Goal: Answer question/provide support: Share knowledge or assist other users

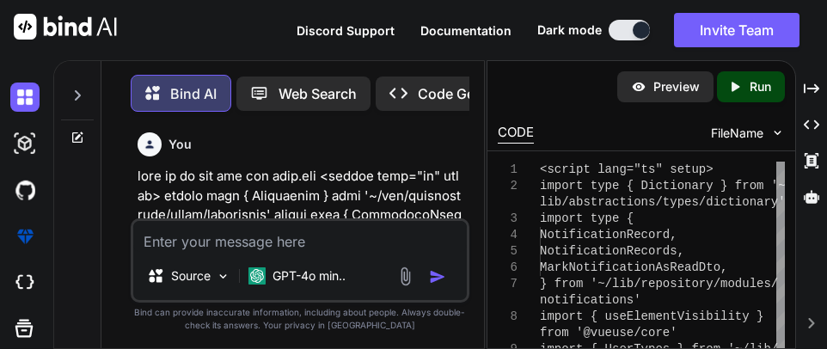
scroll to position [64863, 0]
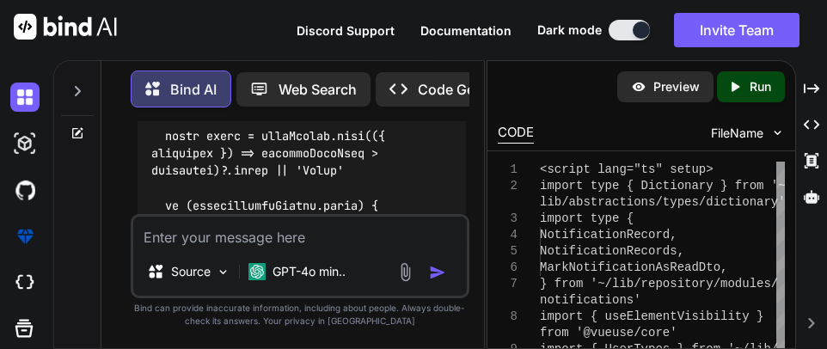
type textarea "h"
type textarea "x"
type textarea "he"
type textarea "x"
type textarea "her"
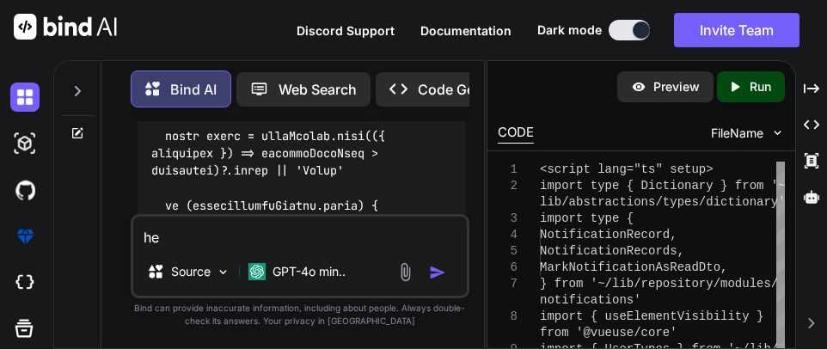
type textarea "x"
type textarea "here"
type textarea "x"
type textarea "here"
type textarea "x"
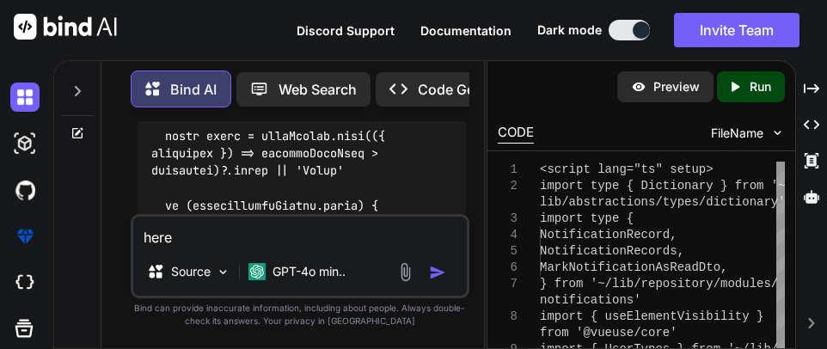
type textarea "here i"
type textarea "x"
type textarea "here is"
type textarea "x"
type textarea "here is"
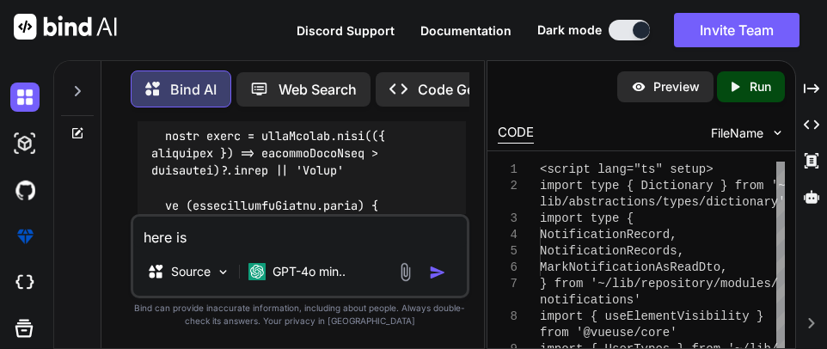
type textarea "x"
type textarea "here is m"
type textarea "x"
type textarea "here is my"
type textarea "x"
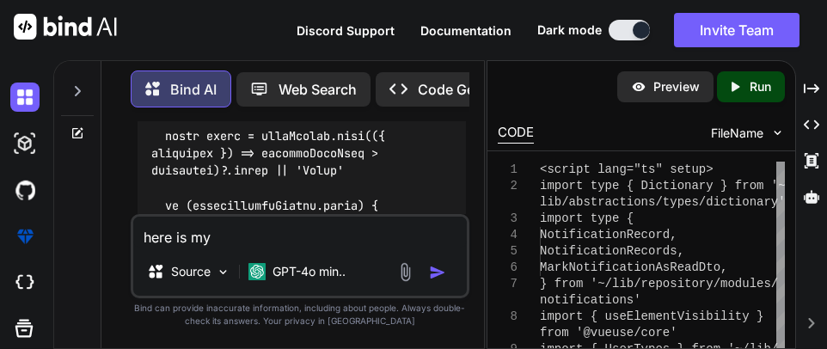
type textarea "here is my"
type textarea "x"
type textarea "here is my m"
type textarea "x"
type textarea "here is my me"
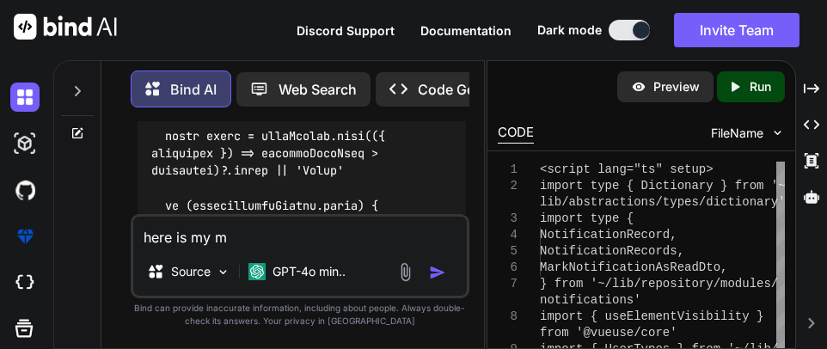
type textarea "x"
type textarea "here is my men"
type textarea "x"
type textarea "here is my menu"
type textarea "x"
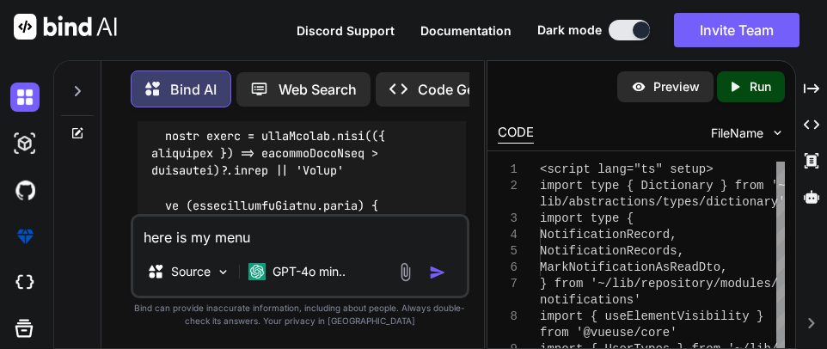
type textarea "here is my menu."
type textarea "x"
type textarea "here is my menu.u"
type textarea "x"
type textarea "here is my menu.up"
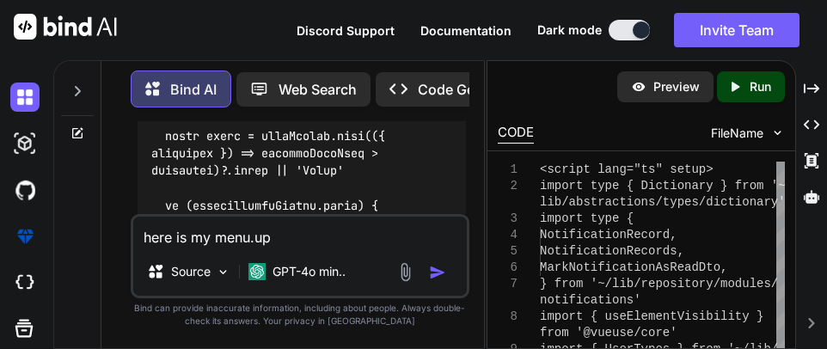
type textarea "x"
type textarea "here is my menu.upd"
type textarea "x"
type textarea "here is my menu.upda"
type textarea "x"
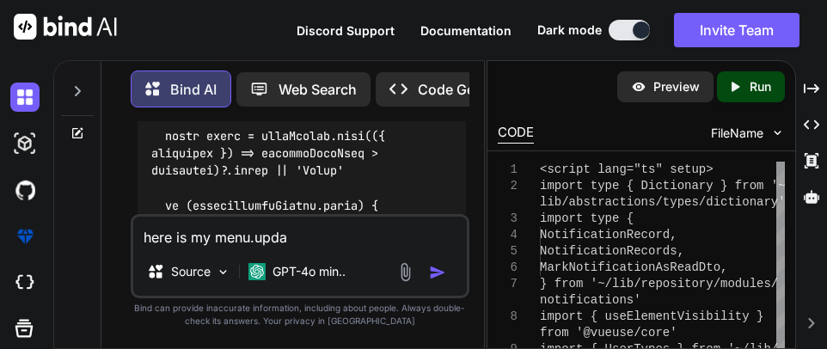
type textarea "here is my menu.updat"
type textarea "x"
type textarea "here is my menu.update"
type textarea "x"
type textarea "here is my menu.updated"
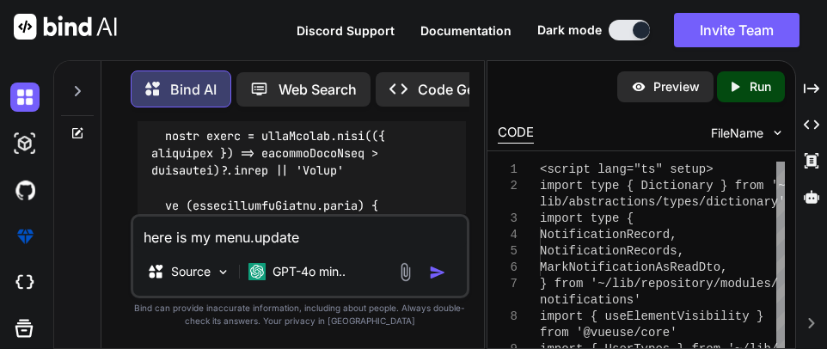
type textarea "x"
type textarea "here is my menu.updated"
type textarea "x"
type textarea "here is my menu.updated c"
type textarea "x"
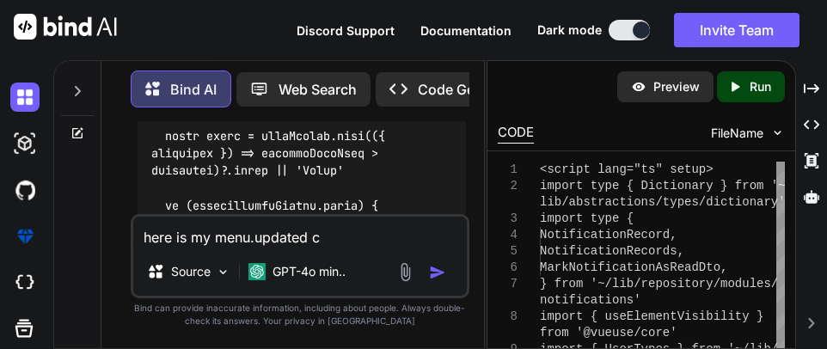
type textarea "here is my menu.updated co"
type textarea "x"
type textarea "here is my menu.updated cod"
type textarea "x"
type textarea "here is my menu.updated code"
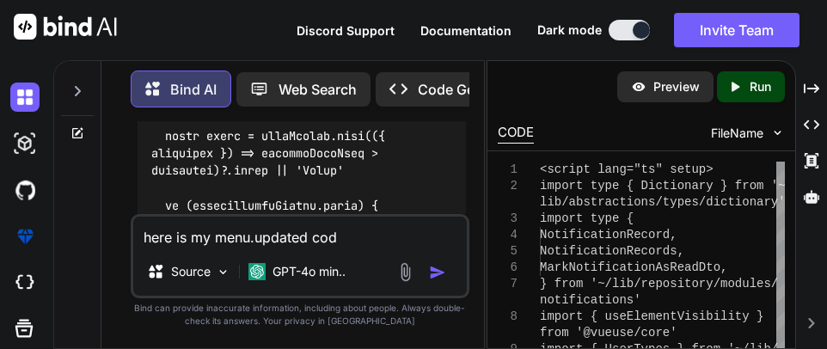
type textarea "x"
type textarea "here is my menu.updated code"
type textarea "x"
click at [371, 241] on textarea "here is my menu.updated code" at bounding box center [300, 232] width 334 height 31
paste textarea "<script lang="ts" setup> import type { Dictionary } from '~/lib/abstractions/ty…"
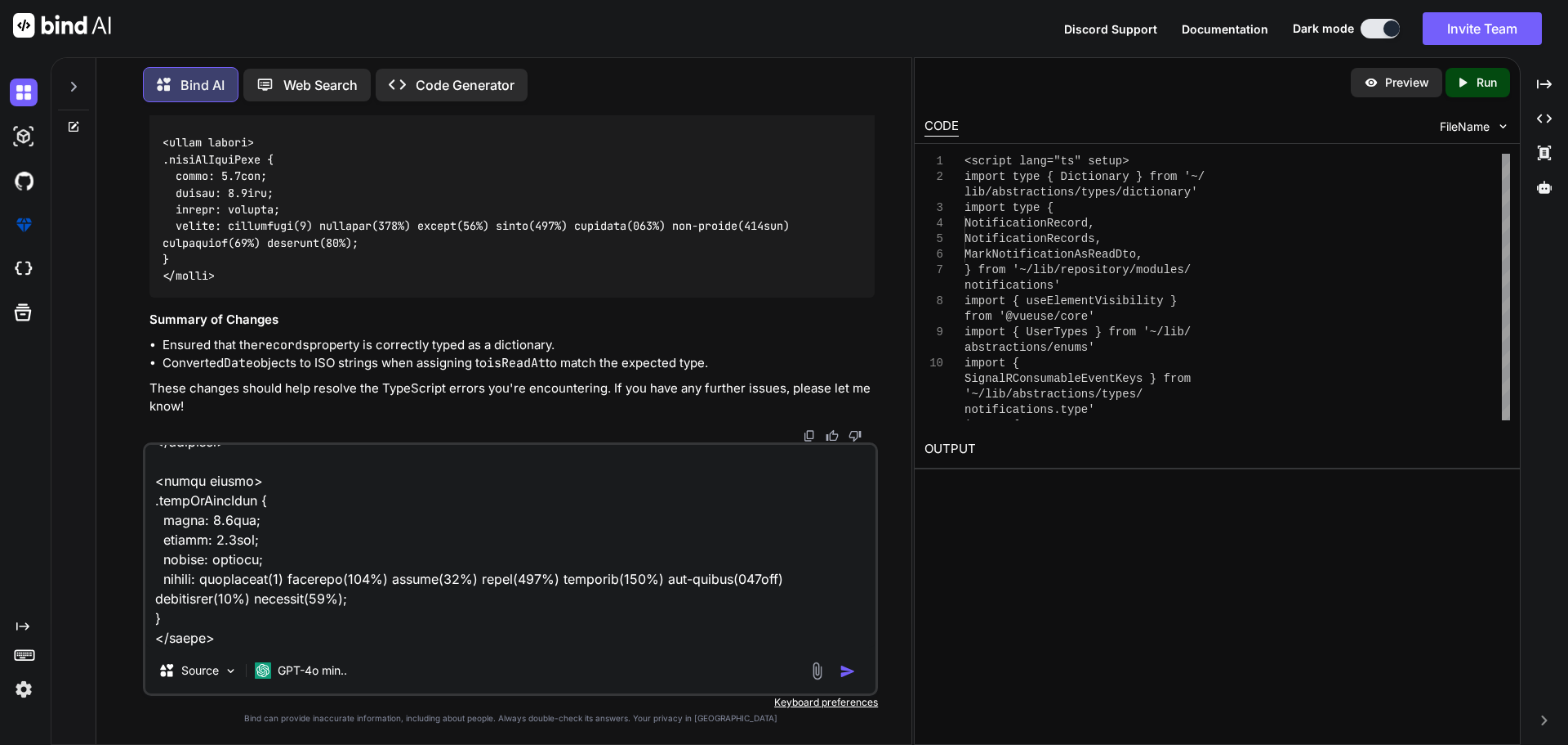
scroll to position [39001, 0]
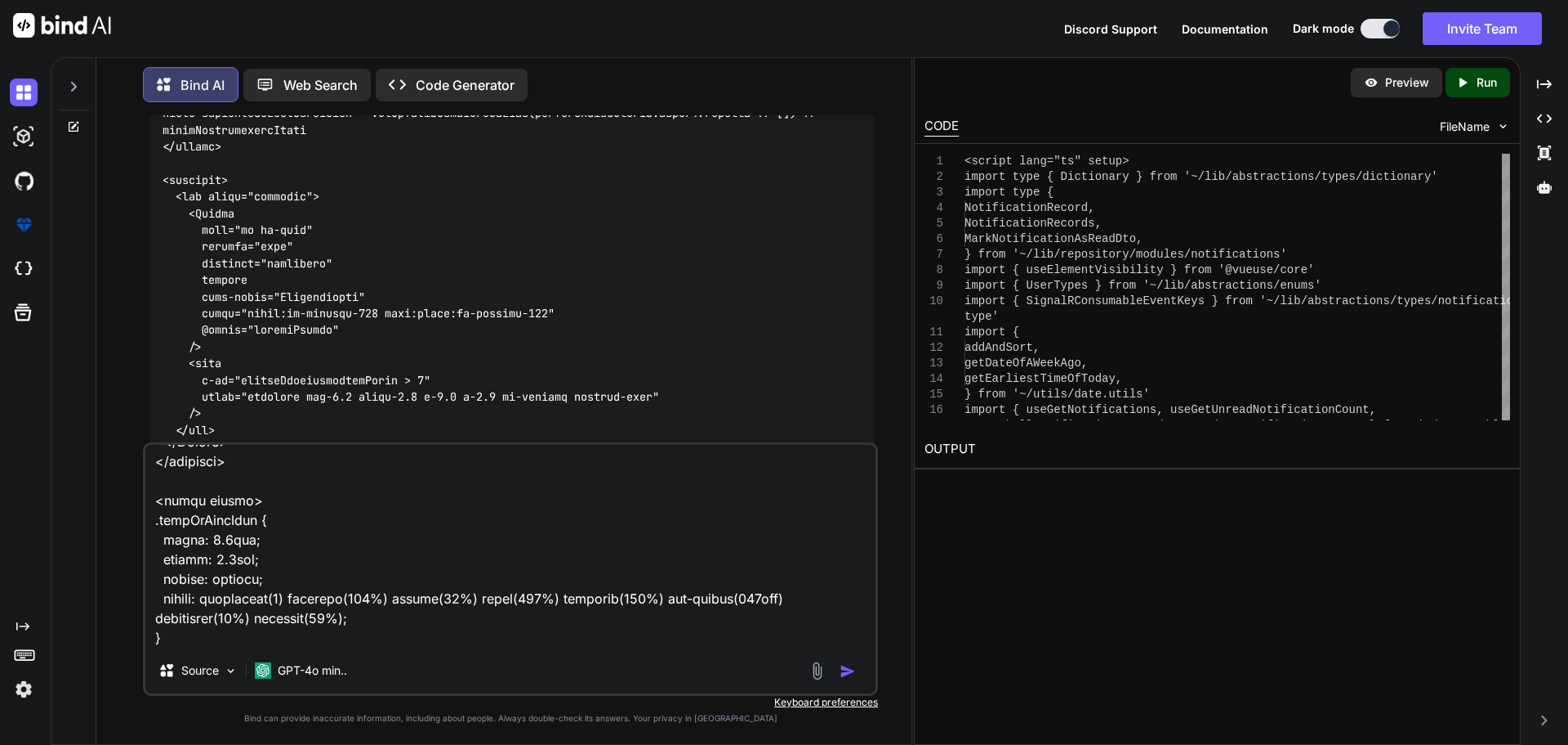
drag, startPoint x: 238, startPoint y: 643, endPoint x: 195, endPoint y: 593, distance: 65.9
click at [238, 331] on textarea at bounding box center [510, 545] width 730 height 202
paste textarea "[vue-tsc] Property 'totalRecordCount' does not exist on type '{ id: number; tit…"
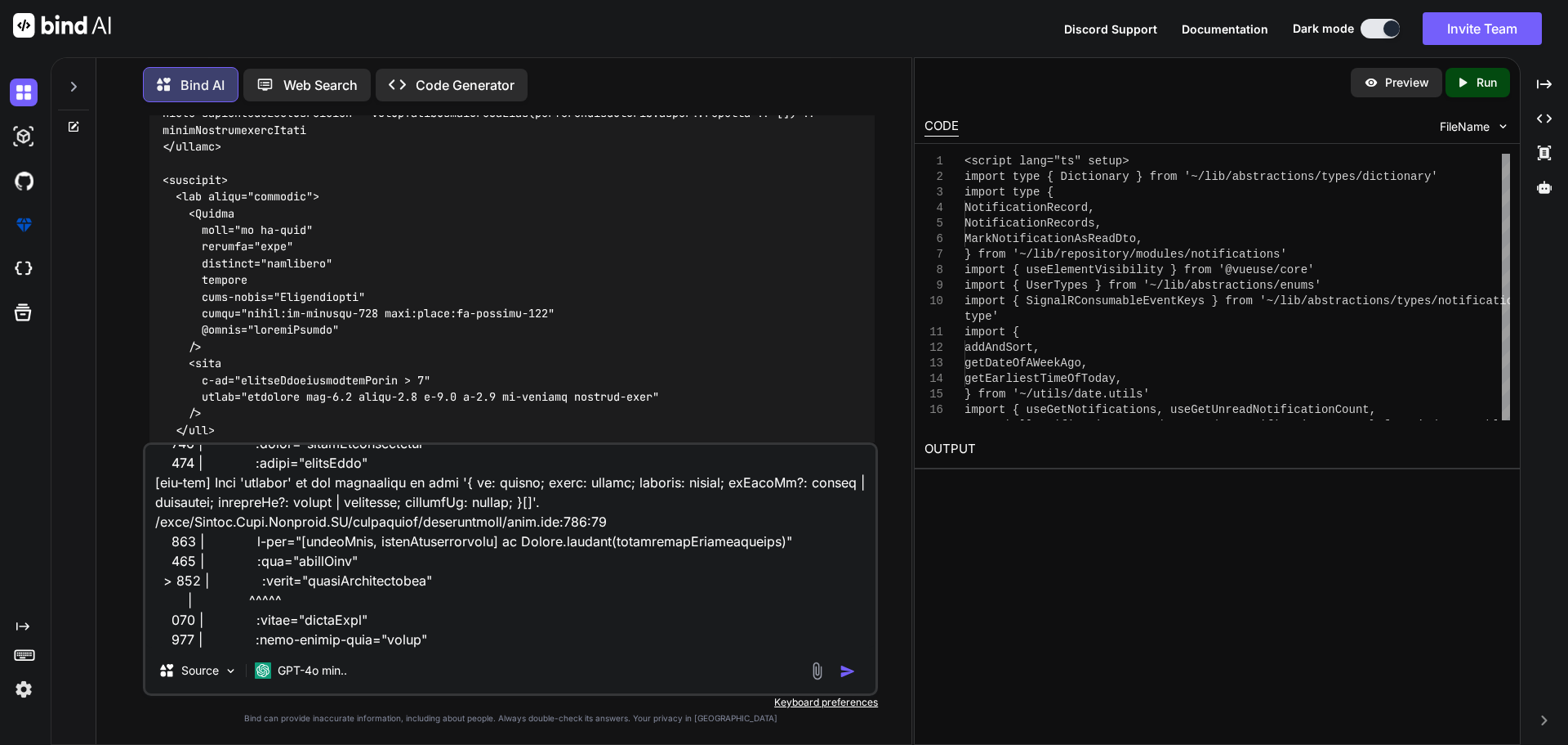
click at [785, 331] on img "button" at bounding box center [847, 671] width 16 height 16
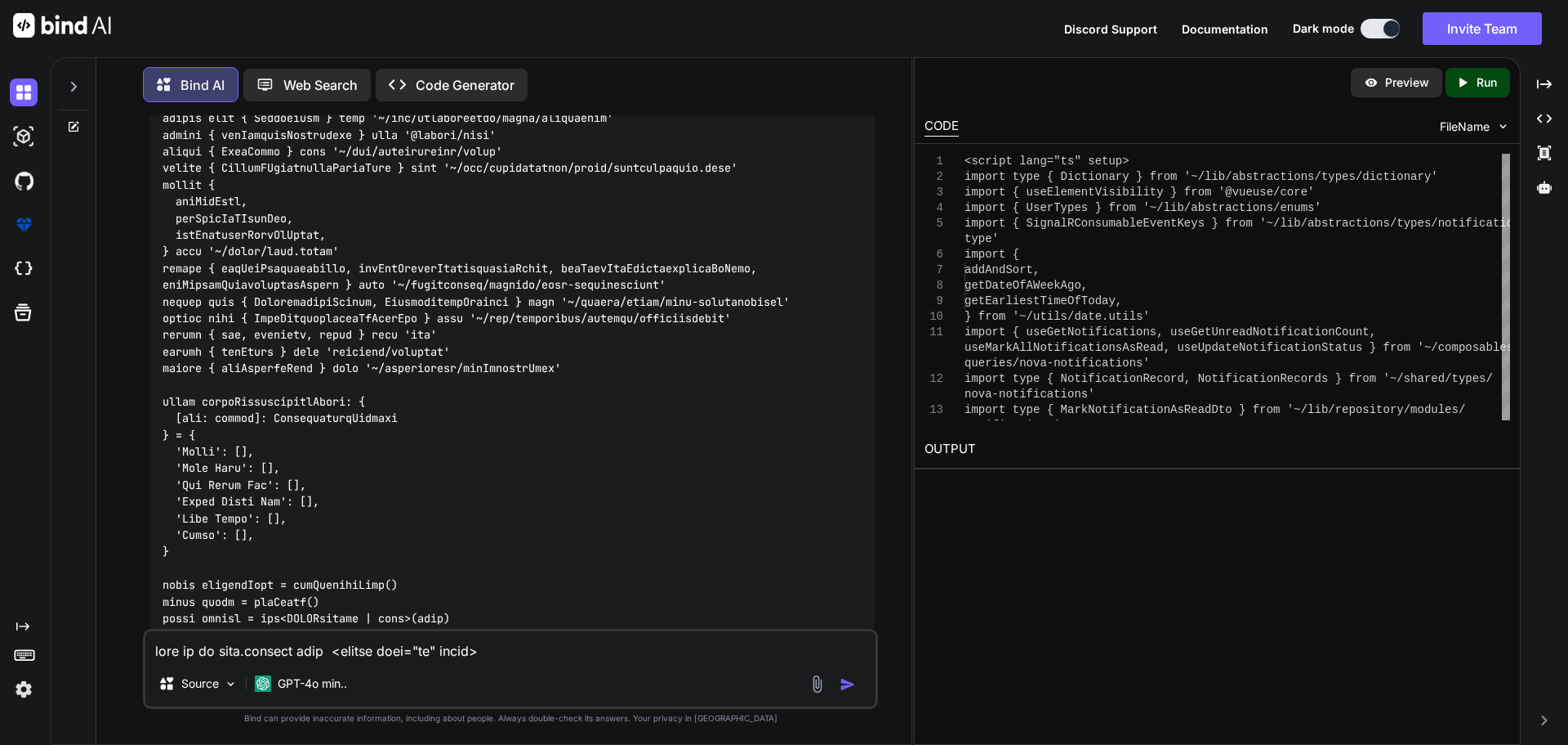
scroll to position [43477, 0]
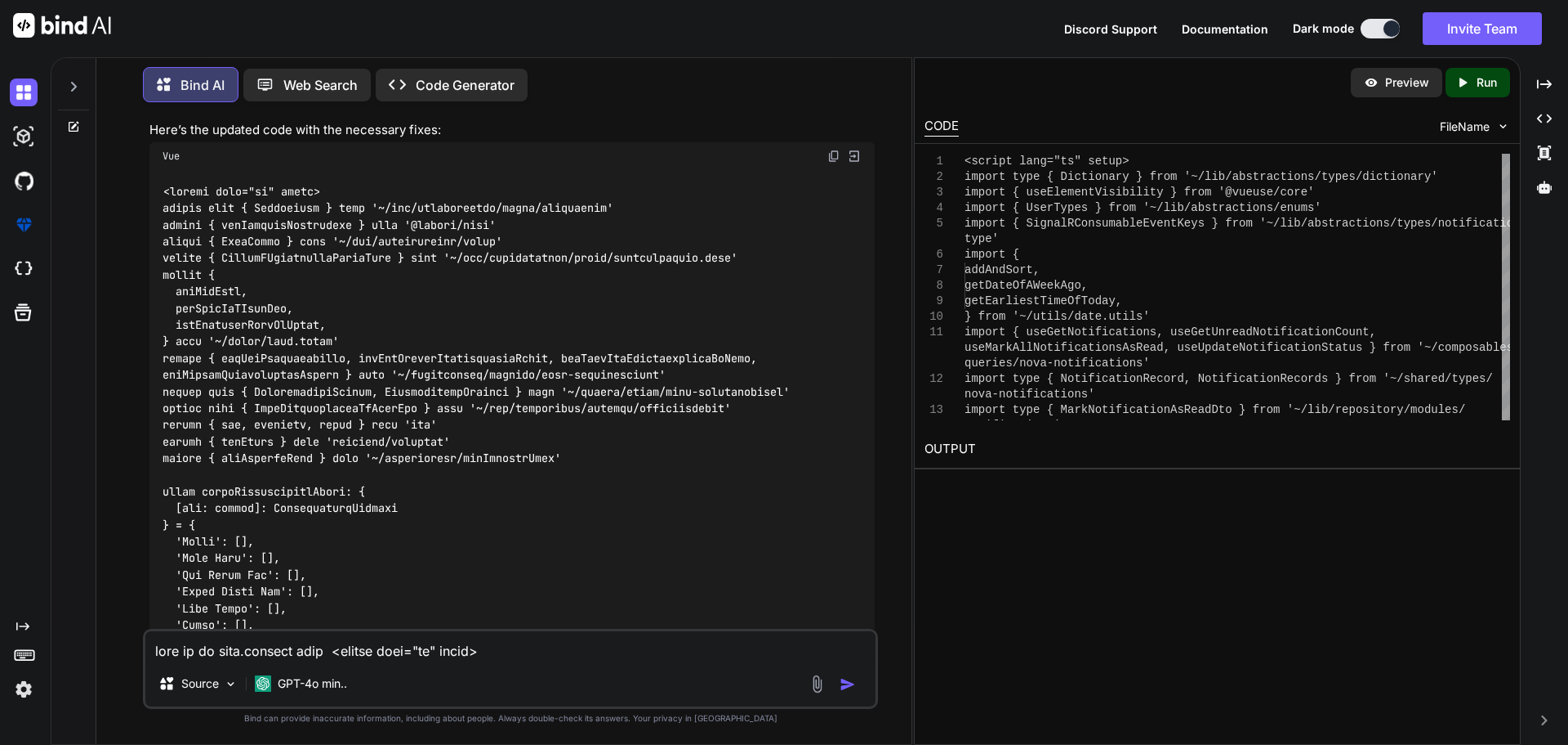
click at [785, 162] on img at bounding box center [834, 156] width 13 height 13
click at [341, 331] on textarea at bounding box center [510, 645] width 730 height 29
paste textarea "[vue-tsc] Cannot find module '~/composables/useCurrentUser' or its correspondin…"
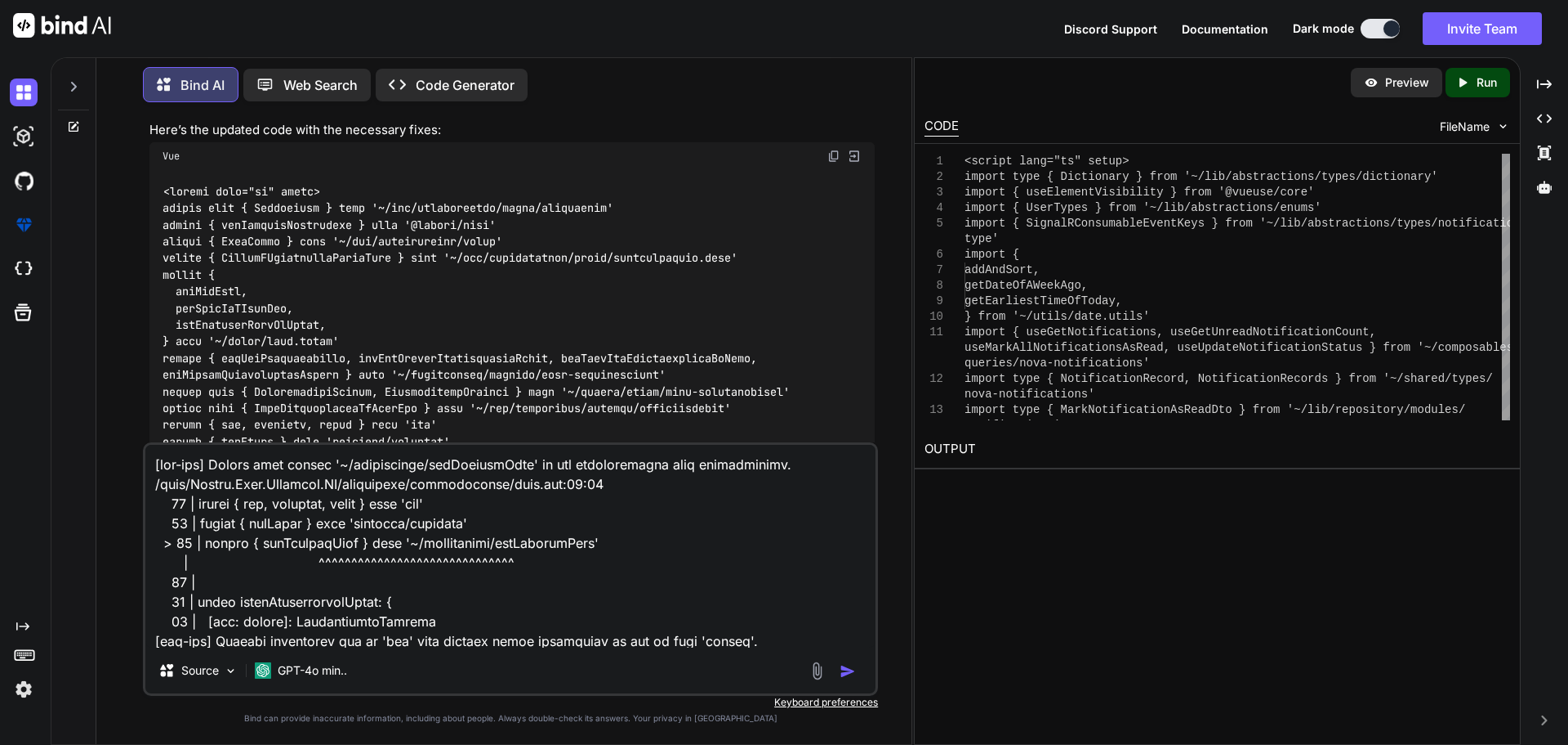
scroll to position [2100, 0]
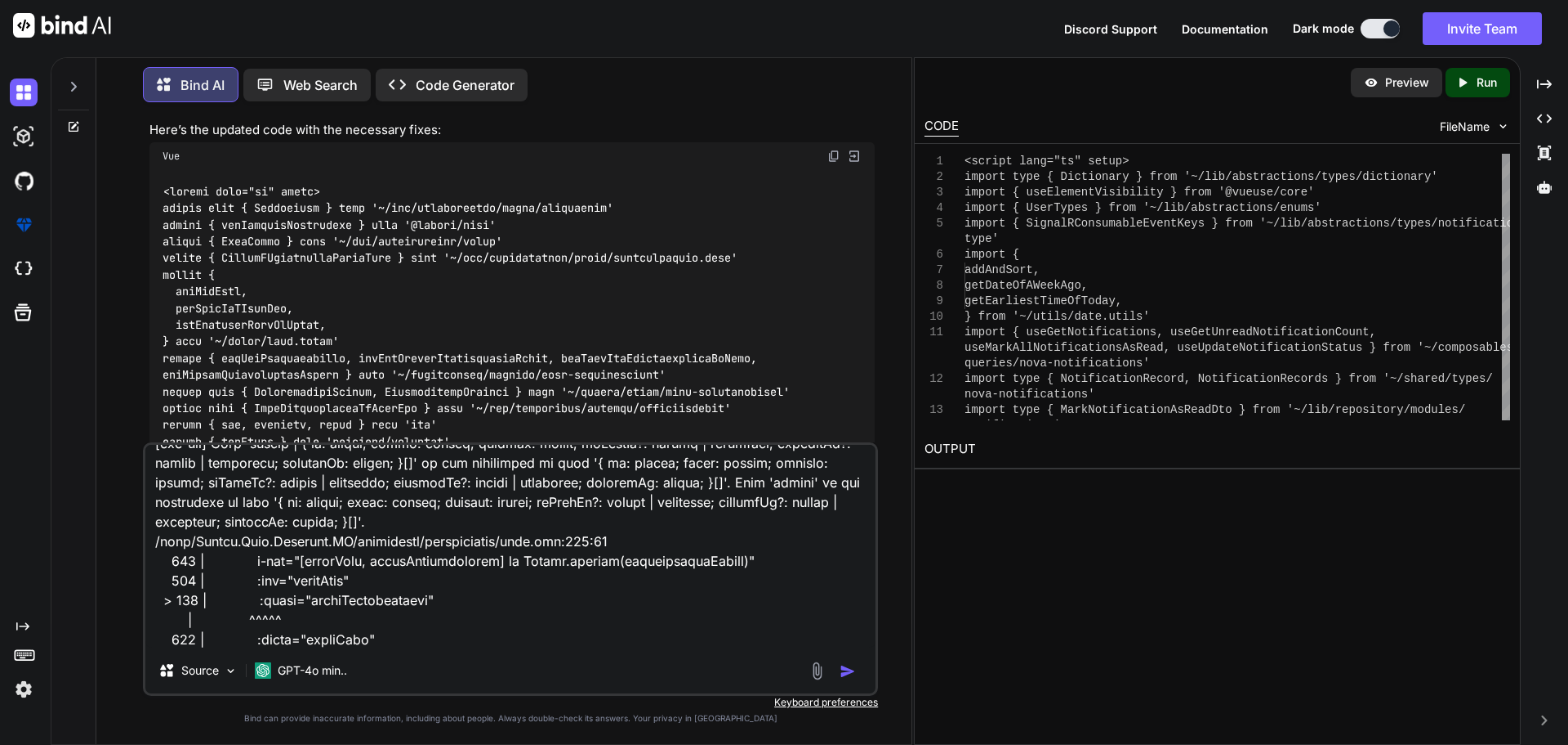
type textarea "[vue-tsc] Cannot find module '~/composables/useCurrentUser' or its correspondin…"
click at [785, 331] on img "button" at bounding box center [847, 671] width 16 height 16
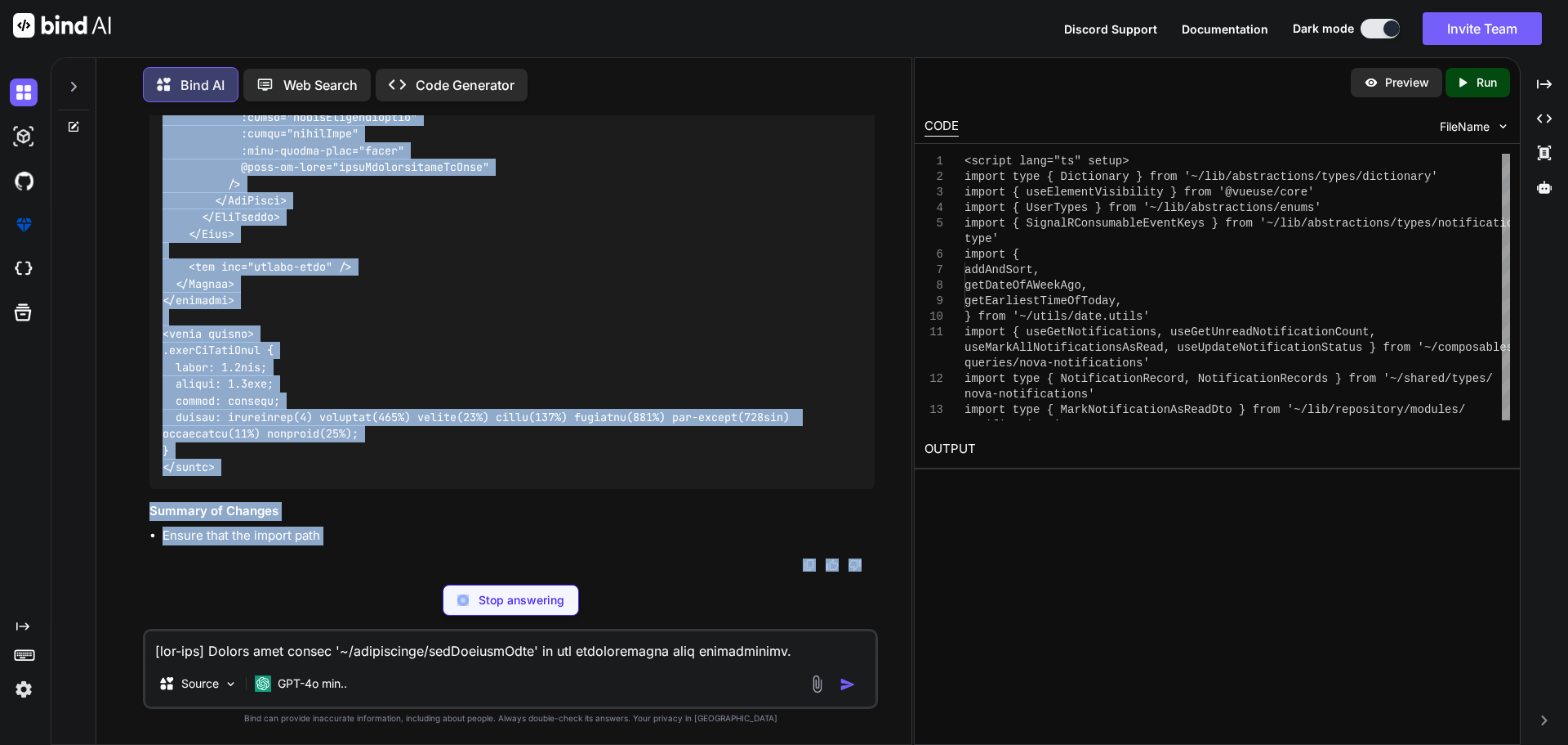
scroll to position [55238, 0]
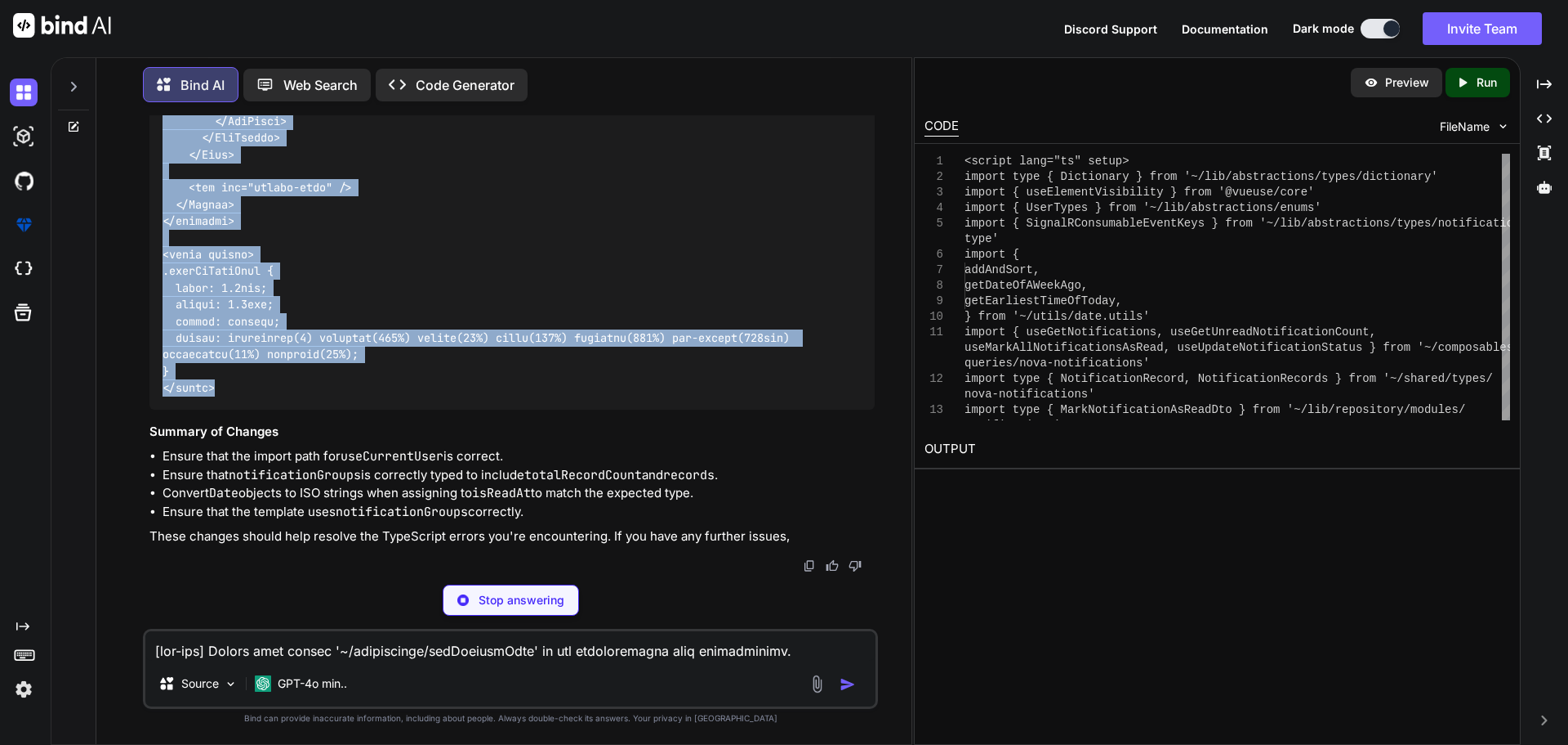
drag, startPoint x: 164, startPoint y: 151, endPoint x: 252, endPoint y: 451, distance: 312.6
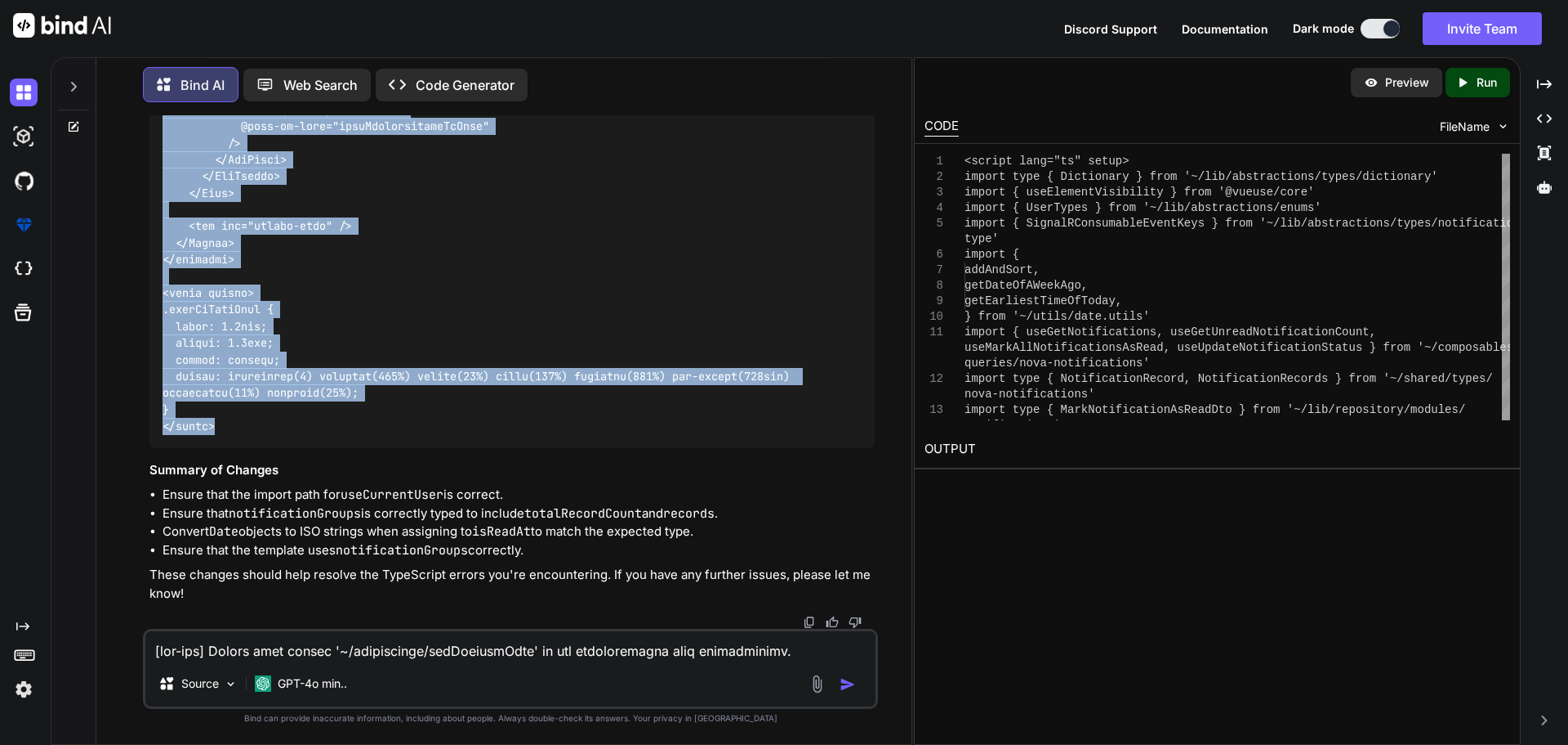
copy code "<script lang="ts" setup> import type { Dictionary } from '~/lib/abstractions/ty…"
click at [22, 89] on img at bounding box center [23, 92] width 28 height 28
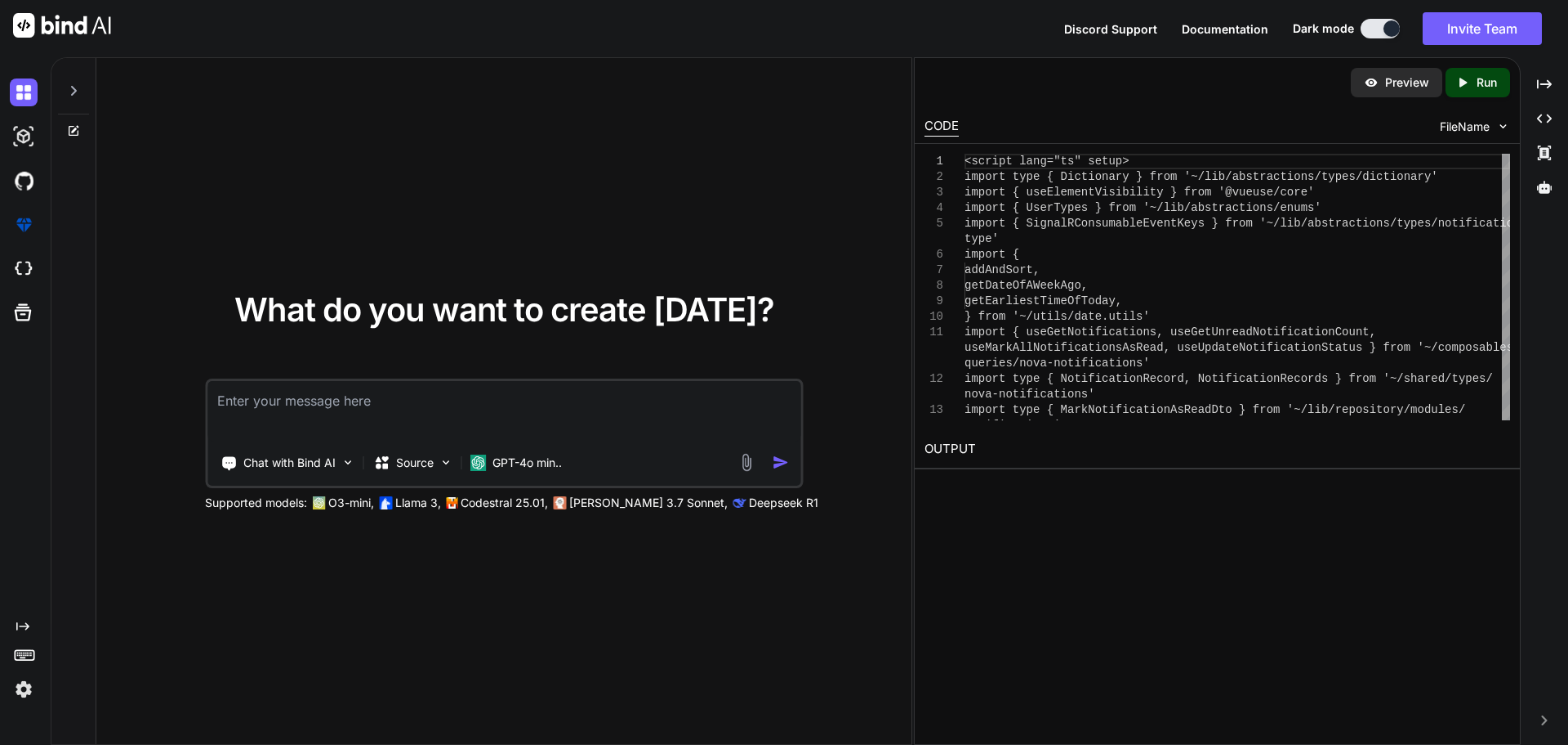
click at [353, 331] on textarea at bounding box center [503, 411] width 593 height 61
click at [505, 331] on textarea "here are mu updated files for notification" at bounding box center [503, 411] width 593 height 61
paste textarea "C:\nova\Osiris.Nova.Internal.UI\shared\types\nova-notifications.ts"
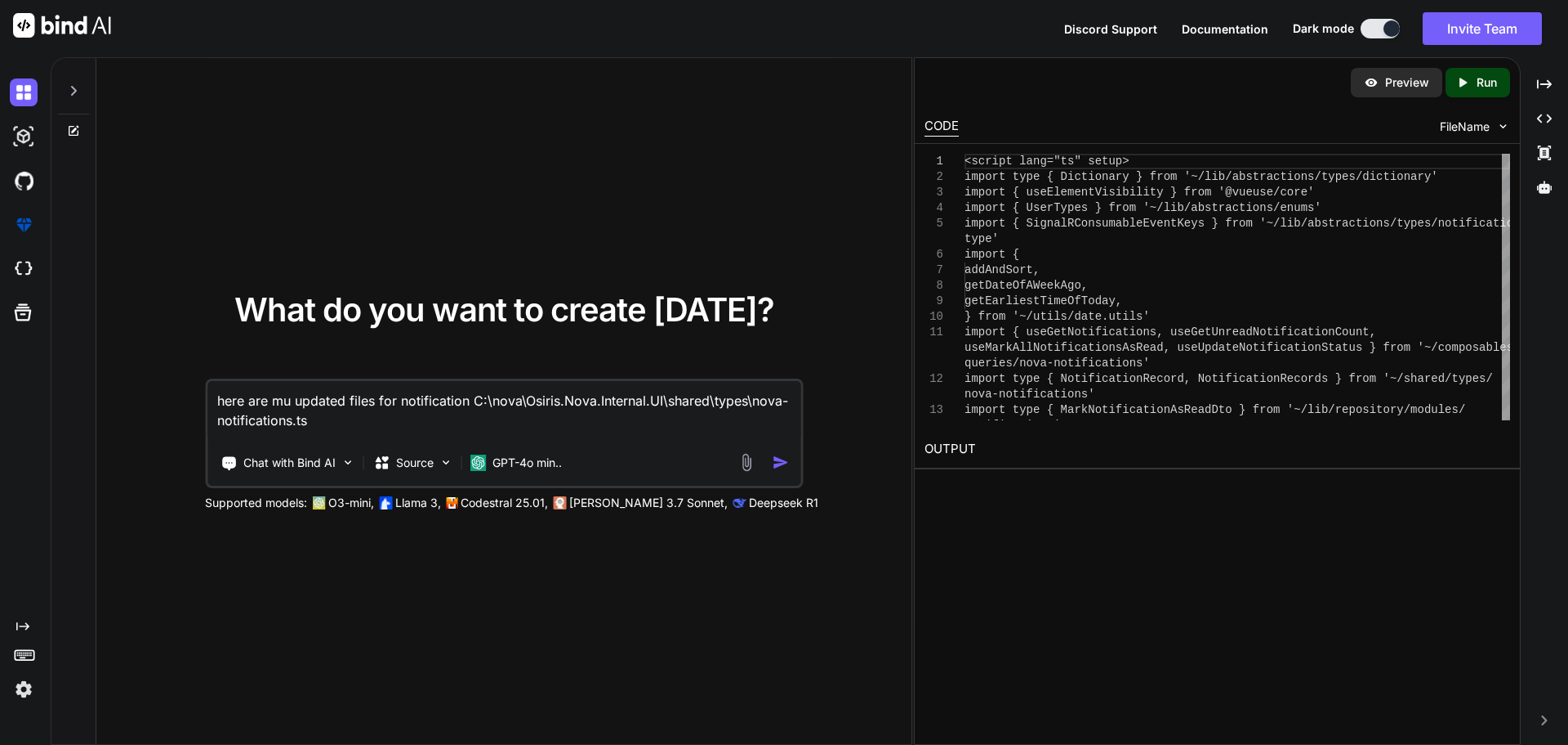
click at [343, 331] on textarea "here are mu updated files for notification C:\nova\Osiris.Nova.Internal.UI\shar…" at bounding box center [503, 411] width 593 height 61
paste textarea "import type { ResponseType } from '~/schemas' export type NovaNotifications = R…"
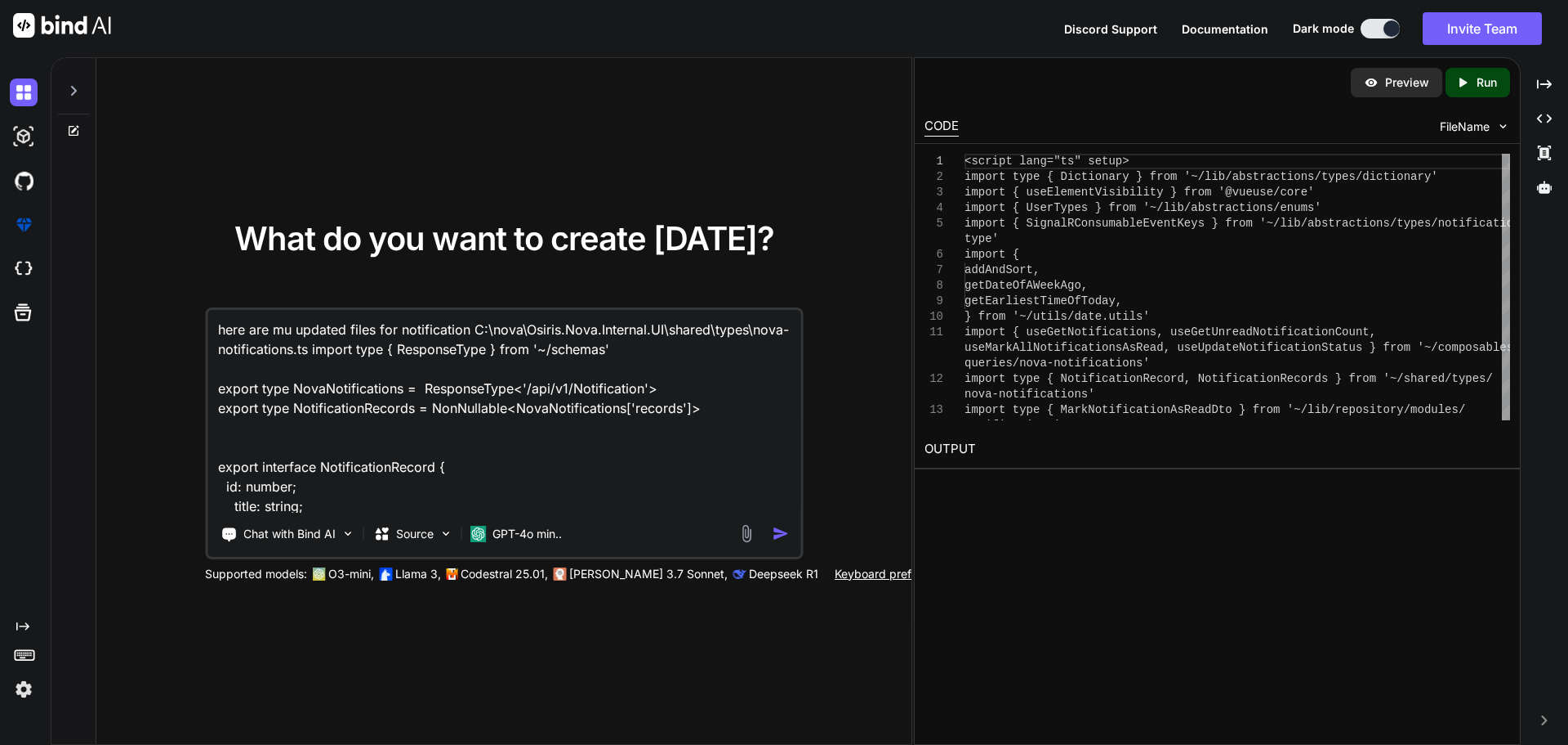
scroll to position [160, 0]
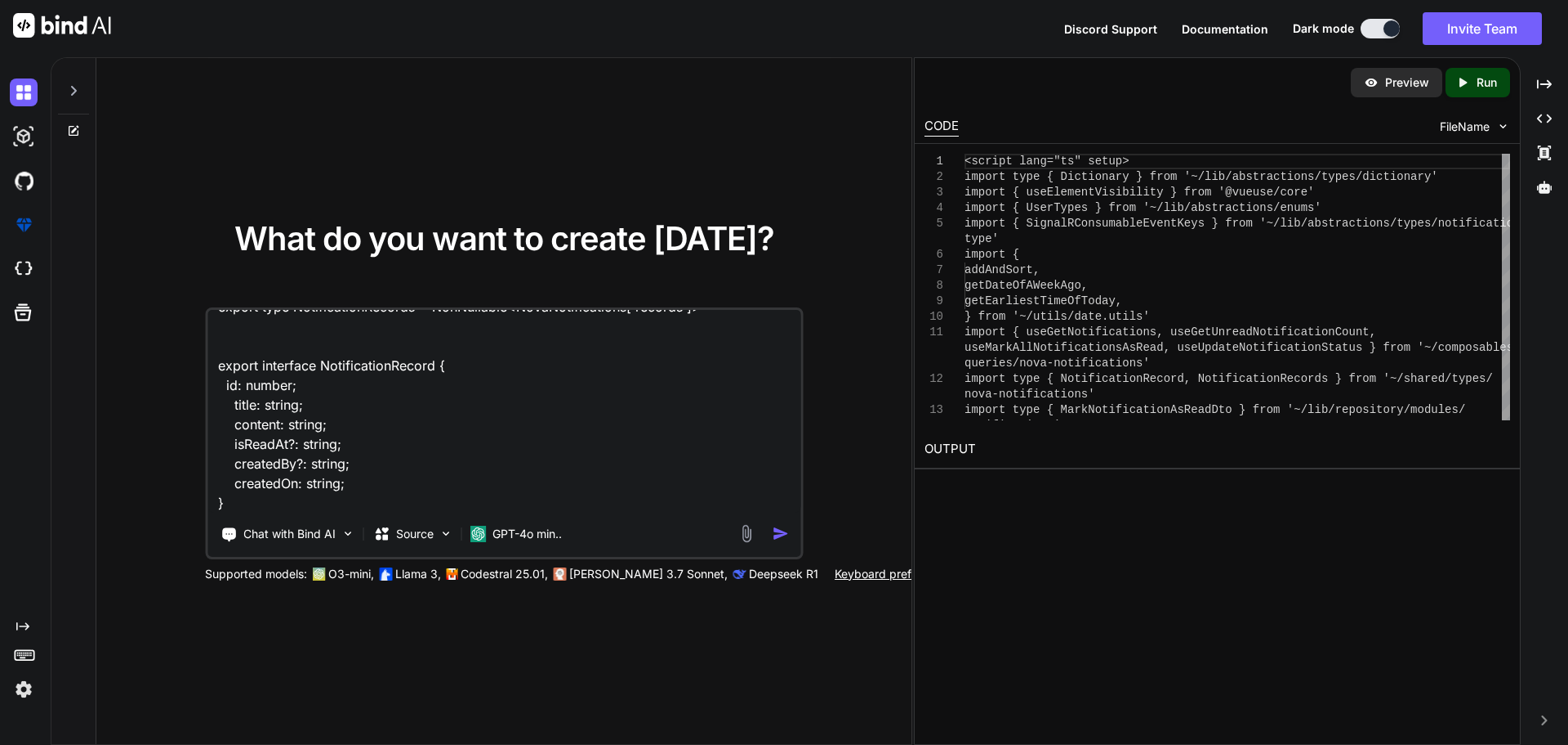
click at [335, 331] on textarea "here are mu updated files for notification C:\nova\Osiris.Nova.Internal.UI\shar…" at bounding box center [503, 411] width 593 height 202
paste textarea "C:\nova\Osiris.Nova.Internal.UI\schemas\notifications-v1.gen.d.ts"
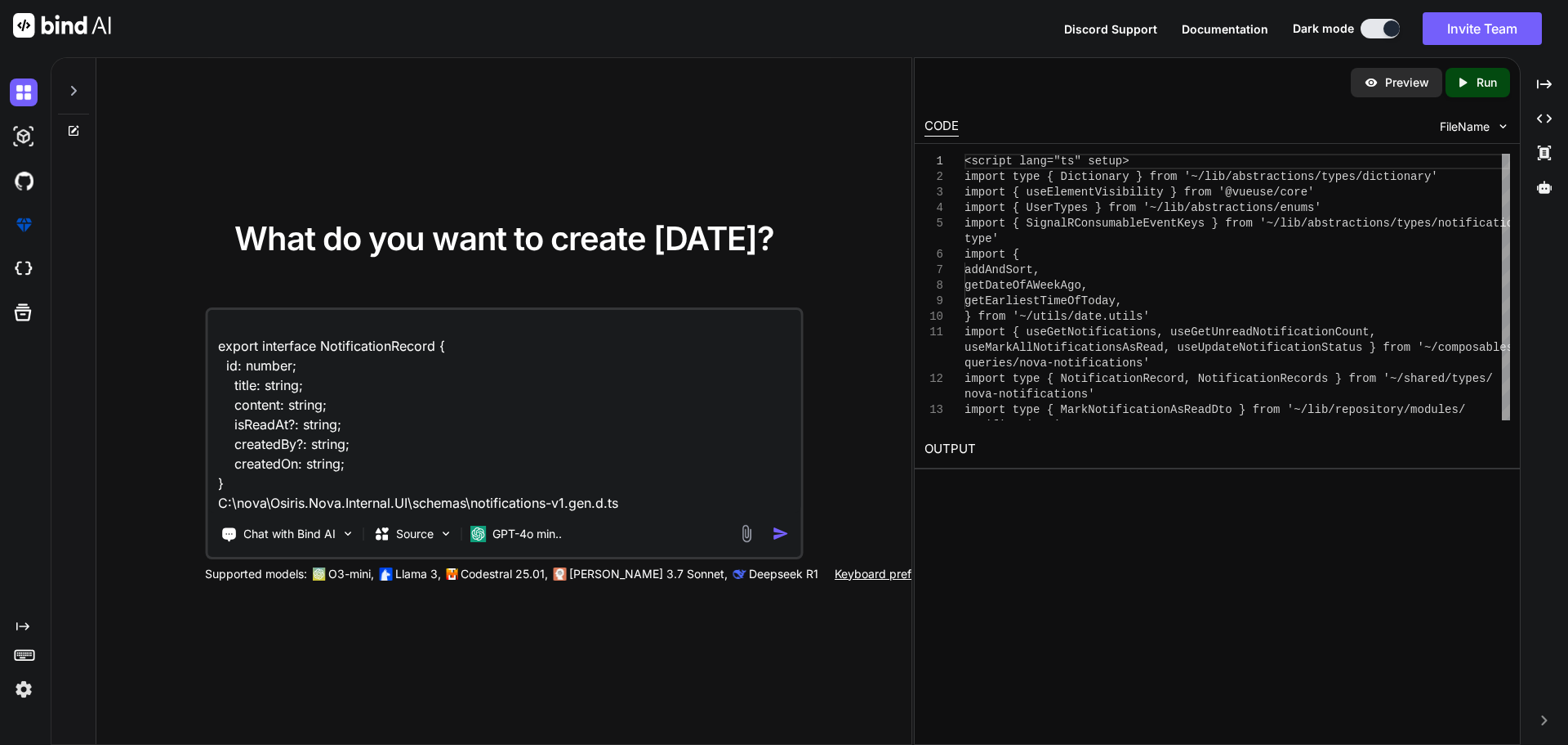
click at [636, 331] on textarea "here are mu updated files for notification C:\nova\Osiris.Nova.Internal.UI\shar…" at bounding box center [503, 411] width 593 height 202
paste textarea "/** * This file was auto-generated by openapi-typescript. * Do not make direct …"
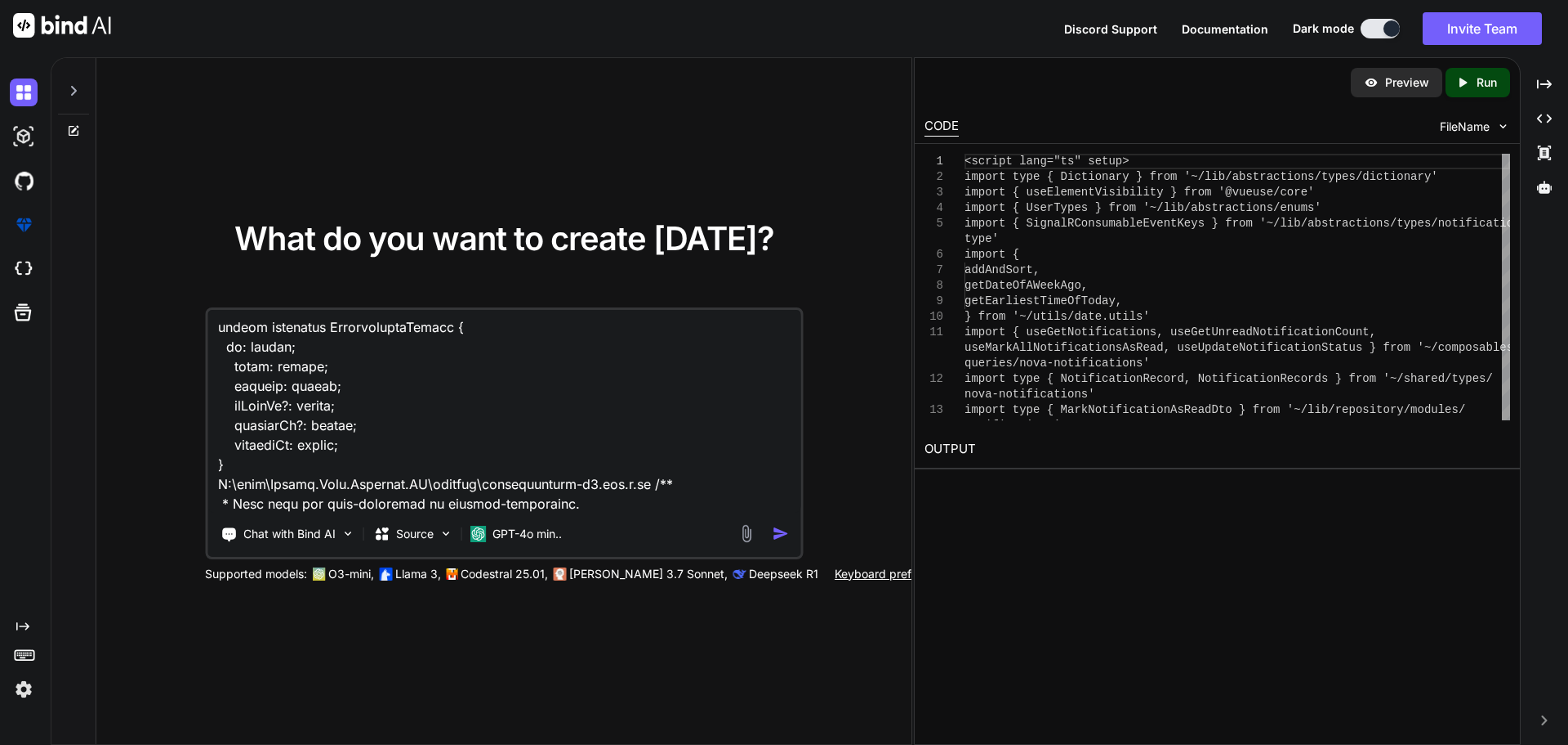
scroll to position [7789, 0]
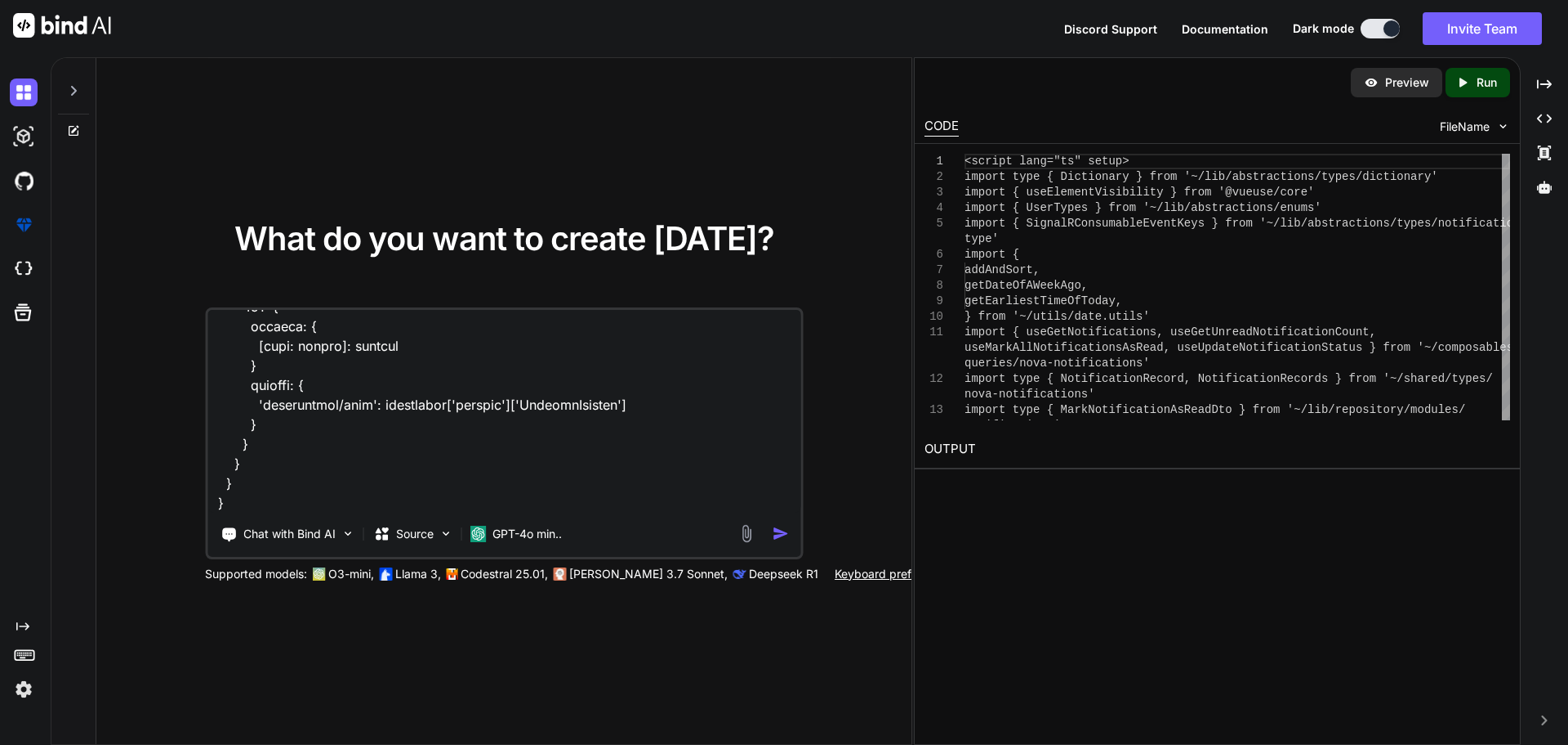
click at [257, 331] on textarea at bounding box center [503, 411] width 593 height 202
paste textarea "C:\nova\Osiris.Nova.Internal.UI\components\partner\shared\notifications\notific…"
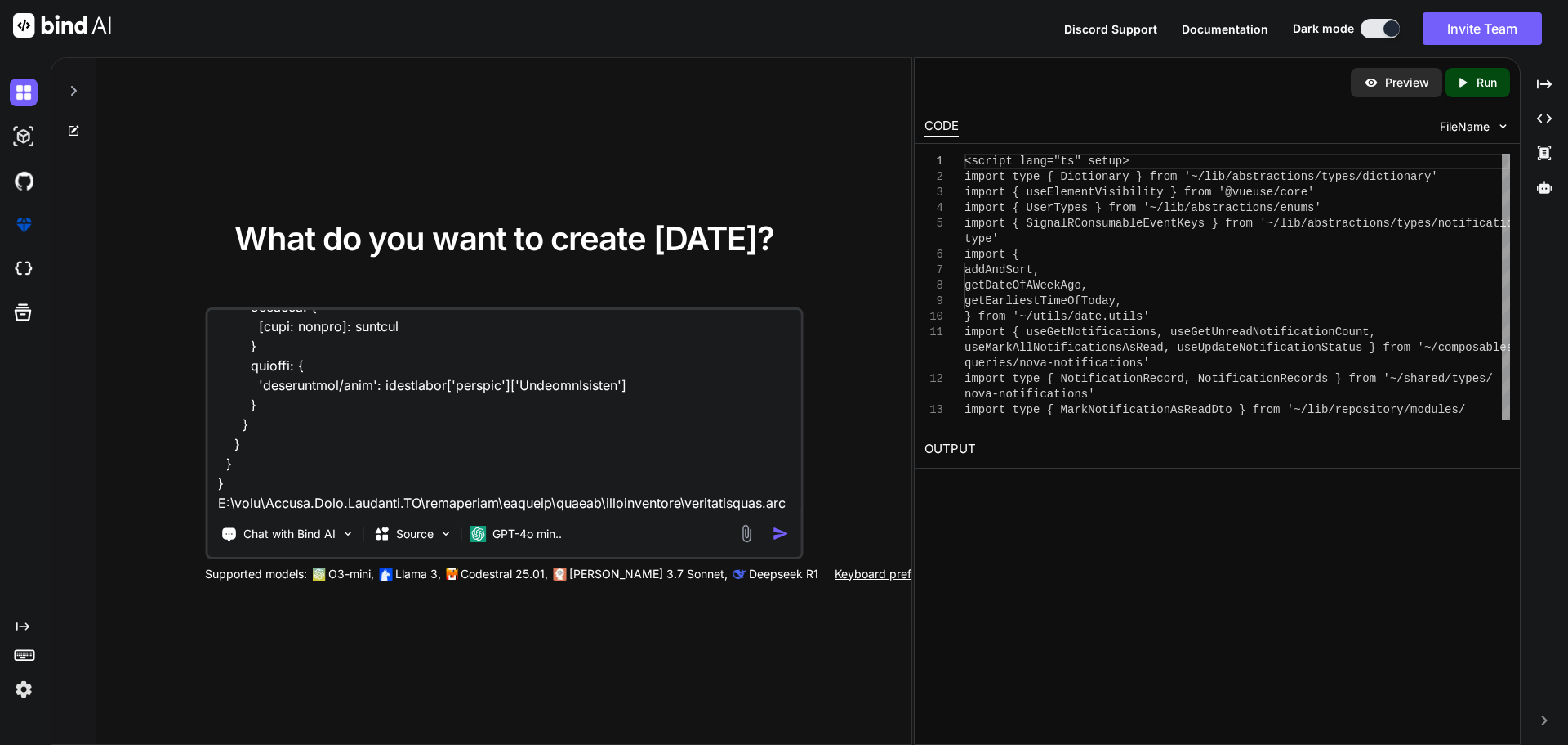
paste textarea "<script setup lang="ts"> import type { PartnerKey } from '~/lib/repository/modu…"
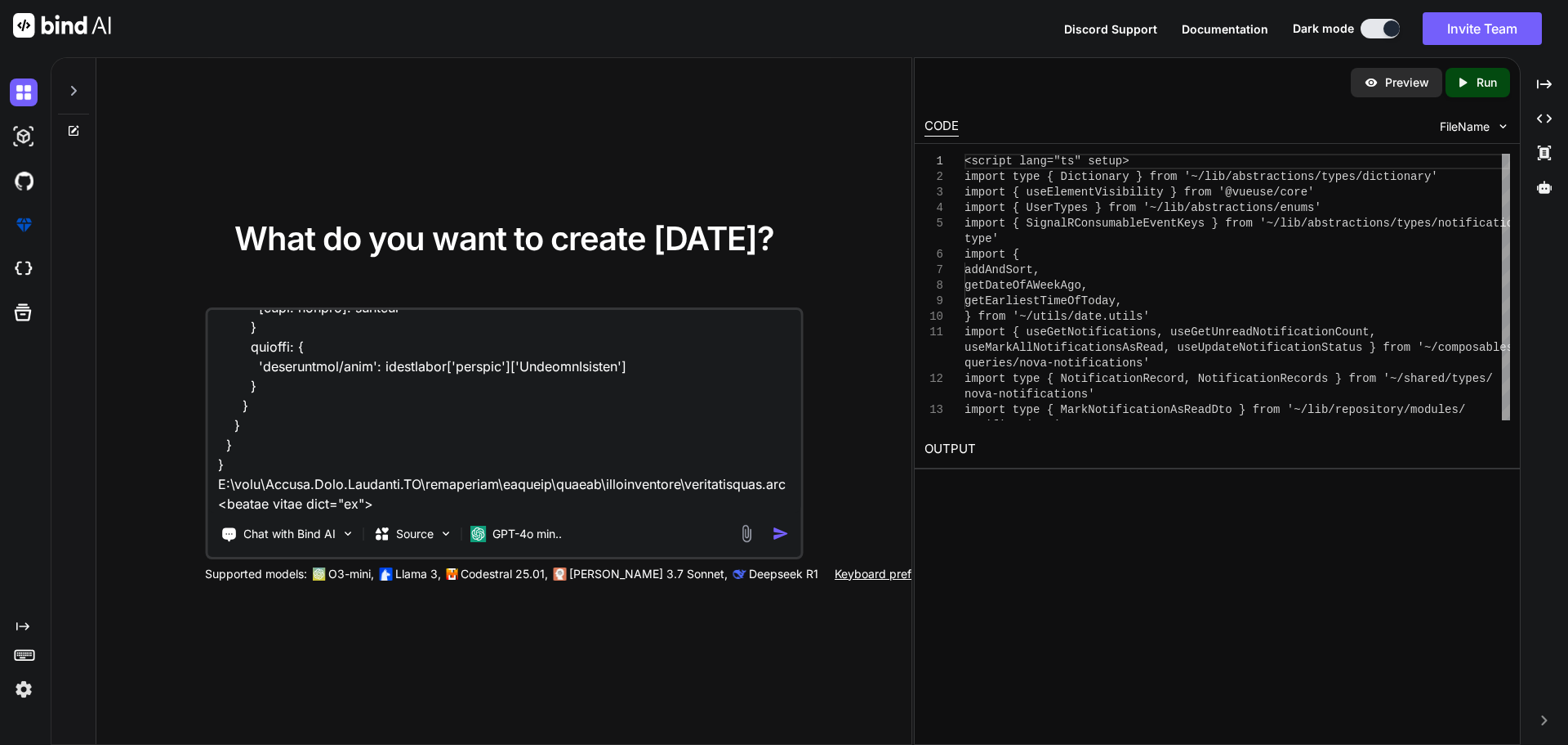
scroll to position [12242, 0]
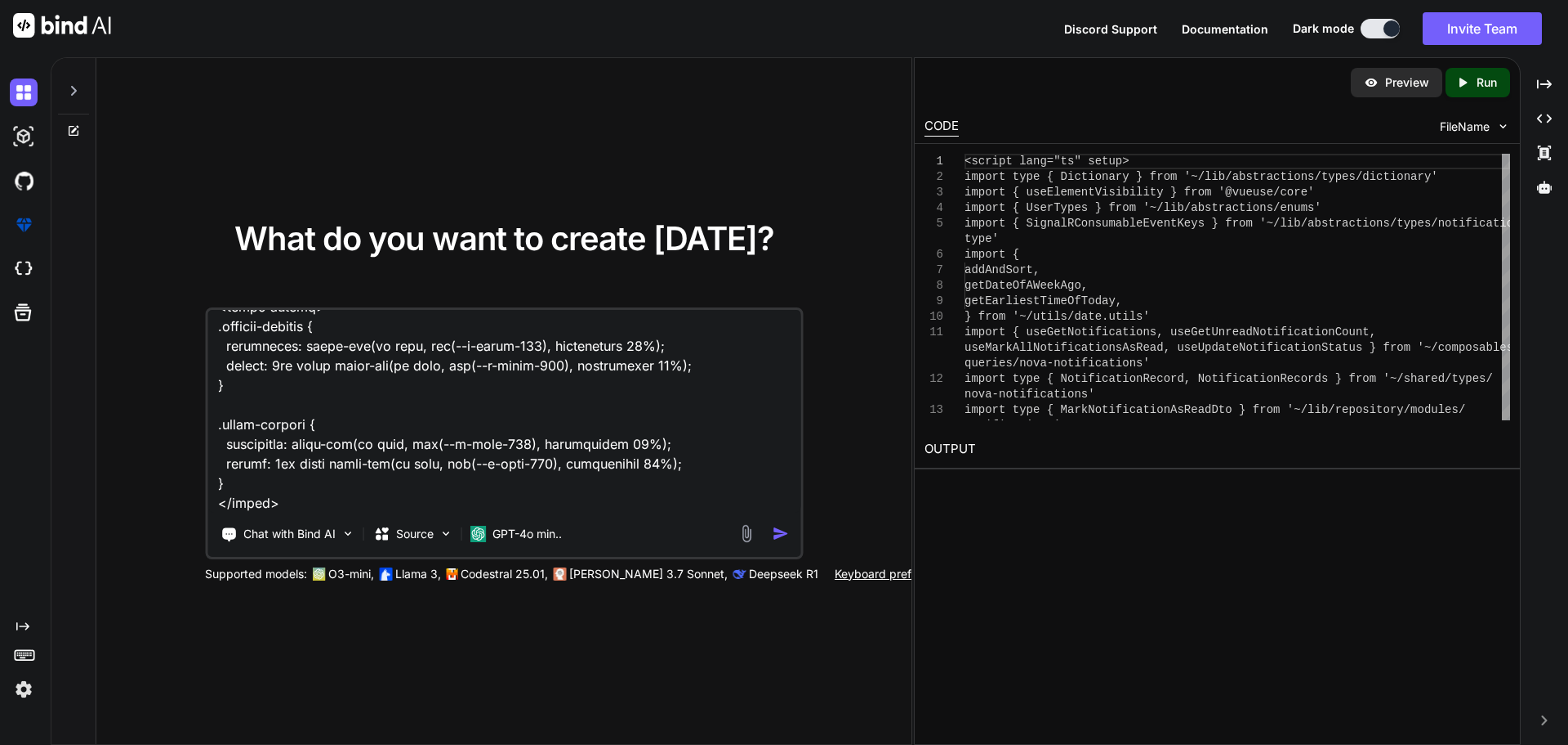
click at [318, 331] on textarea at bounding box center [503, 411] width 593 height 202
paste textarea "C:\nova\Osiris.Nova.Internal.UI\composables\queries\nova-notifications.ts"
click at [732, 331] on textarea at bounding box center [503, 411] width 593 height 202
paste textarea "import { useMutation, useQuery } from '@tanstack/vue-query' import { UserTypes …"
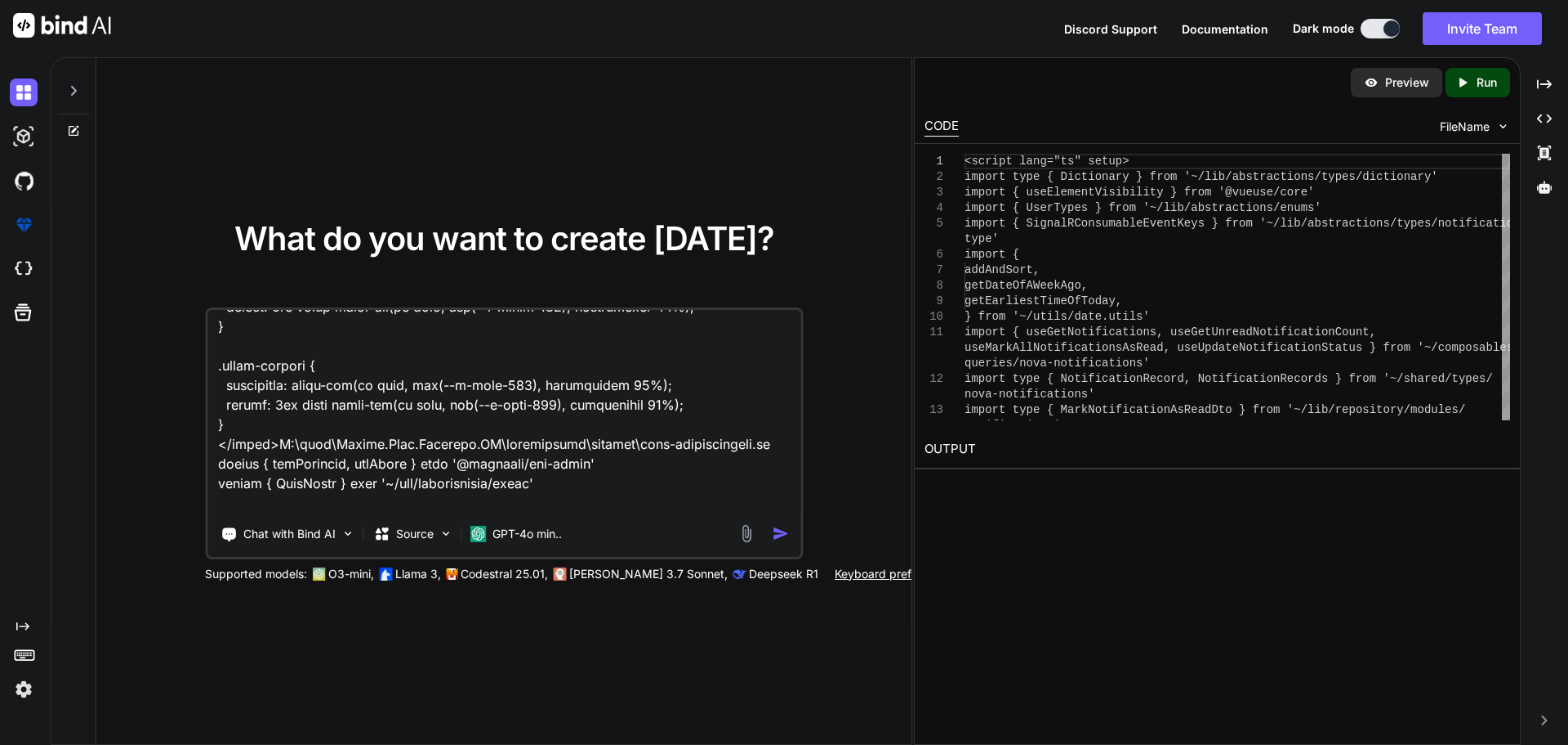
scroll to position [14028, 0]
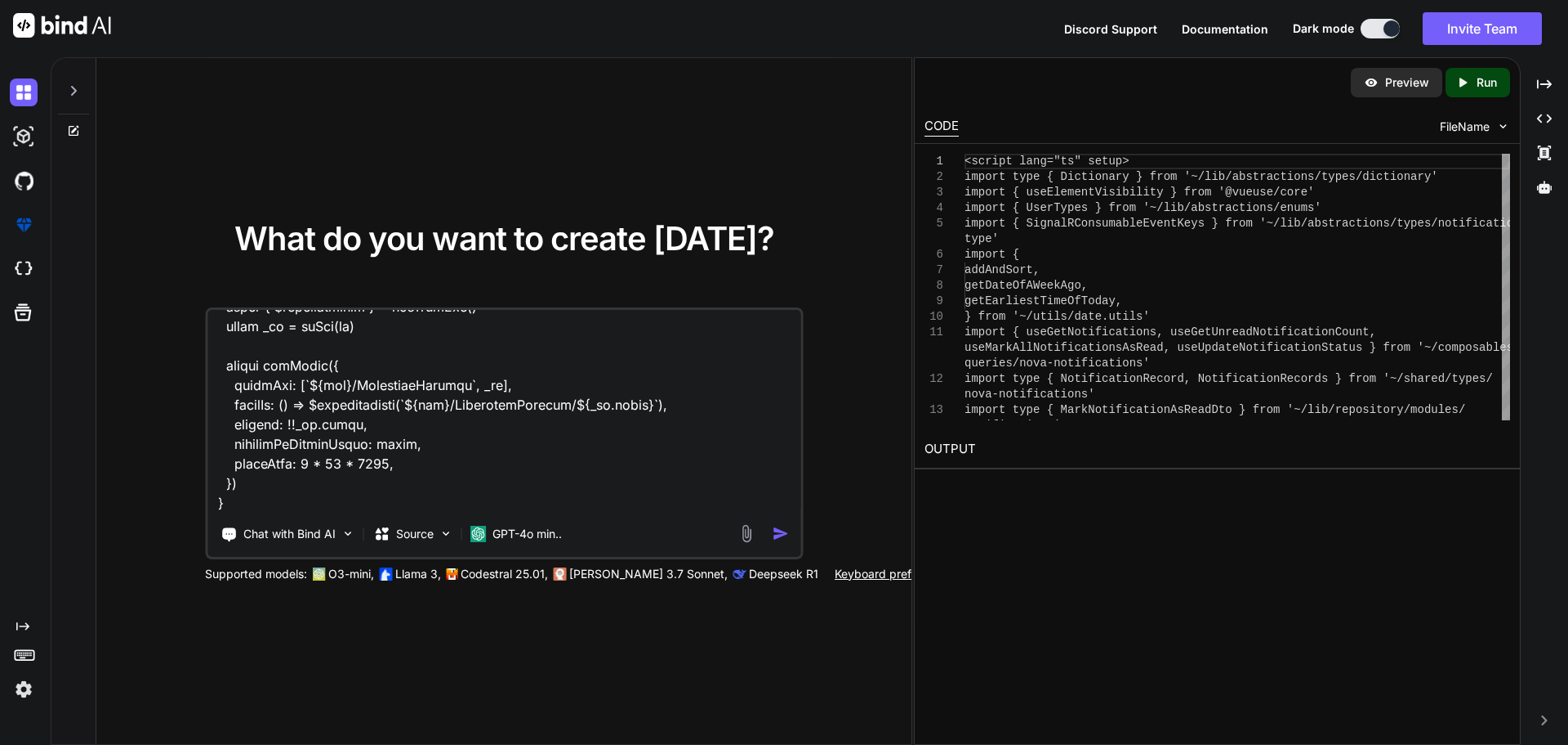
click at [246, 331] on textarea at bounding box center [503, 411] width 593 height 202
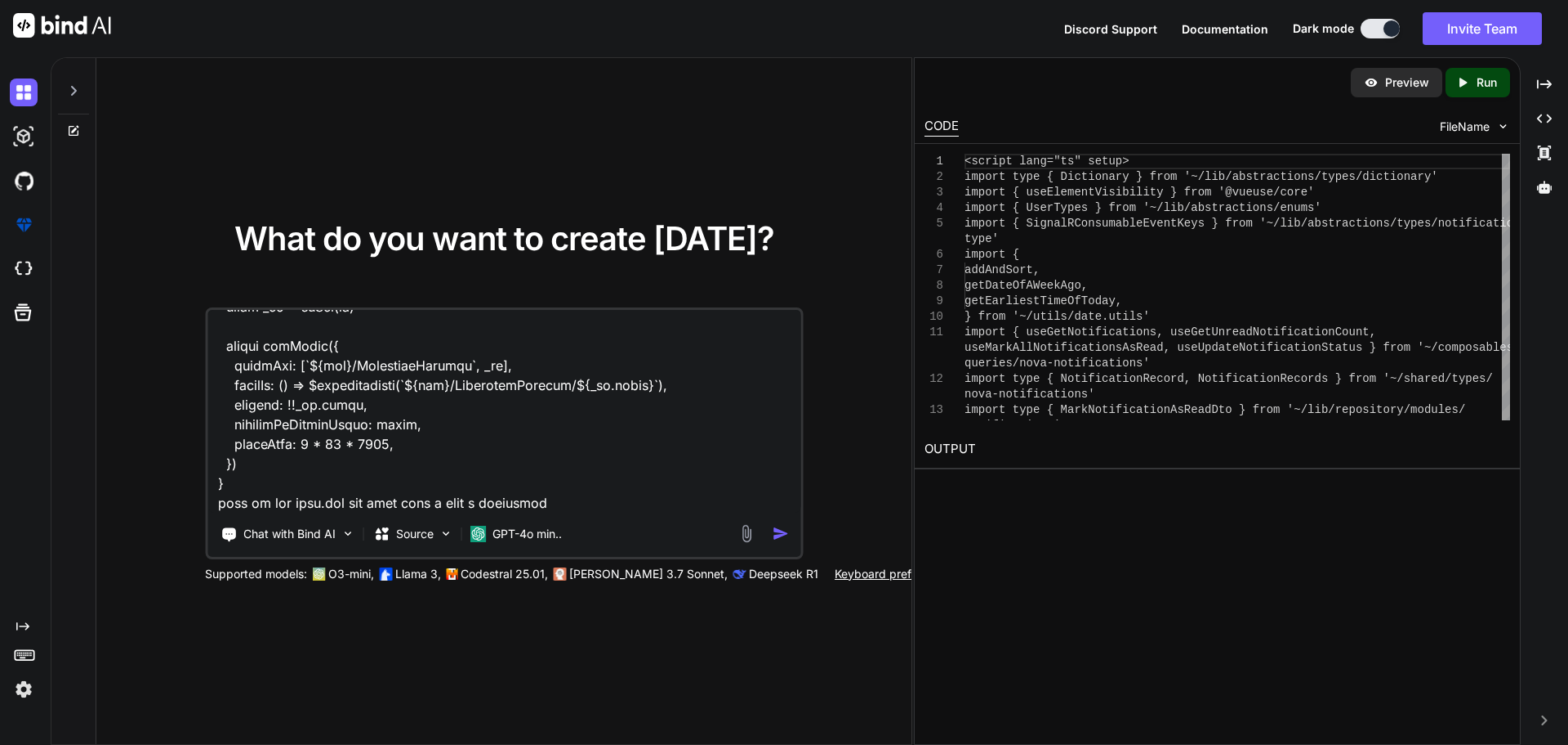
click at [521, 331] on textarea at bounding box center [503, 411] width 593 height 202
click at [569, 331] on textarea at bounding box center [503, 411] width 593 height 202
paste textarea "<script lang="ts" setup> import type { Dictionary } from '~/lib/abstractions/ty…"
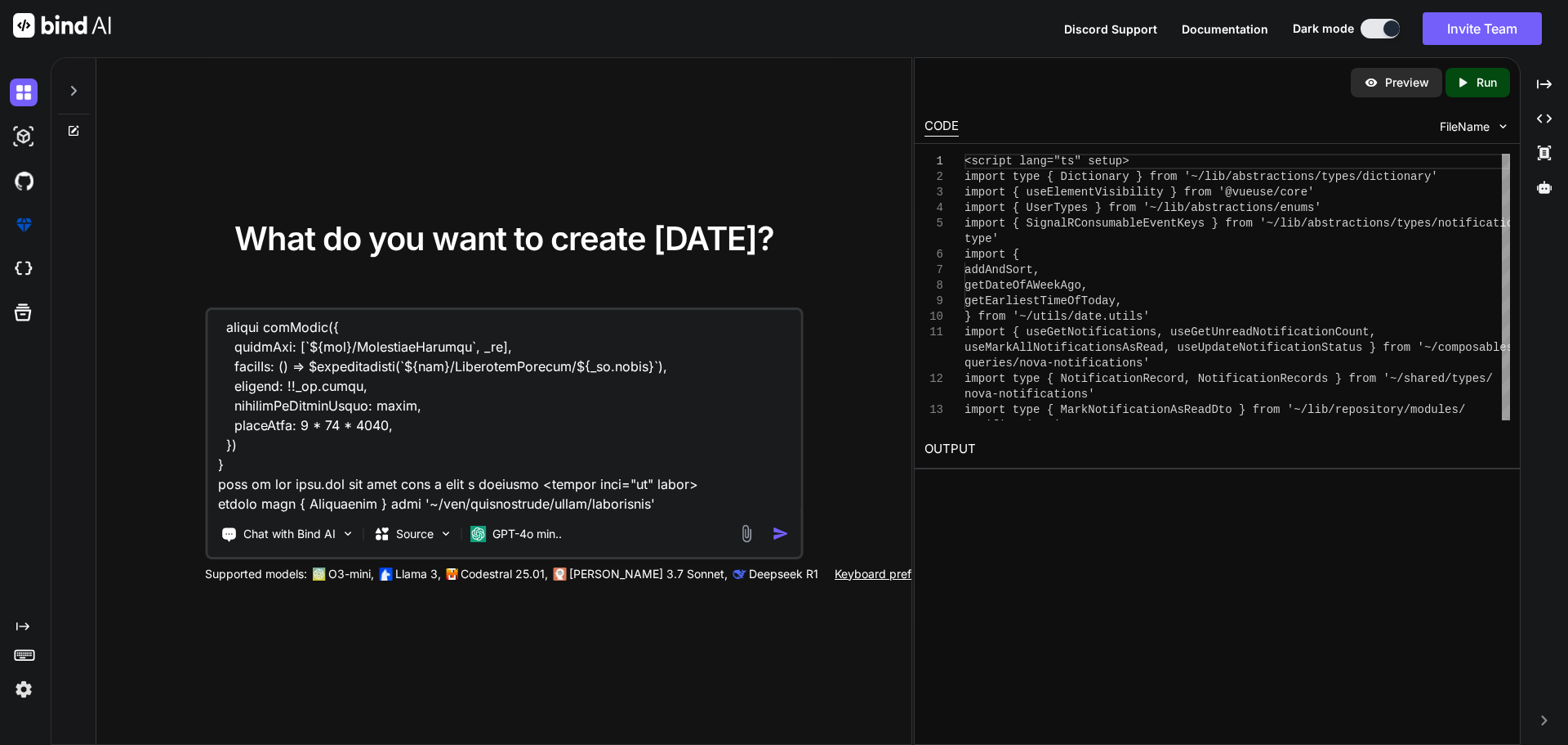
scroll to position [21246, 0]
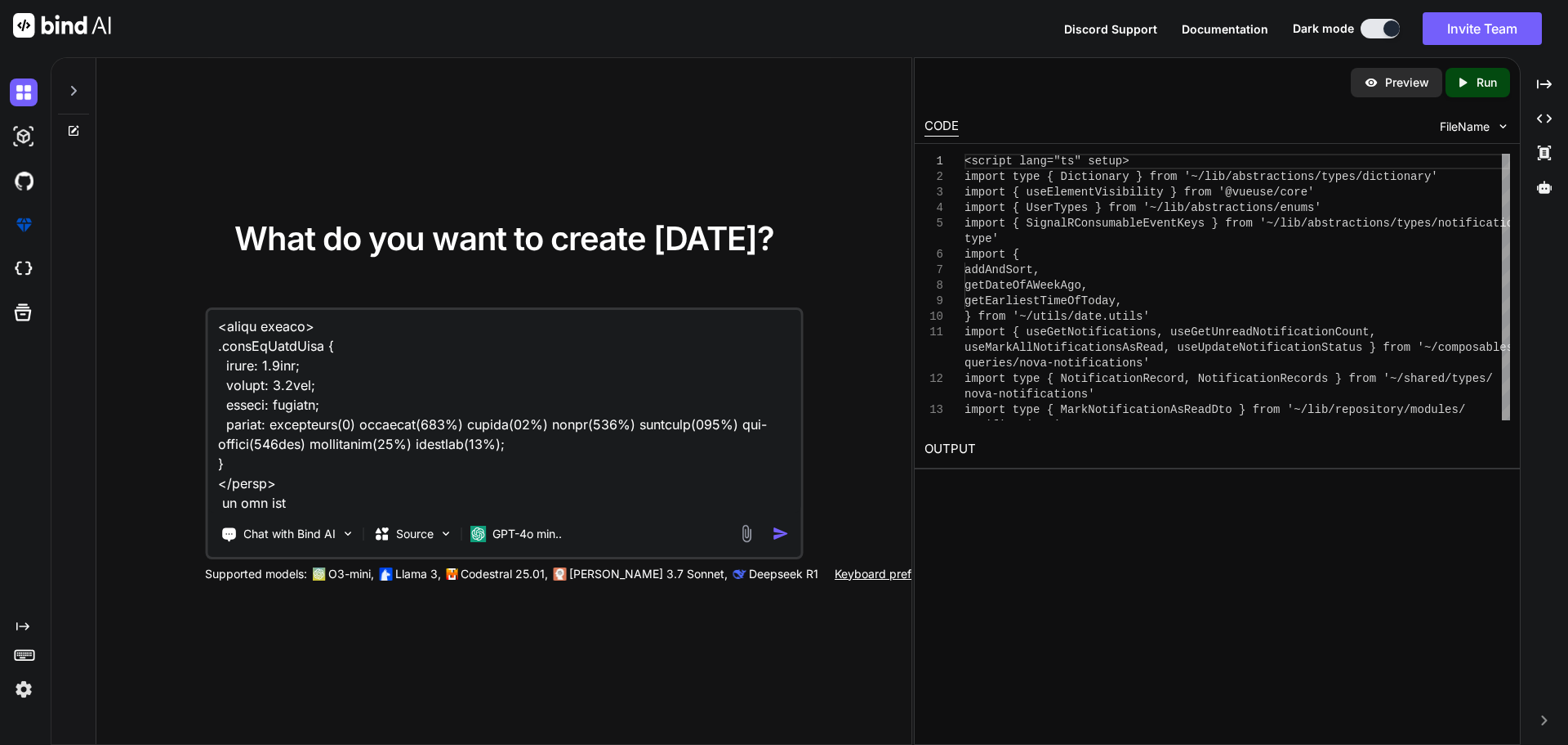
click at [294, 331] on textarea at bounding box center [503, 411] width 593 height 202
paste textarea "vue-query hooks"
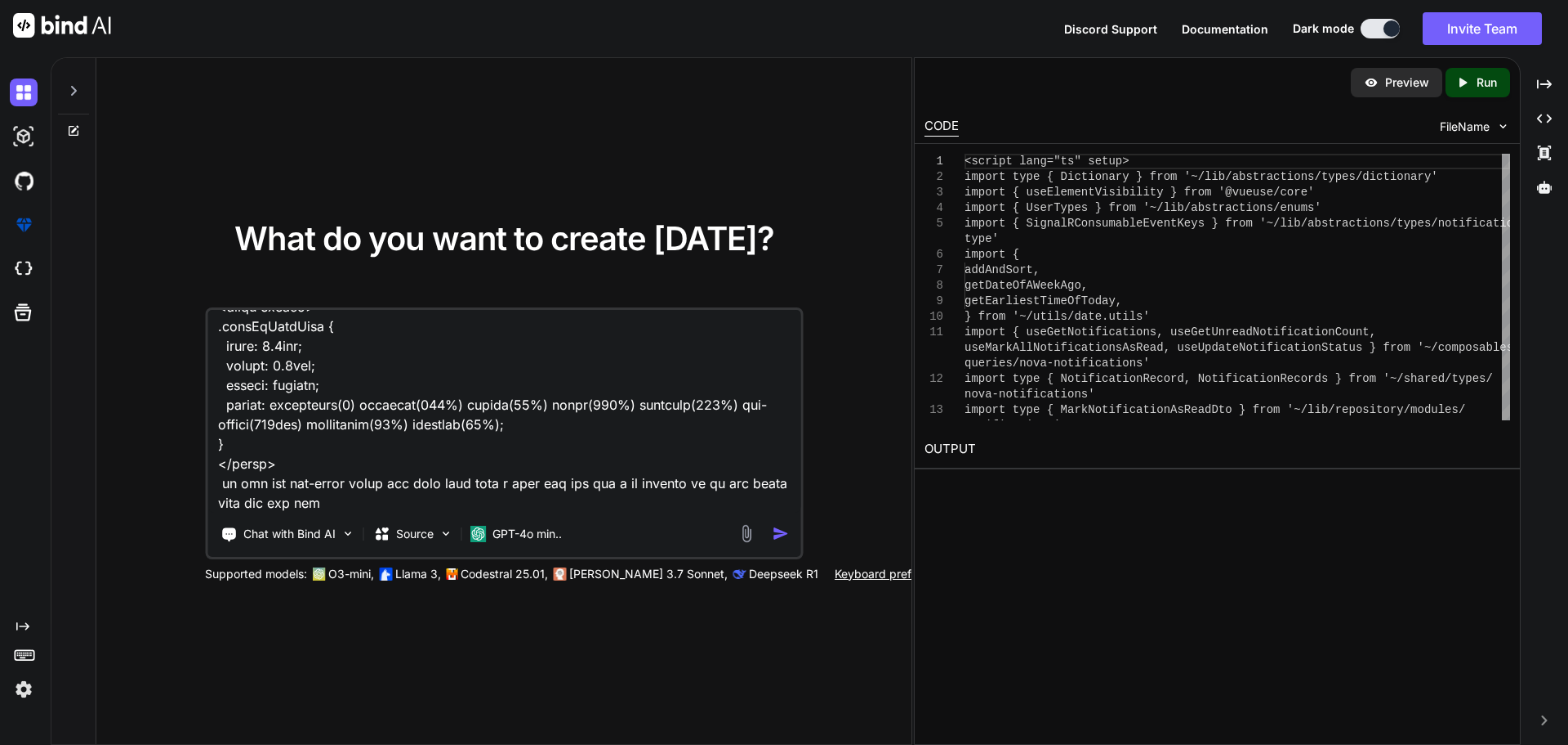
click at [399, 331] on textarea at bounding box center [503, 411] width 593 height 202
paste textarea "useLazyAsyncData"
click at [488, 331] on textarea at bounding box center [503, 411] width 593 height 202
paste textarea "Make sure current logic is working"
type textarea "here are mu updated files for notification C:\nova\Osiris.Nova.Internal.UI\shar…"
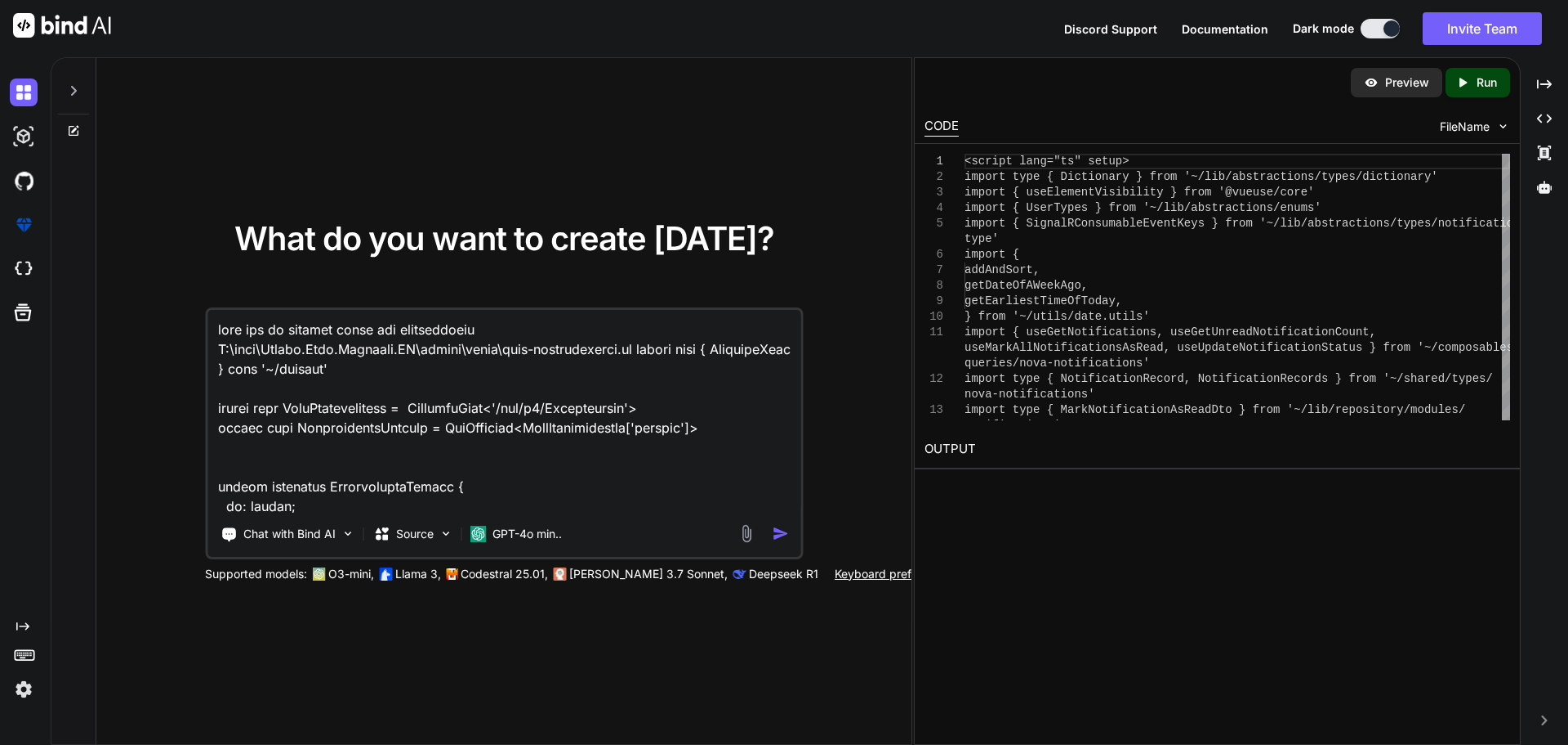
scroll to position [21266, 0]
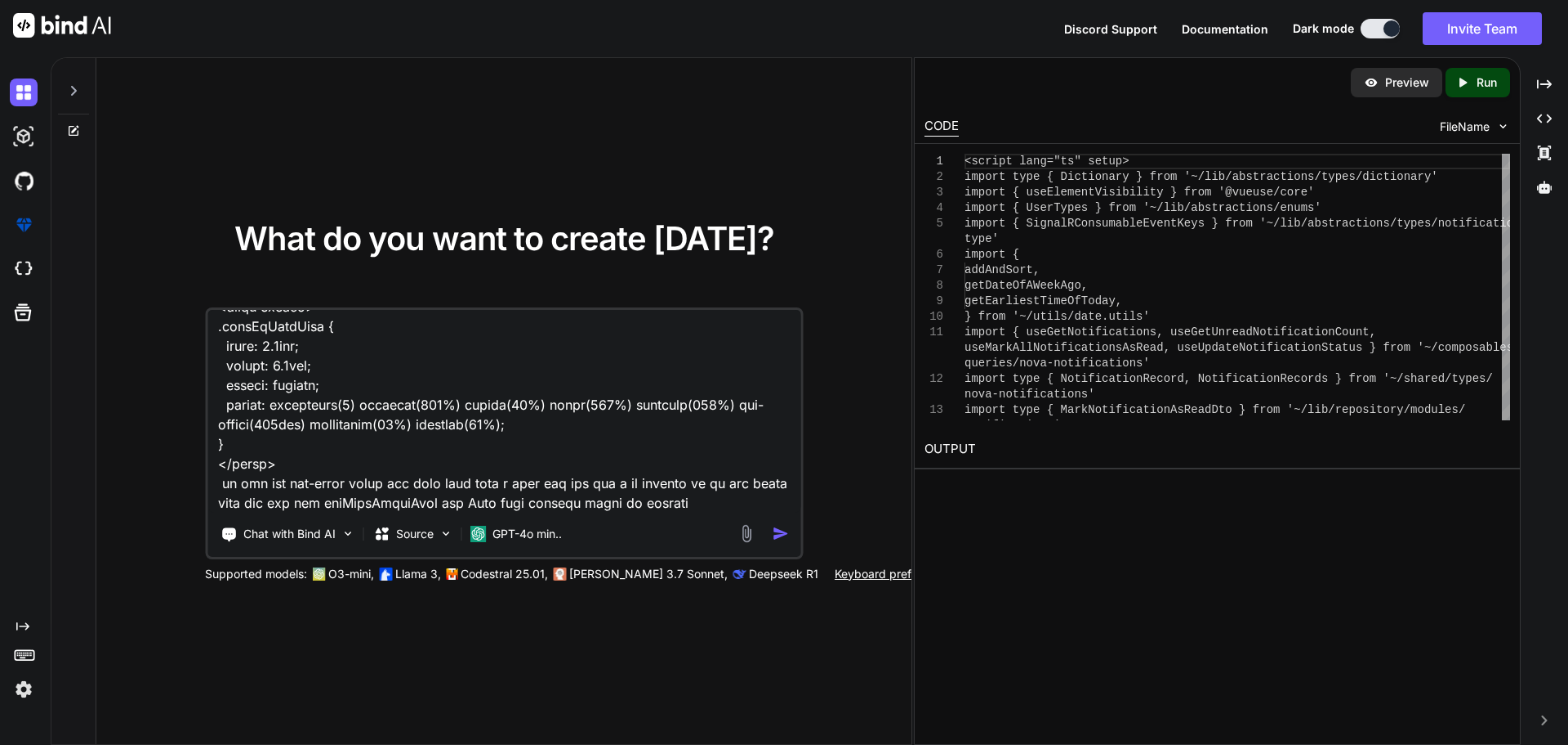
type textarea "here are mu updated files for notification C:\nova\Osiris.Nova.Internal.UI\shar…"
type textarea "x"
type textarea "here are mu updated files for notification C:\nova\Osiris.Nova.Internal.UI\shar…"
type textarea "x"
type textarea "here are mu updated files for notification C:\nova\Osiris.Nova.Internal.UI\shar…"
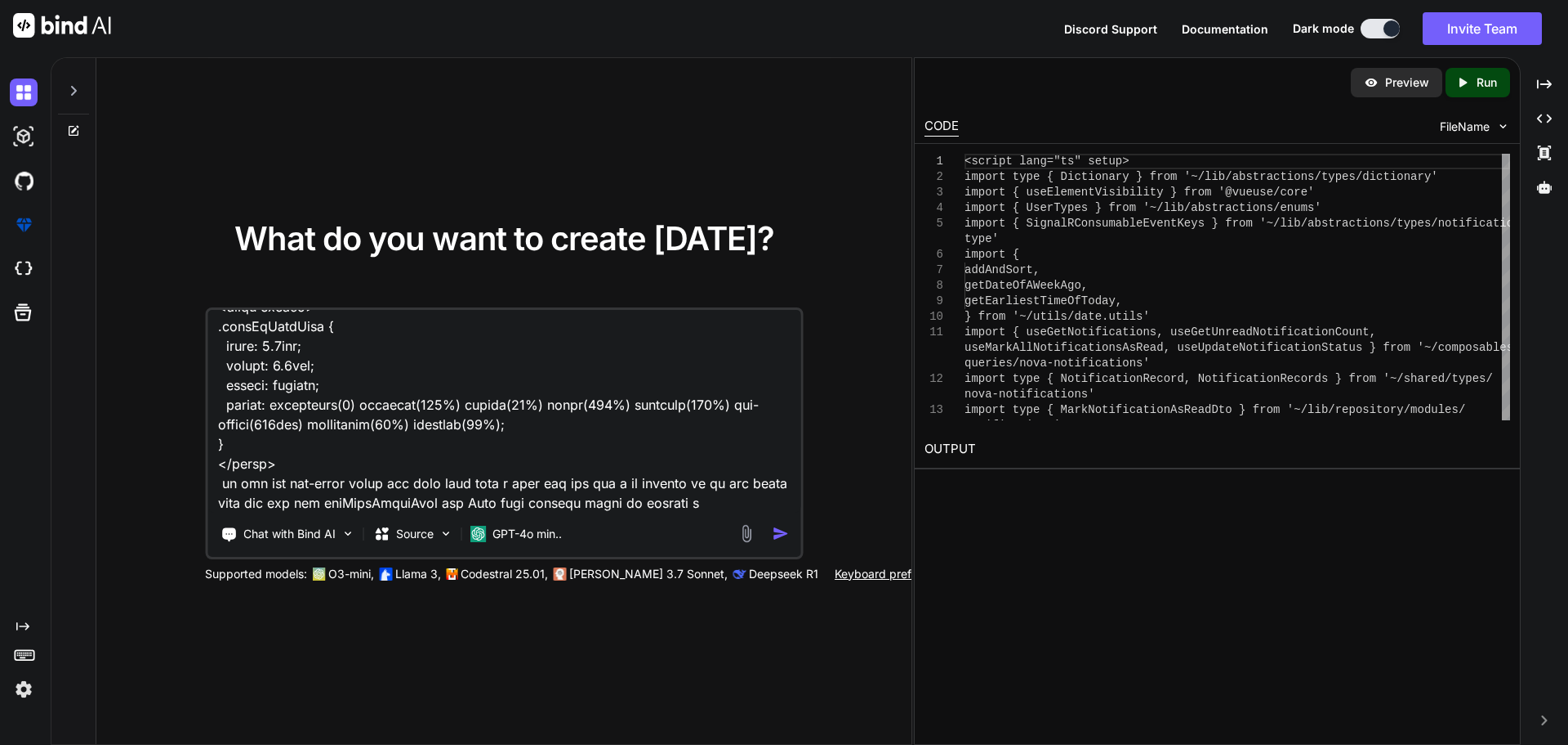
type textarea "x"
type textarea "here are mu updated files for notification C:\nova\Osiris.Nova.Internal.UI\shar…"
type textarea "x"
type textarea "here are mu updated files for notification C:\nova\Osiris.Nova.Internal.UI\shar…"
type textarea "x"
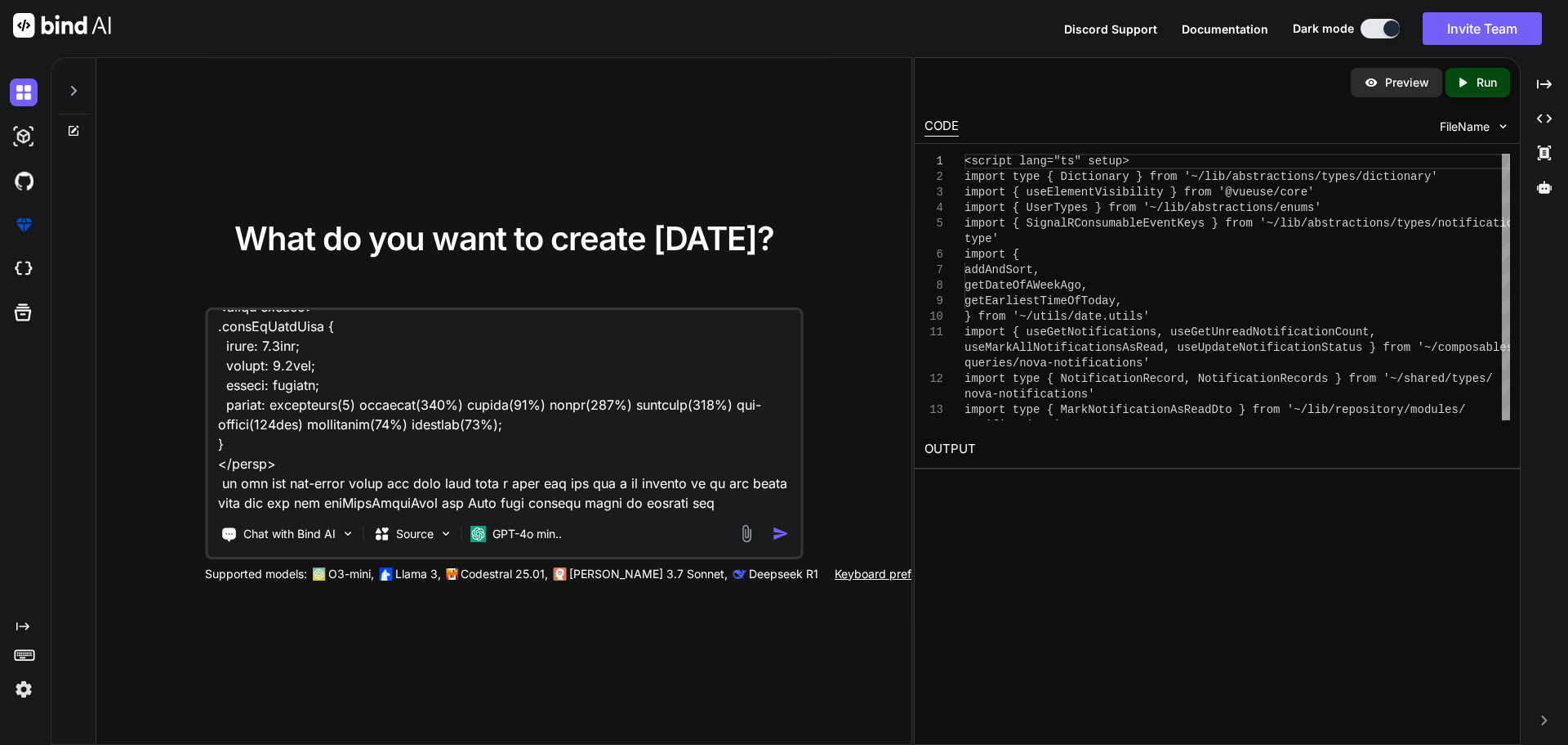
type textarea "here are mu updated files for notification C:\nova\Osiris.Nova.Internal.UI\shar…"
type textarea "x"
type textarea "here are mu updated files for notification C:\nova\Osiris.Nova.Internal.UI\shar…"
type textarea "x"
type textarea "here are mu updated files for notification C:\nova\Osiris.Nova.Internal.UI\shar…"
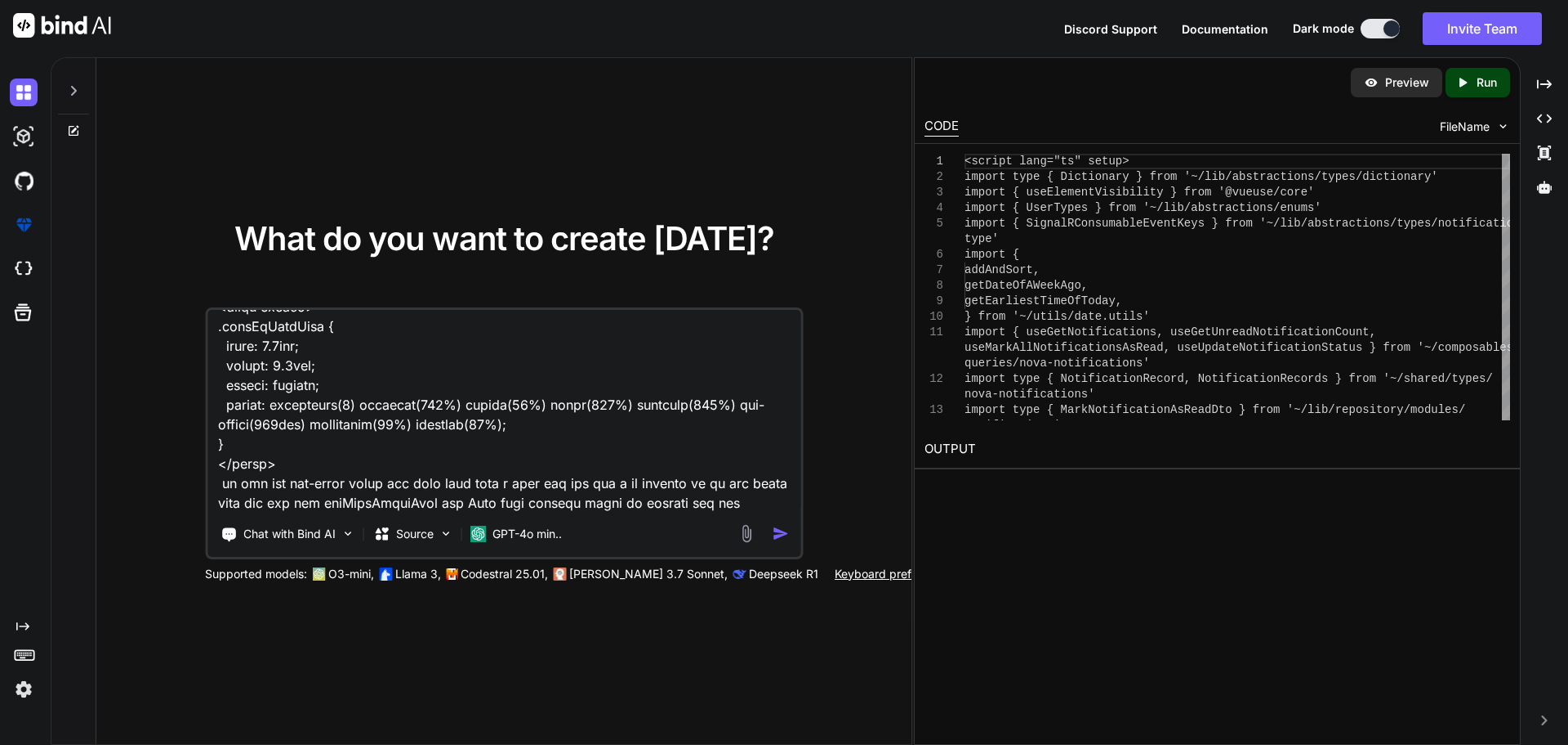
type textarea "x"
type textarea "here are mu updated files for notification C:\nova\Osiris.Nova.Internal.UI\shar…"
type textarea "x"
type textarea "here are mu updated files for notification C:\nova\Osiris.Nova.Internal.UI\shar…"
type textarea "x"
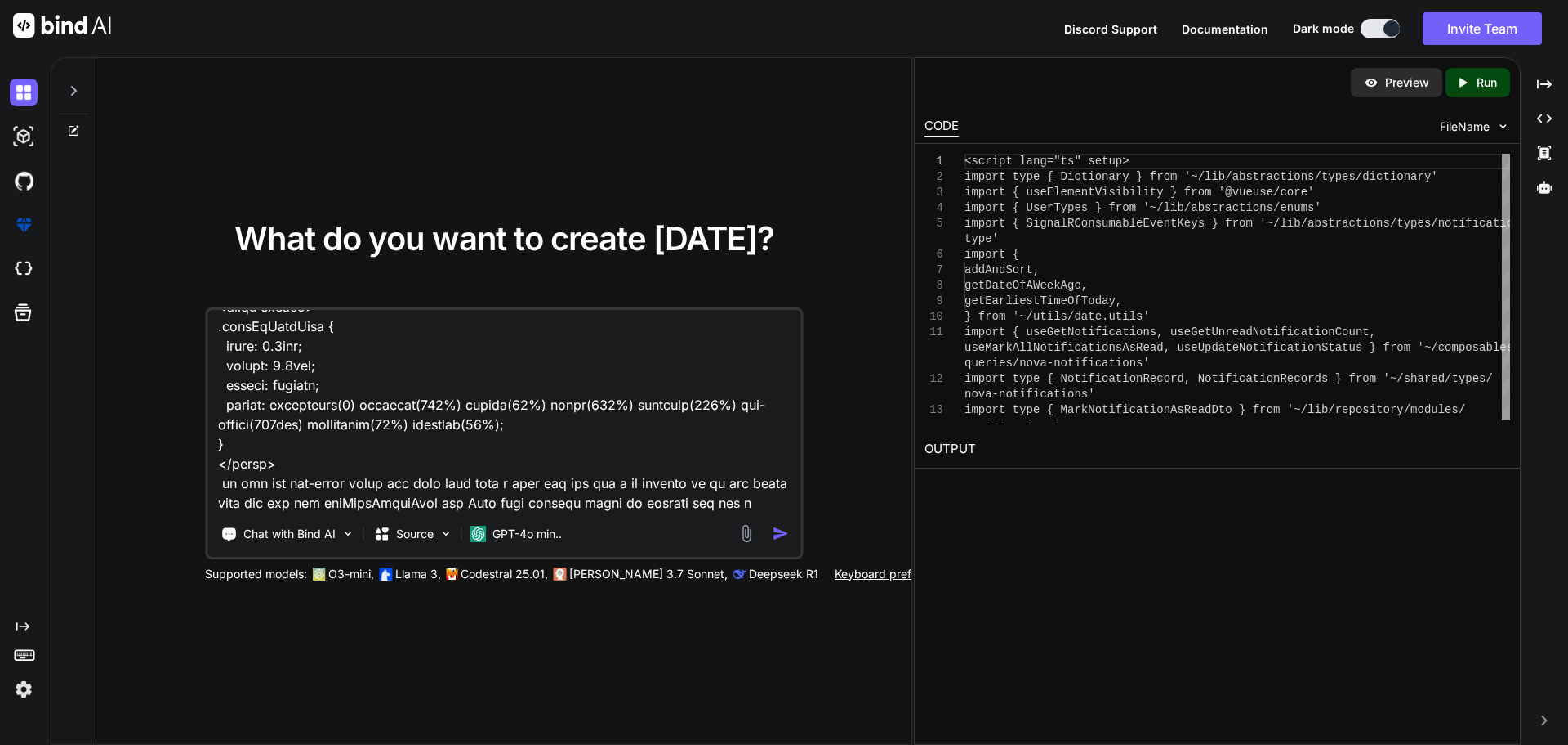
type textarea "here are mu updated files for notification C:\nova\Osiris.Nova.Internal.UI\shar…"
type textarea "x"
type textarea "here are mu updated files for notification C:\nova\Osiris.Nova.Internal.UI\shar…"
type textarea "x"
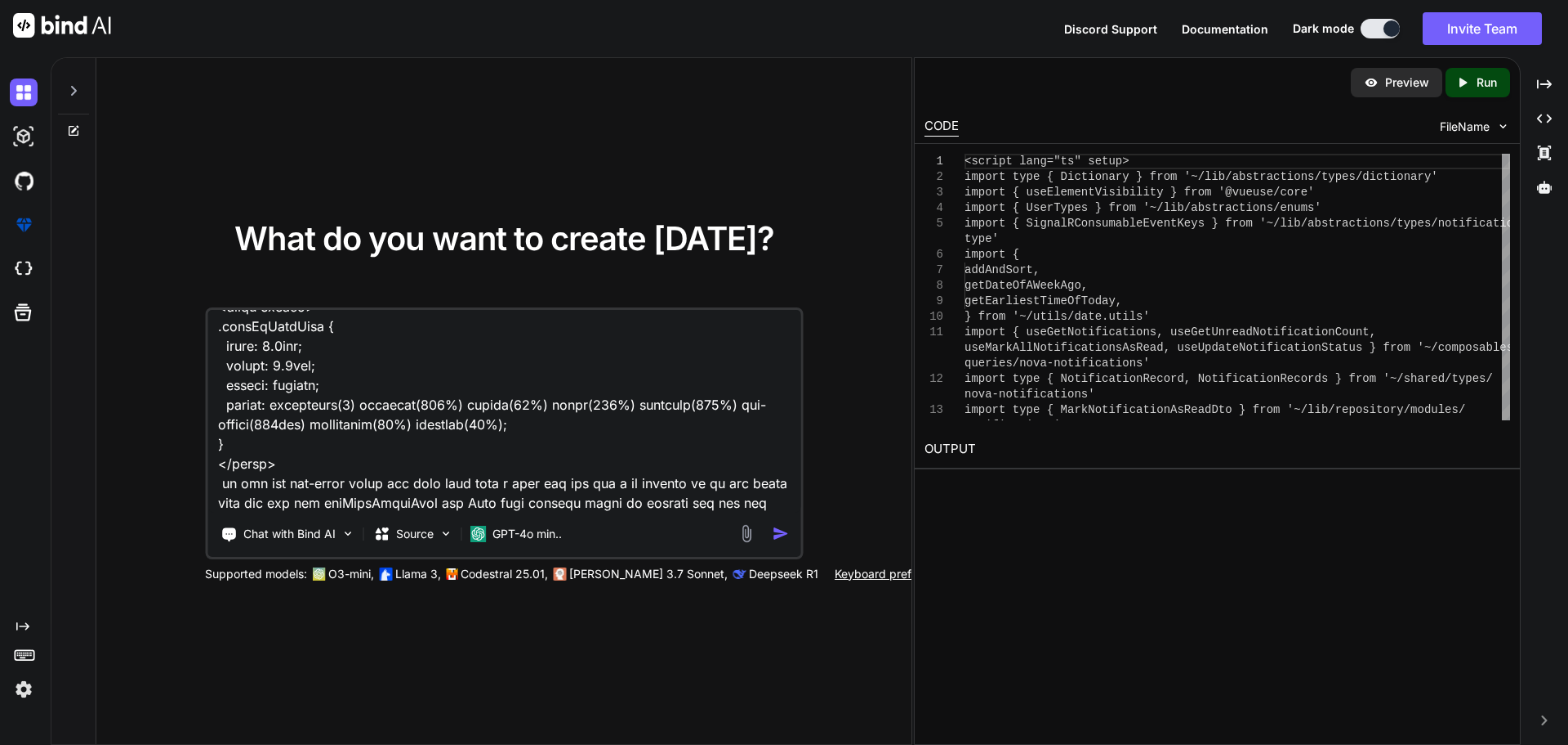
type textarea "here are mu updated files for notification C:\nova\Osiris.Nova.Internal.UI\shar…"
type textarea "x"
type textarea "here are mu updated files for notification C:\nova\Osiris.Nova.Internal.UI\shar…"
type textarea "x"
type textarea "here are mu updated files for notification C:\nova\Osiris.Nova.Internal.UI\shar…"
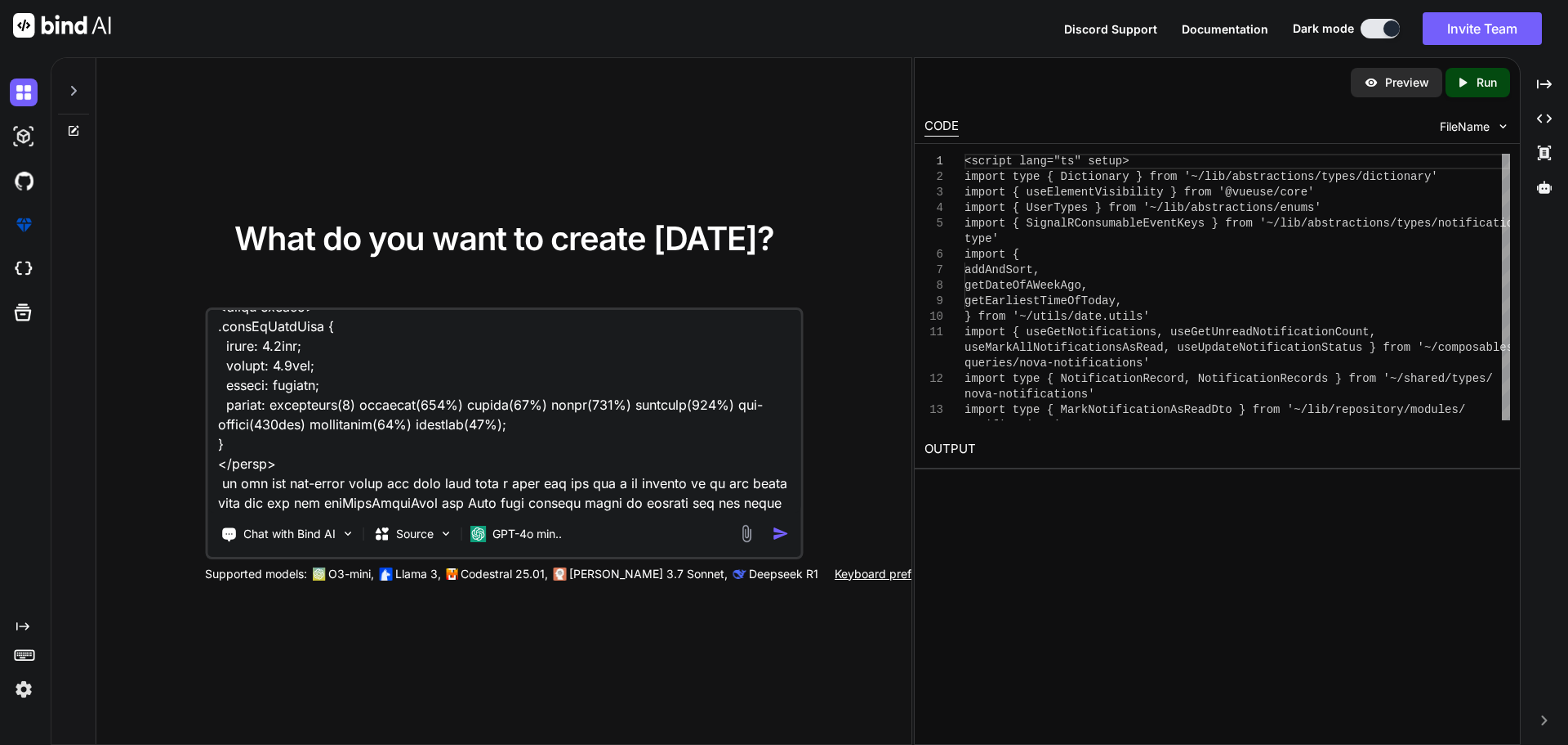
type textarea "x"
type textarea "here are mu updated files for notification C:\nova\Osiris.Nova.Internal.UI\shar…"
type textarea "x"
type textarea "here are mu updated files for notification C:\nova\Osiris.Nova.Internal.UI\shar…"
type textarea "x"
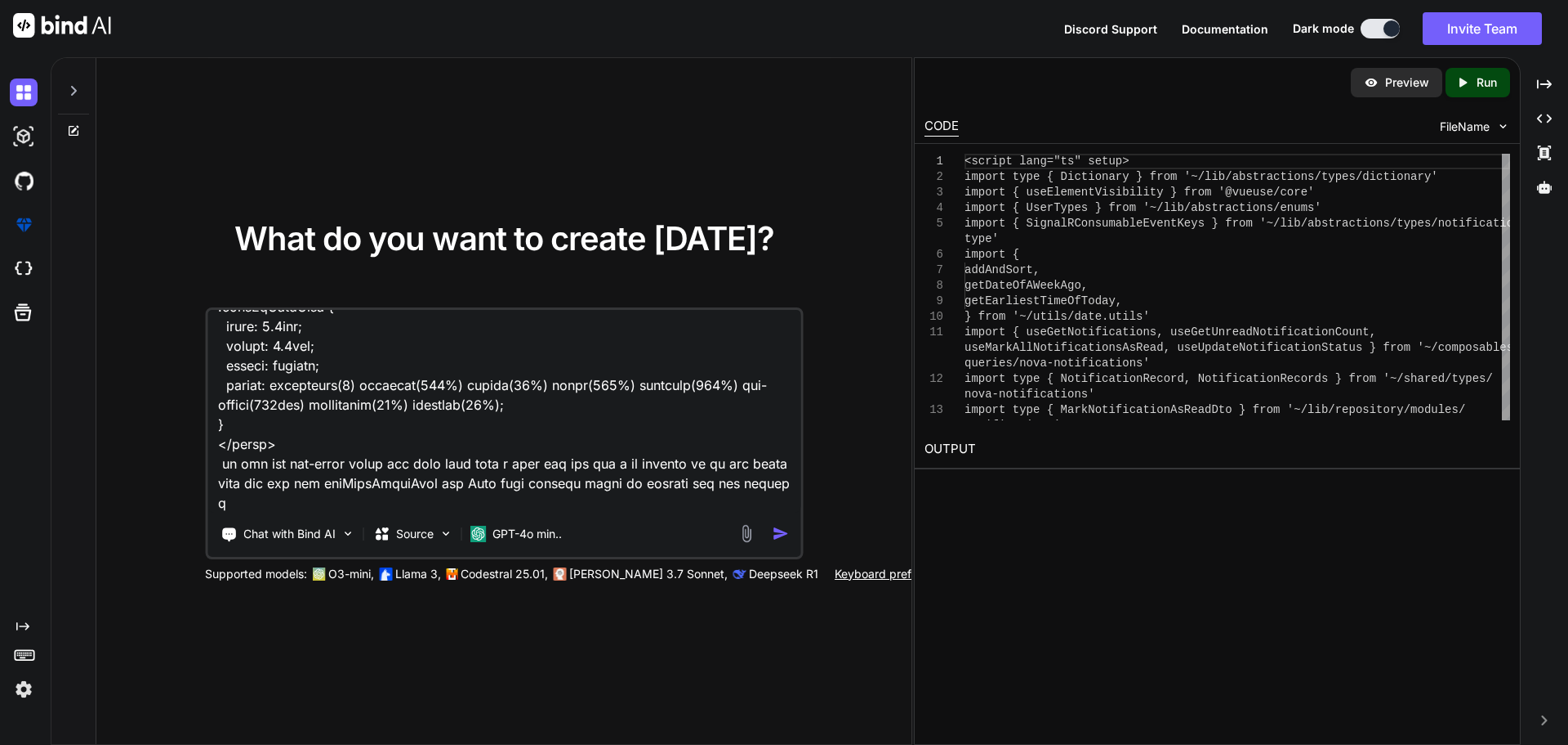
type textarea "here are mu updated files for notification C:\nova\Osiris.Nova.Internal.UI\shar…"
type textarea "x"
type textarea "here are mu updated files for notification C:\nova\Osiris.Nova.Internal.UI\shar…"
type textarea "x"
type textarea "here are mu updated files for notification C:\nova\Osiris.Nova.Internal.UI\shar…"
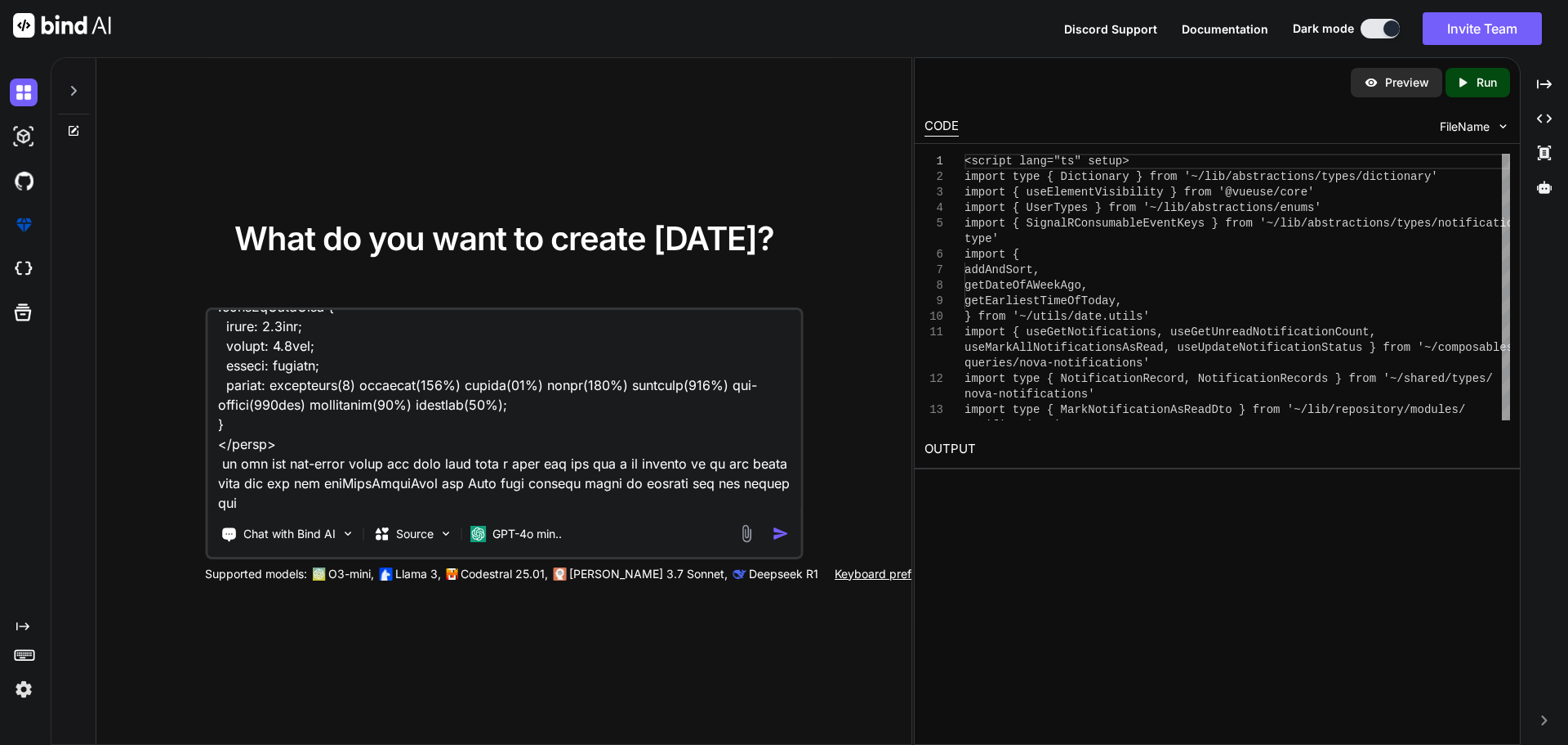
type textarea "x"
type textarea "here are mu updated files for notification C:\nova\Osiris.Nova.Internal.UI\shar…"
type textarea "x"
type textarea "here are mu updated files for notification C:\nova\Osiris.Nova.Internal.UI\shar…"
type textarea "x"
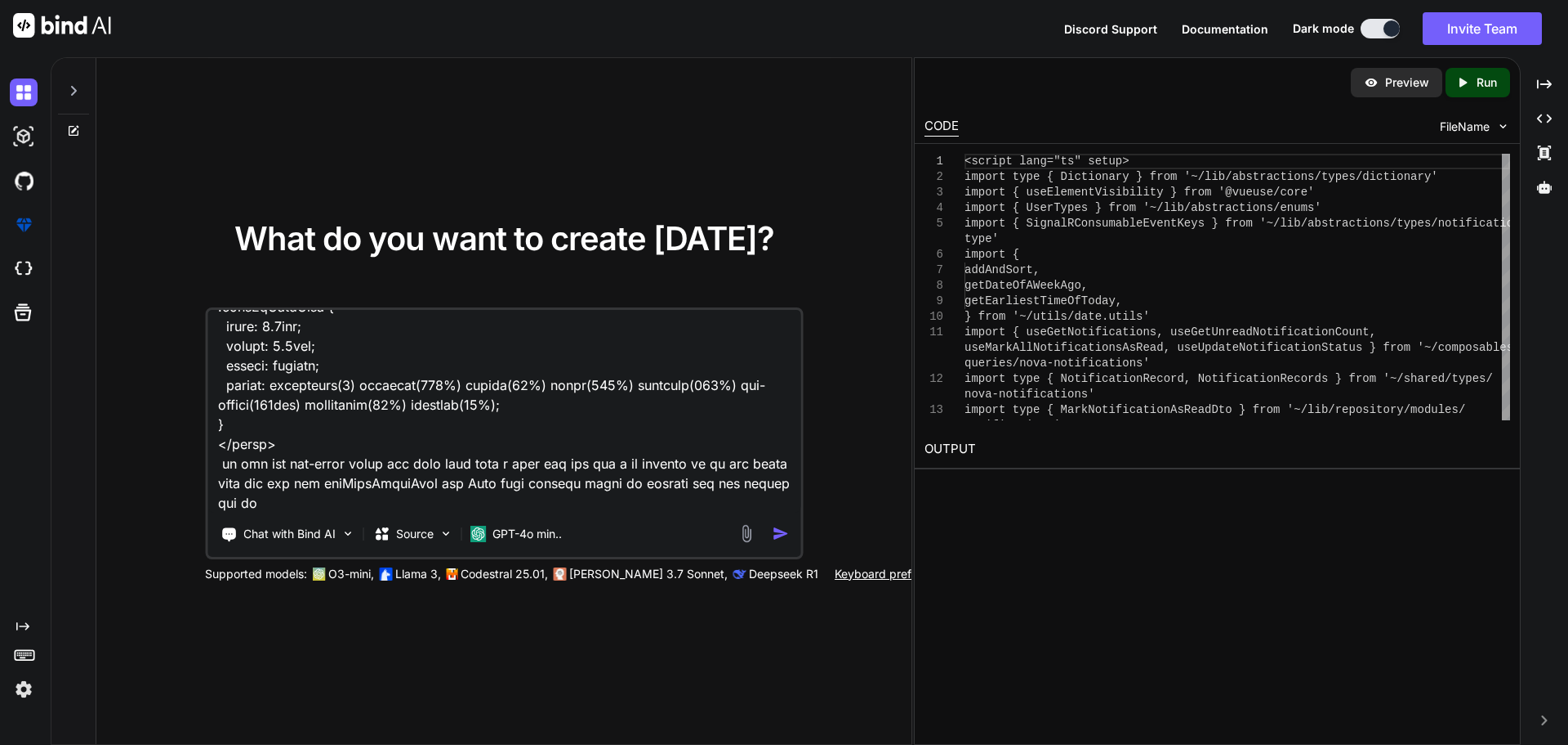
type textarea "here are mu updated files for notification C:\nova\Osiris.Nova.Internal.UI\shar…"
type textarea "x"
type textarea "here are mu updated files for notification C:\nova\Osiris.Nova.Internal.UI\shar…"
type textarea "x"
type textarea "here are mu updated files for notification C:\nova\Osiris.Nova.Internal.UI\shar…"
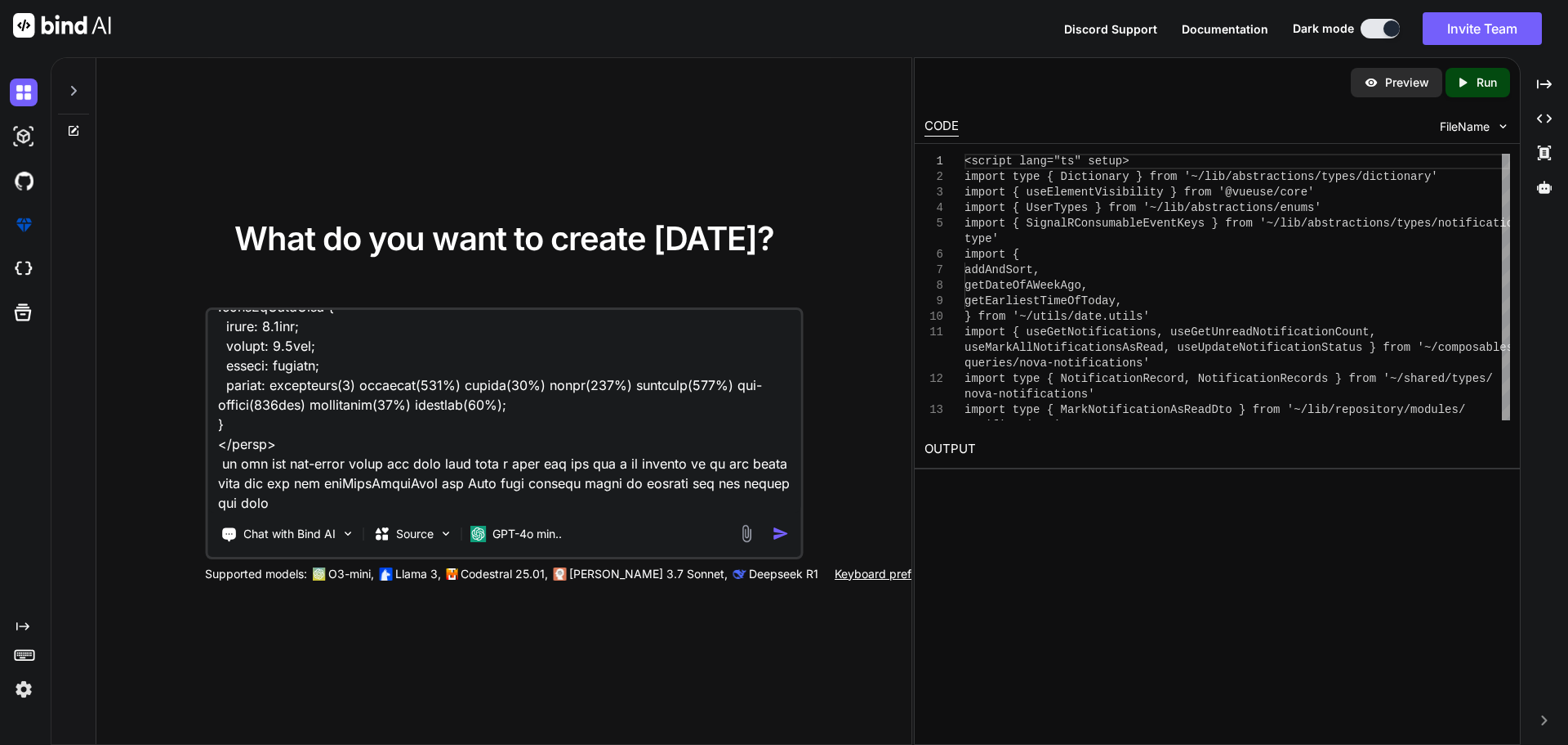
type textarea "x"
type textarea "here are mu updated files for notification C:\nova\Osiris.Nova.Internal.UI\shar…"
type textarea "x"
type textarea "here are mu updated files for notification C:\nova\Osiris.Nova.Internal.UI\shar…"
type textarea "x"
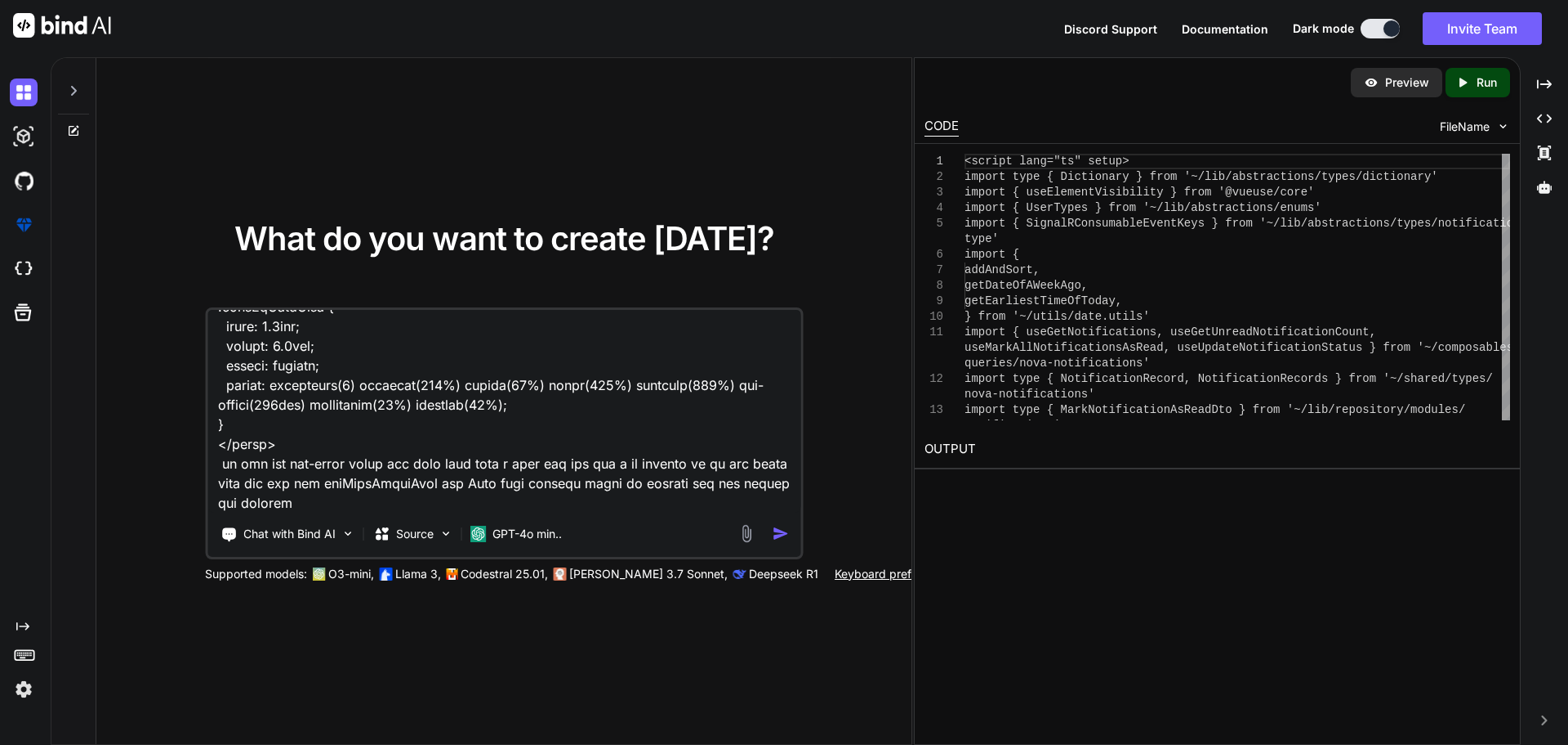
type textarea "here are mu updated files for notification C:\nova\Osiris.Nova.Internal.UI\shar…"
type textarea "x"
type textarea "here are mu updated files for notification C:\nova\Osiris.Nova.Internal.UI\shar…"
type textarea "x"
type textarea "here are mu updated files for notification C:\nova\Osiris.Nova.Internal.UI\shar…"
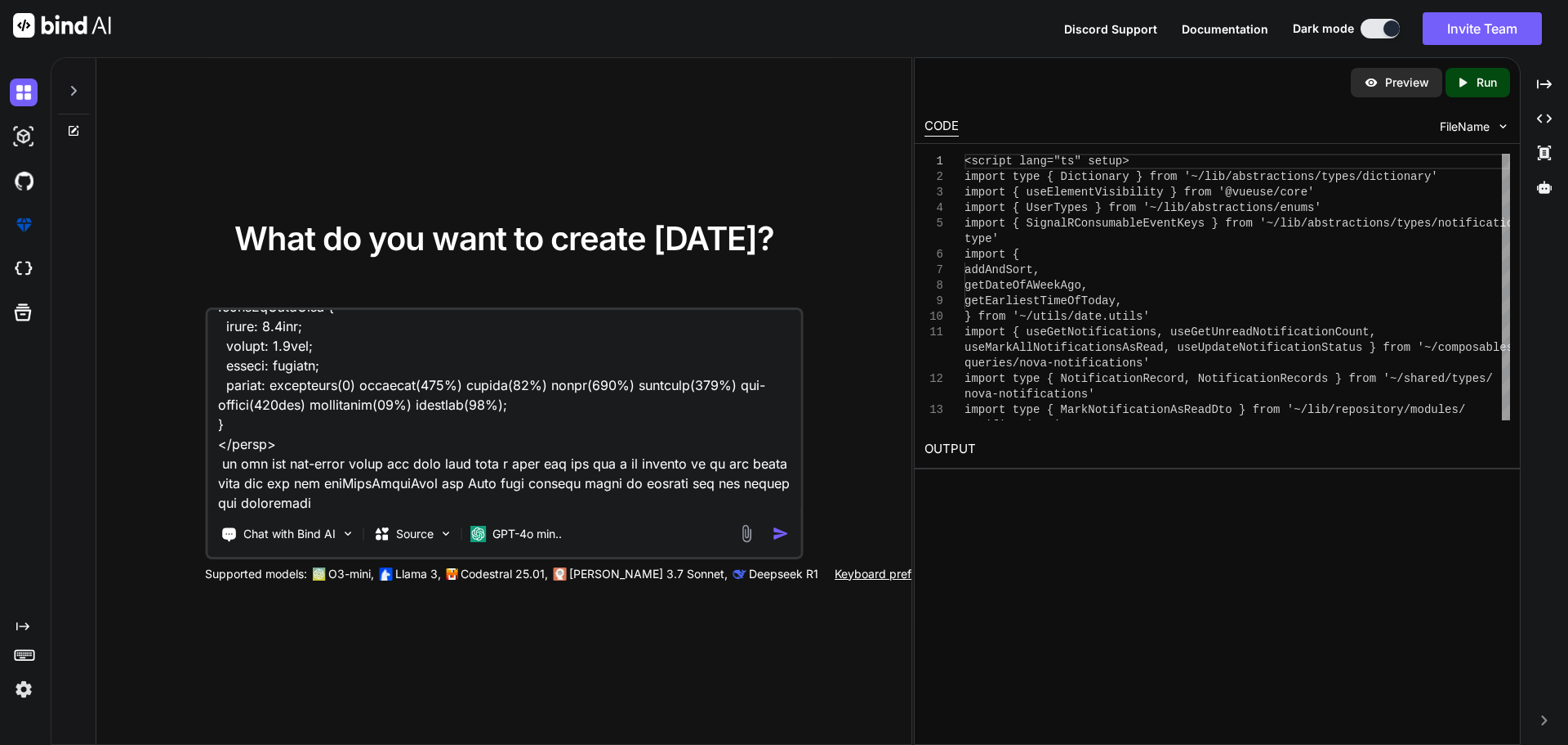
type textarea "x"
type textarea "here are mu updated files for notification C:\nova\Osiris.Nova.Internal.UI\shar…"
type textarea "x"
type textarea "here are mu updated files for notification C:\nova\Osiris.Nova.Internal.UI\shar…"
type textarea "x"
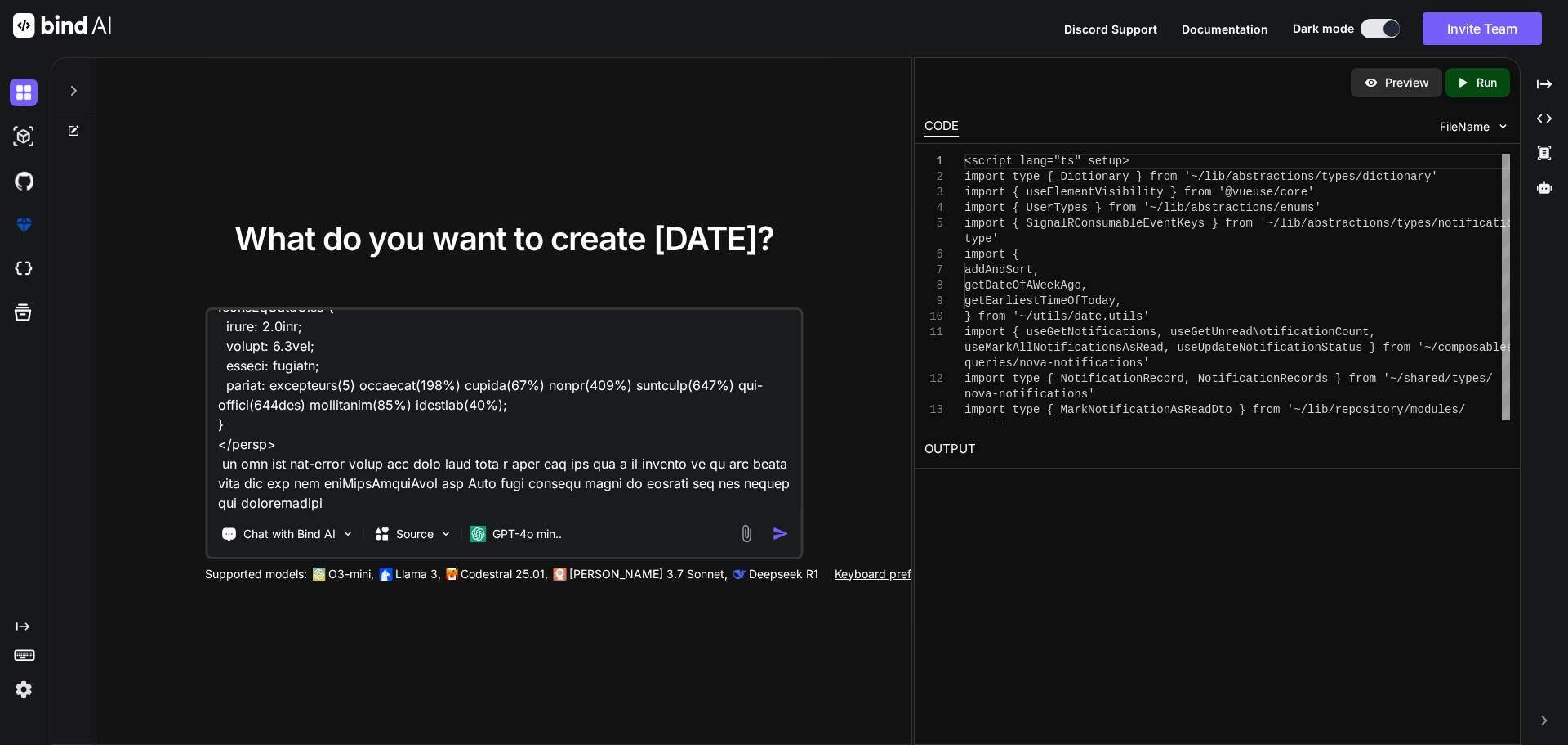
type textarea "here are mu updated files for notification C:\nova\Osiris.Nova.Internal.UI\shar…"
type textarea "x"
type textarea "here are mu updated files for notification C:\nova\Osiris.Nova.Internal.UI\shar…"
type textarea "x"
type textarea "here are mu updated files for notification C:\nova\Osiris.Nova.Internal.UI\shar…"
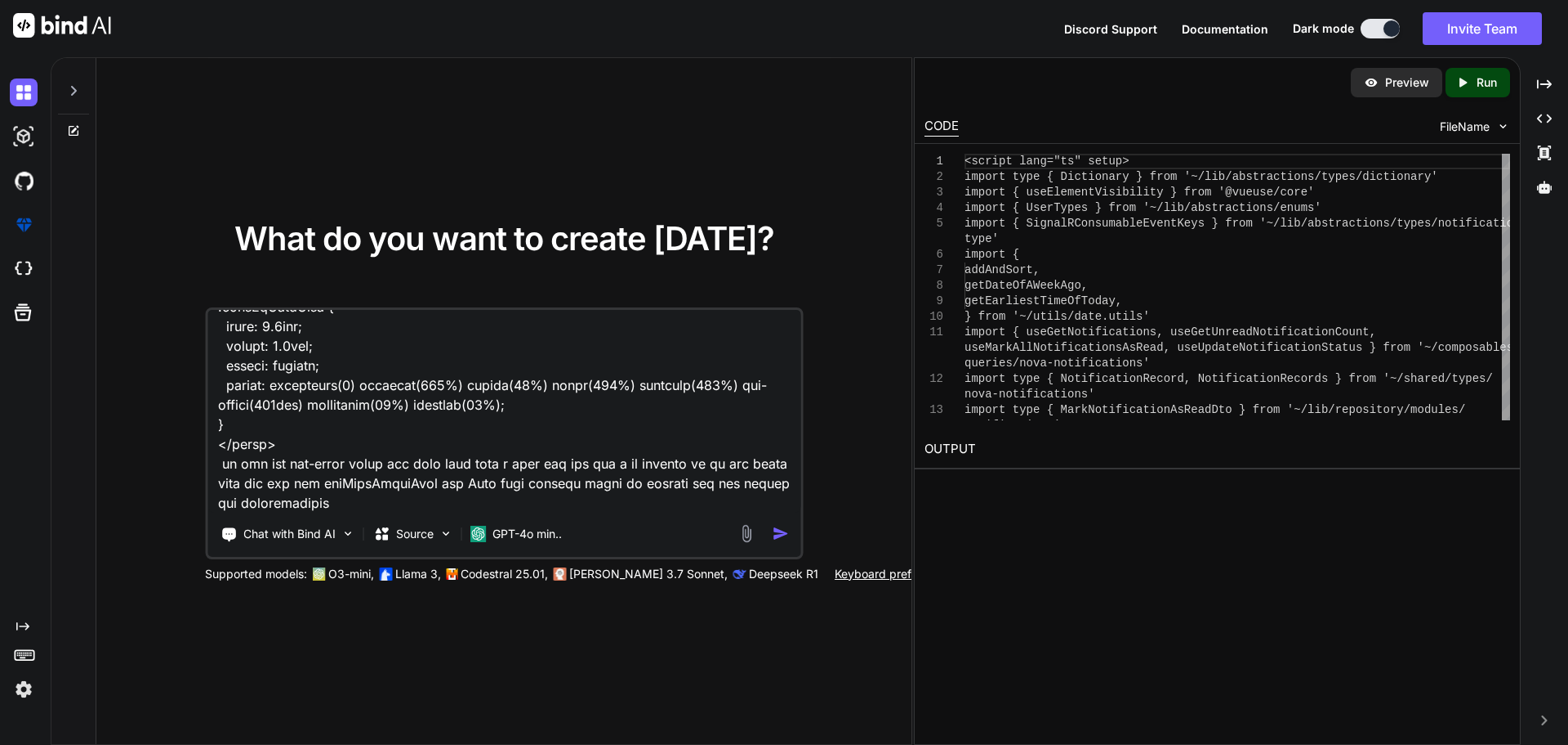
type textarea "x"
type textarea "here are mu updated files for notification C:\nova\Osiris.Nova.Internal.UI\shar…"
type textarea "x"
type textarea "here are mu updated files for notification C:\nova\Osiris.Nova.Internal.UI\shar…"
type textarea "x"
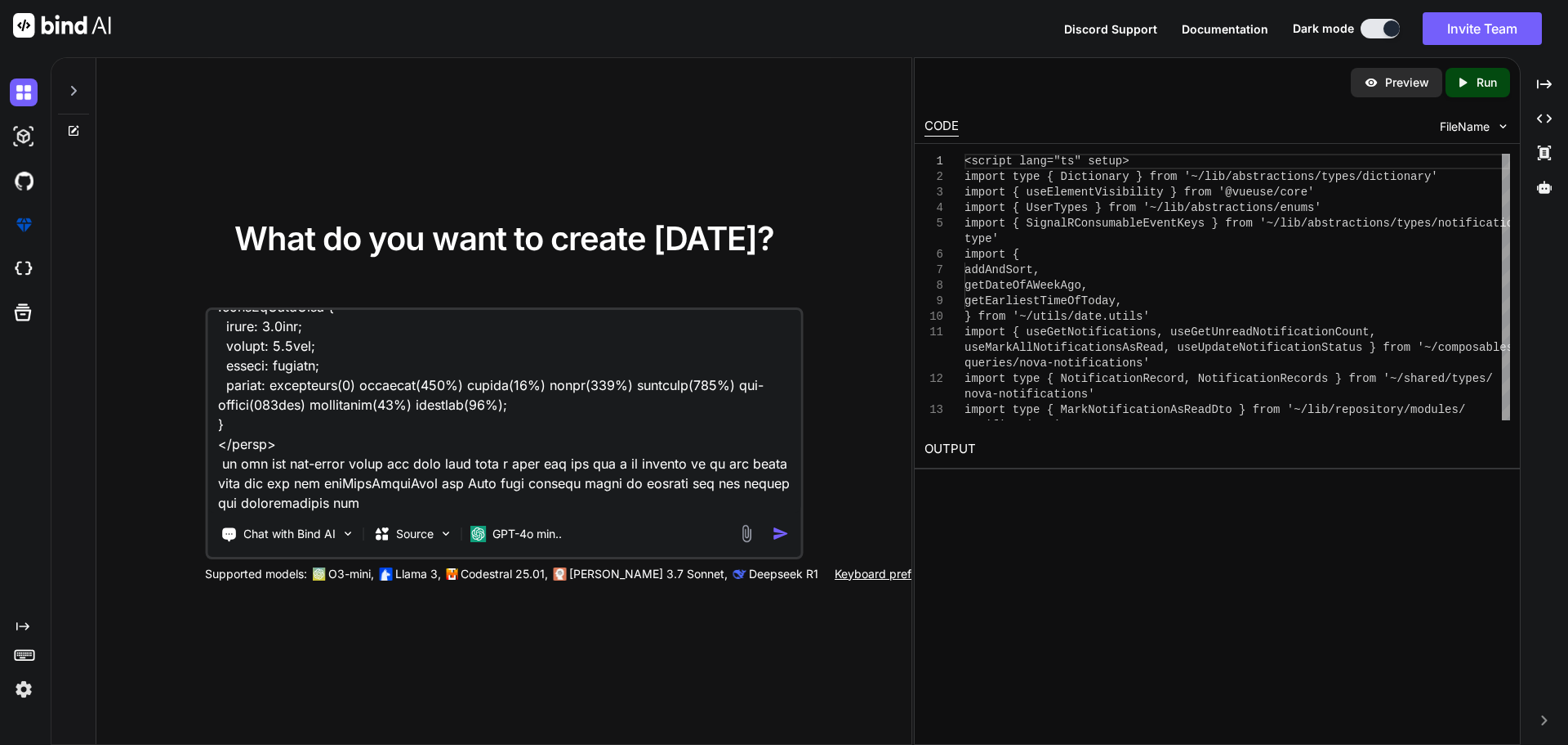
type textarea "here are mu updated files for notification C:\nova\Osiris.Nova.Internal.UI\shar…"
type textarea "x"
type textarea "here are mu updated files for notification C:\nova\Osiris.Nova.Internal.UI\shar…"
type textarea "x"
type textarea "here are mu updated files for notification C:\nova\Osiris.Nova.Internal.UI\shar…"
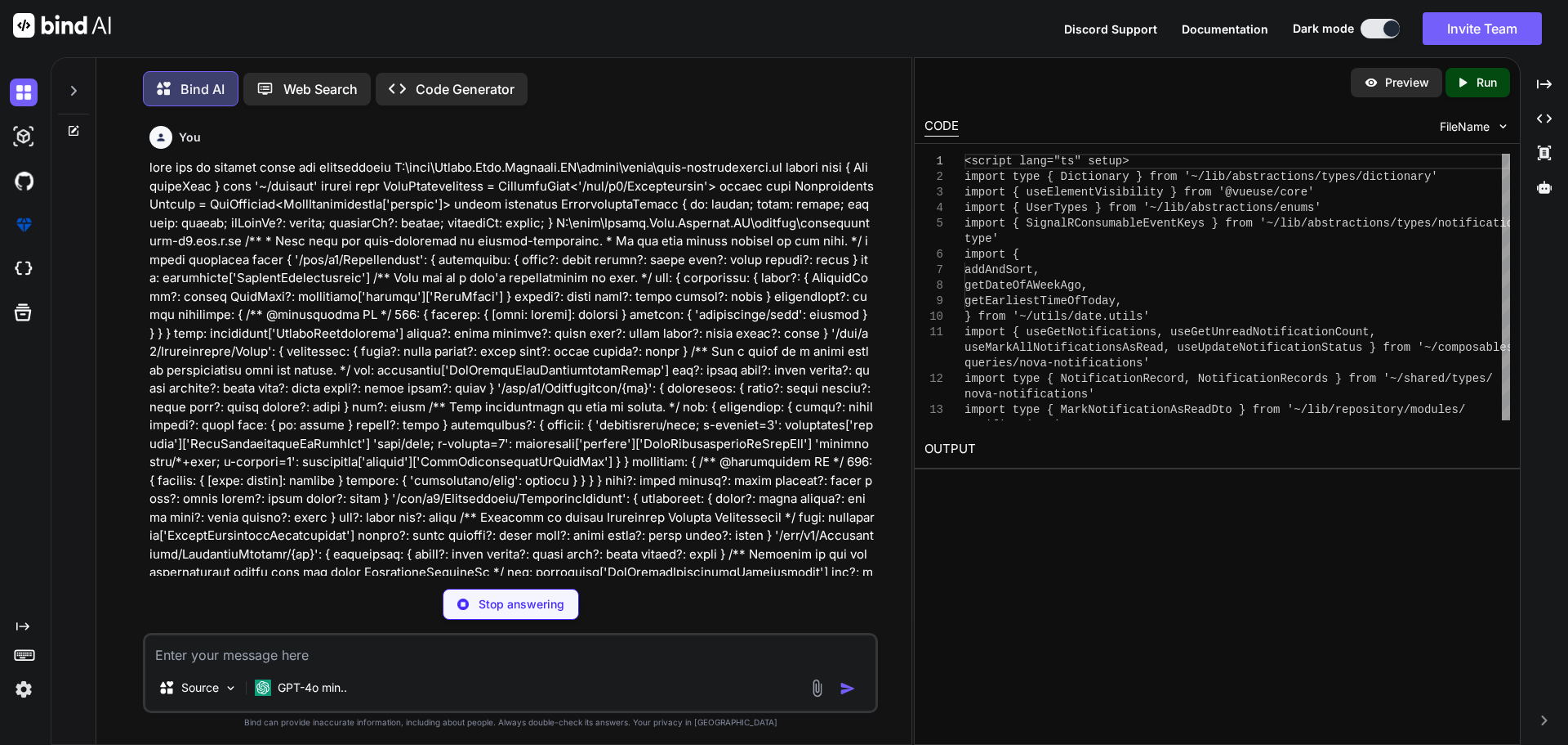
type textarea "x"
type textarea ".markAsReadIcon { width: 1.5rem; height: 1.5rem; cursor: pointer; filter: brigh…"
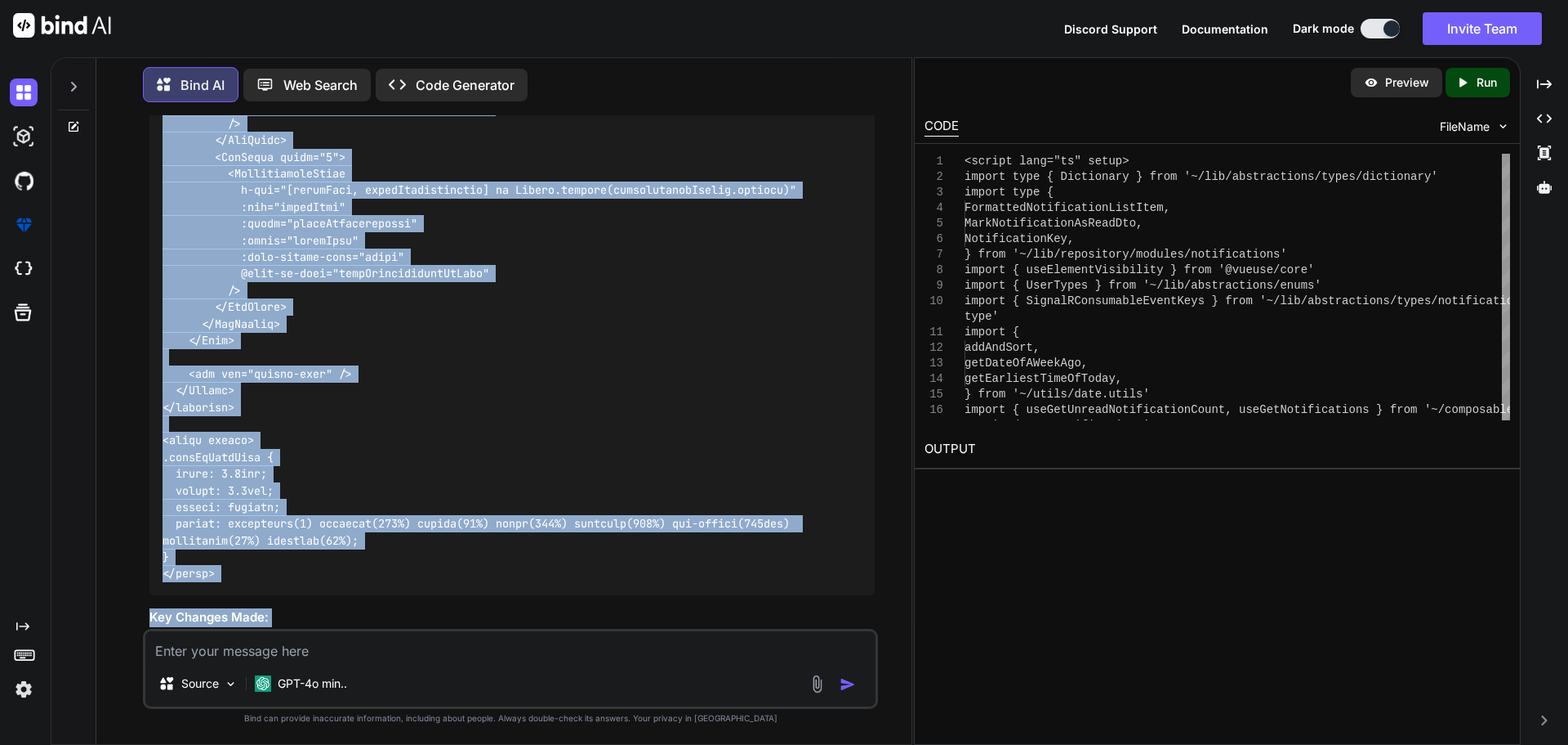
scroll to position [8732, 0]
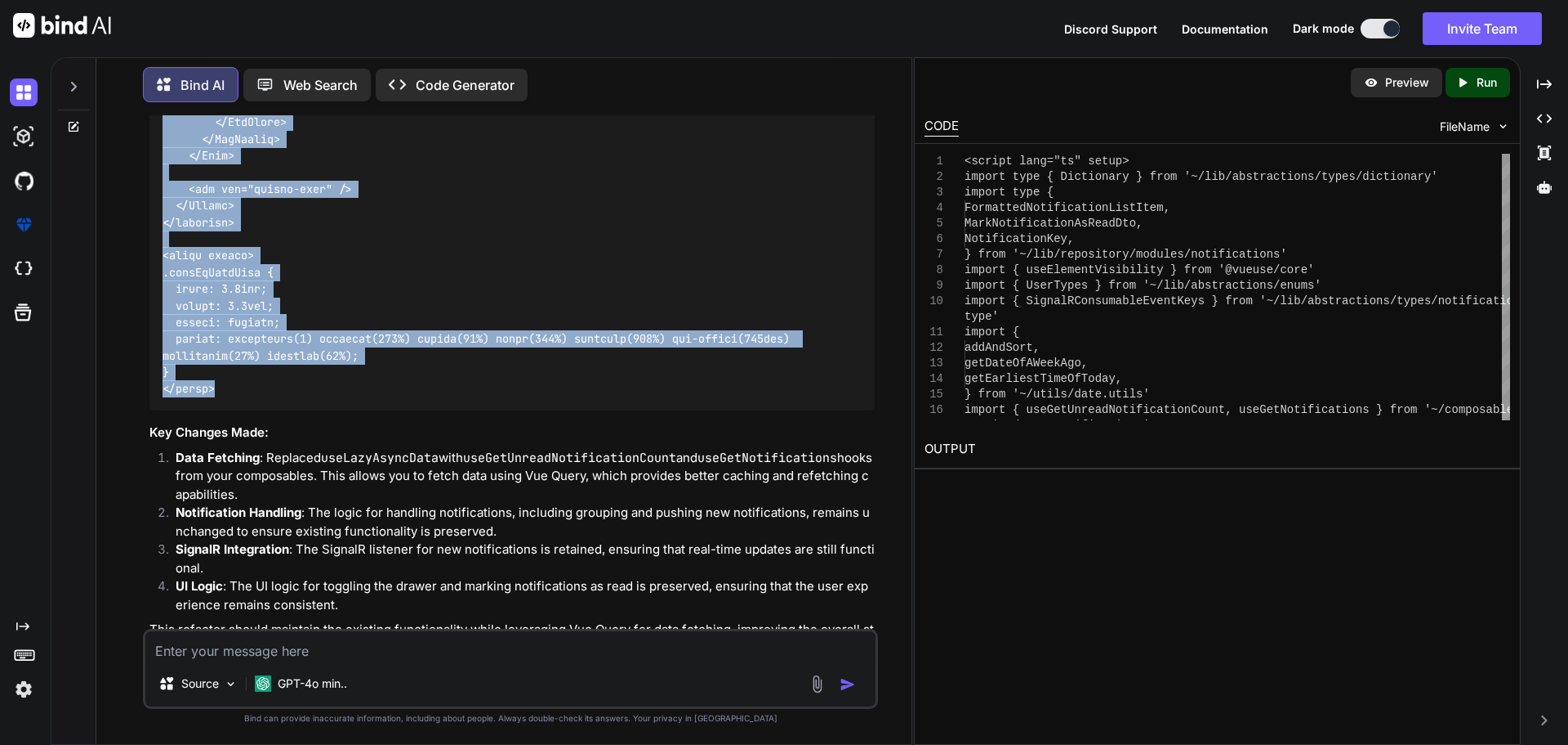
drag, startPoint x: 164, startPoint y: 418, endPoint x: 225, endPoint y: 330, distance: 107.1
copy code "<script lang="ts" setup> import type { Dictionary } from '~/lib/abstractions/ty…"
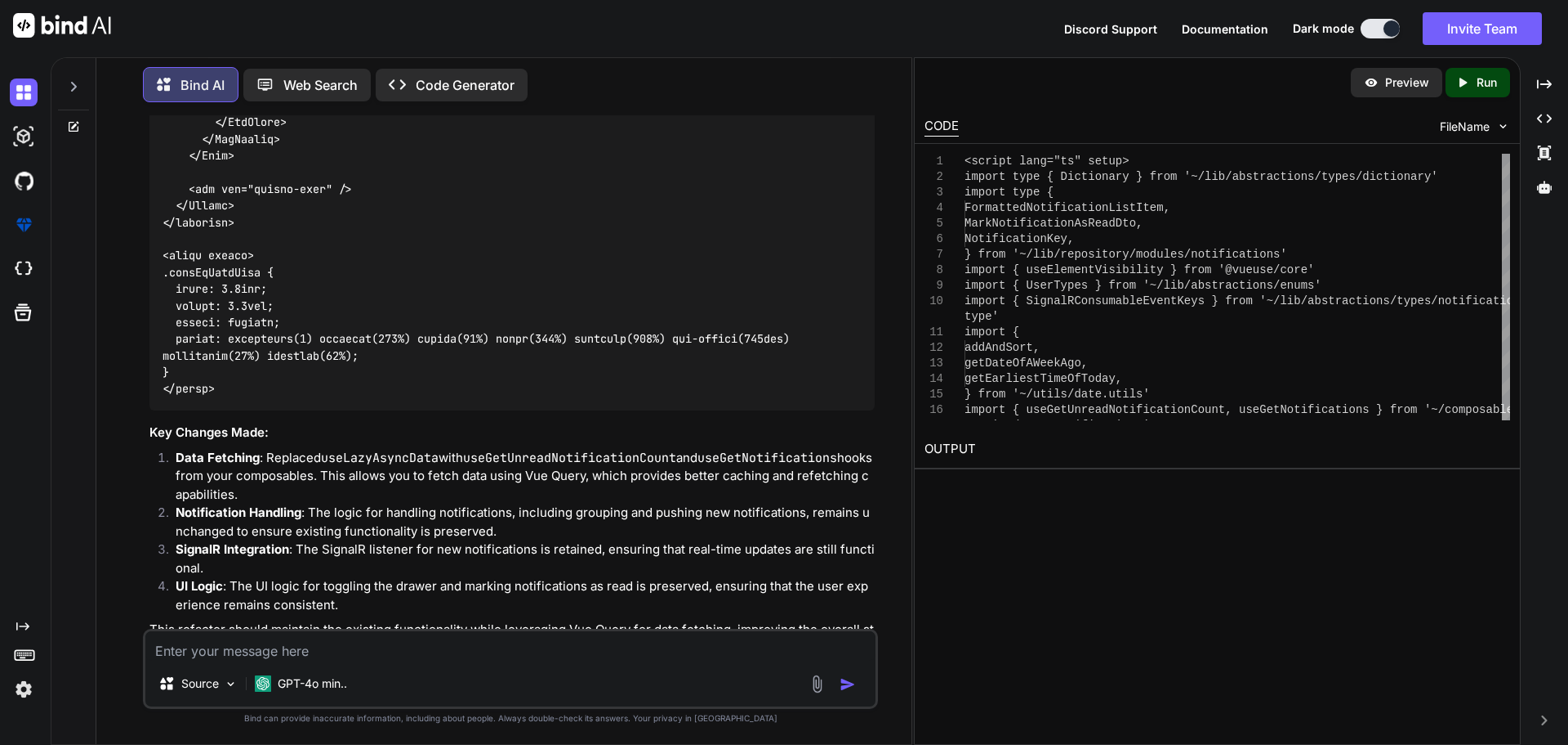
click at [250, 647] on textarea at bounding box center [510, 645] width 730 height 29
paste textarea "[vue-tsc] Expected 0 arguments, but got 2. /nova/Osiris.Nova.Internal.UI/compon…"
type textarea "x"
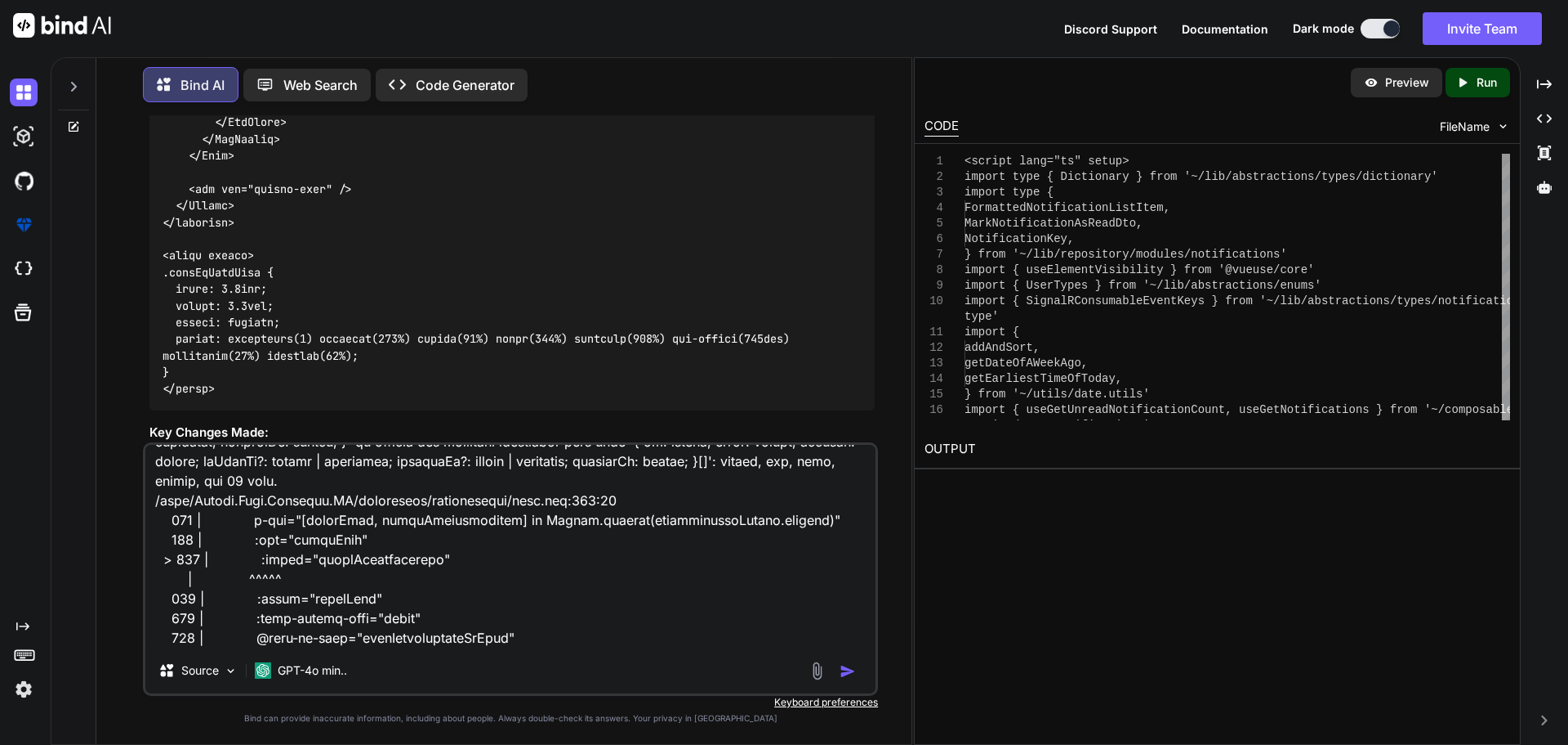
type textarea "[vue-tsc] Expected 0 arguments, but got 2. /nova/Osiris.Nova.Internal.UI/compon…"
click at [849, 668] on img "button" at bounding box center [847, 671] width 16 height 16
type textarea "x"
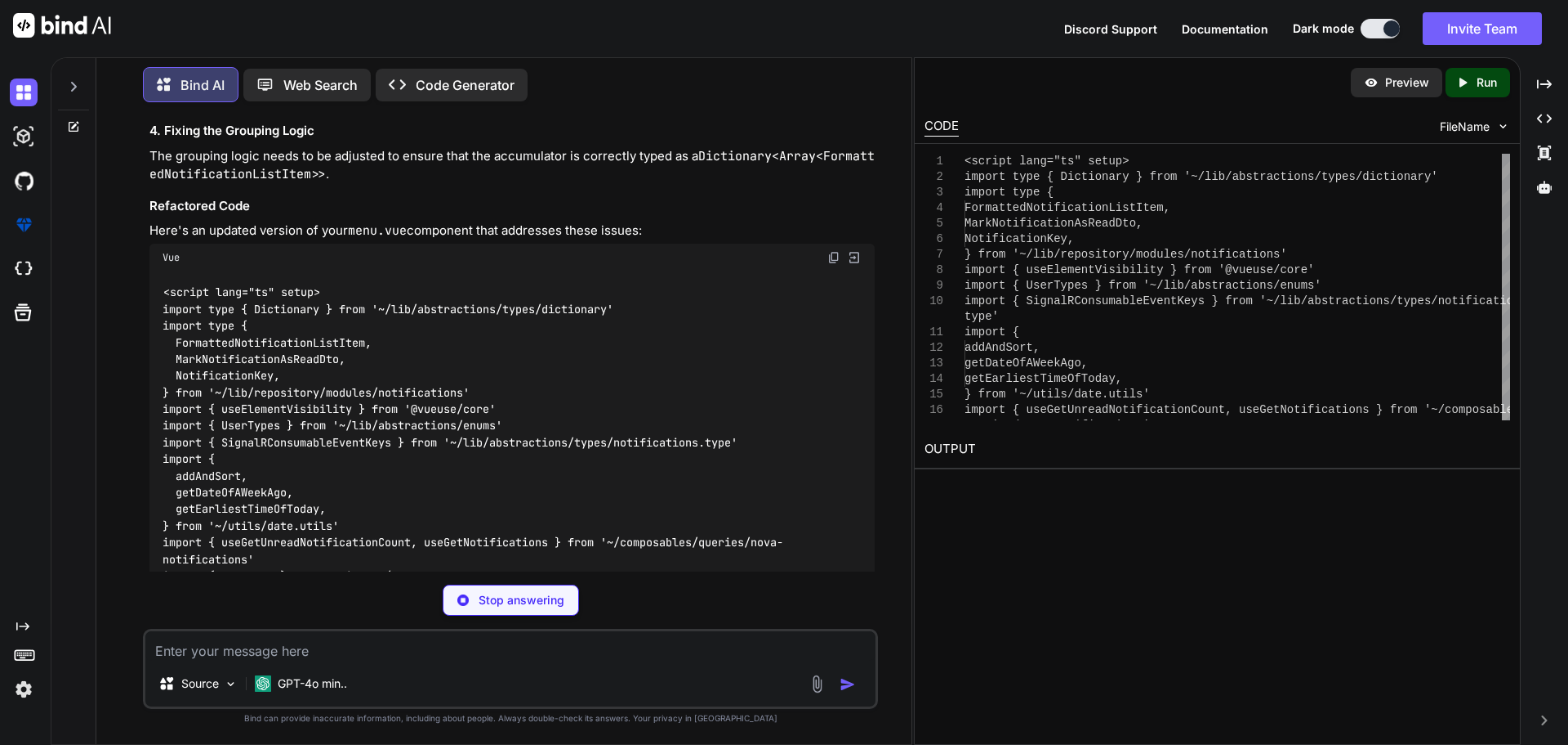
scroll to position [12576, 0]
type textarea "x"
type textarea "width: 1.5rem; height: 1.5rem; cursor: pointer; filter: brightness(0) saturate(…"
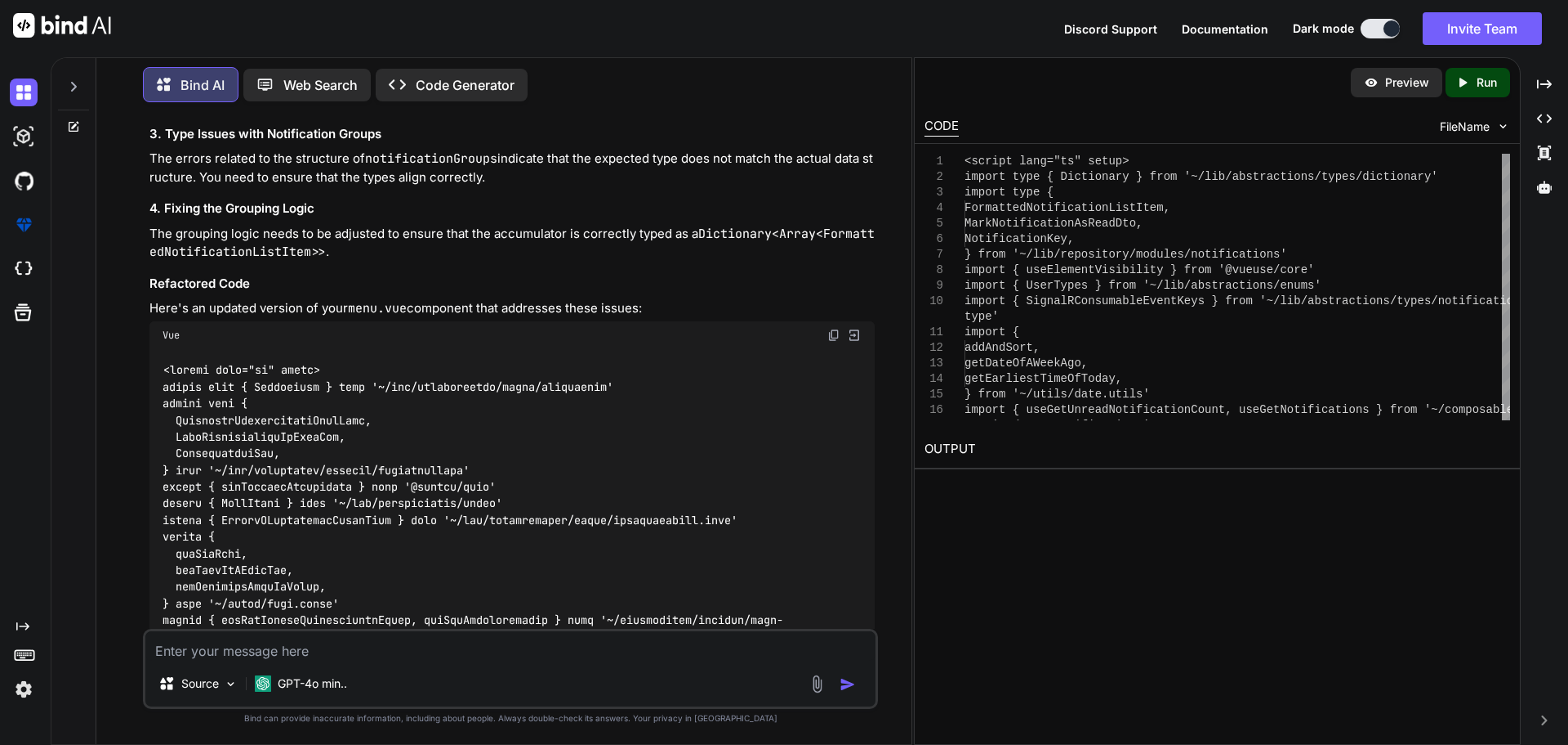
scroll to position [12494, 0]
click at [831, 330] on img at bounding box center [834, 336] width 13 height 13
click at [332, 651] on textarea at bounding box center [510, 645] width 730 height 29
paste textarea "[vue-tsc] Expected 0 arguments, but got 1. /nova/Osiris.Nova.Internal.UI/compon…"
type textarea "x"
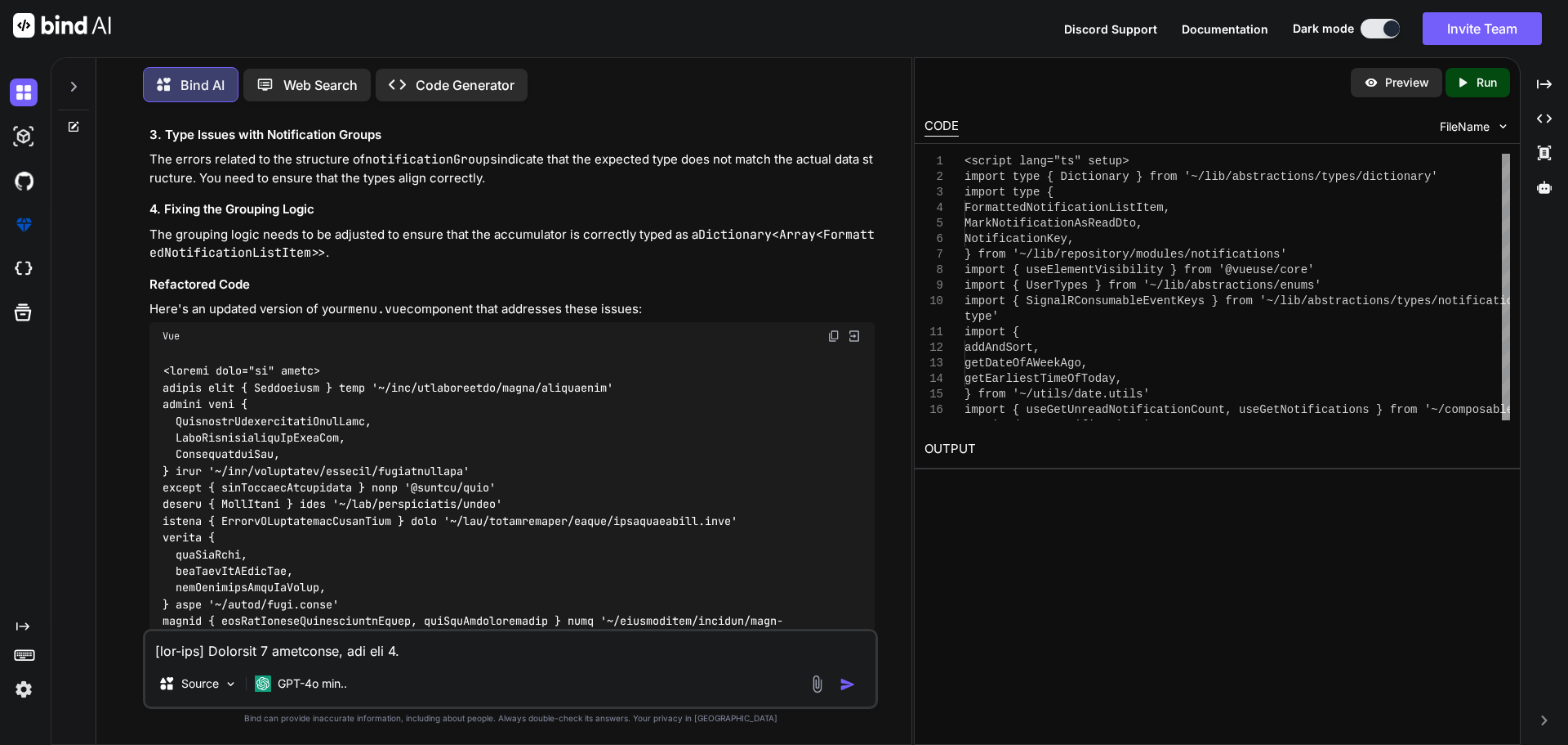
scroll to position [5670, 0]
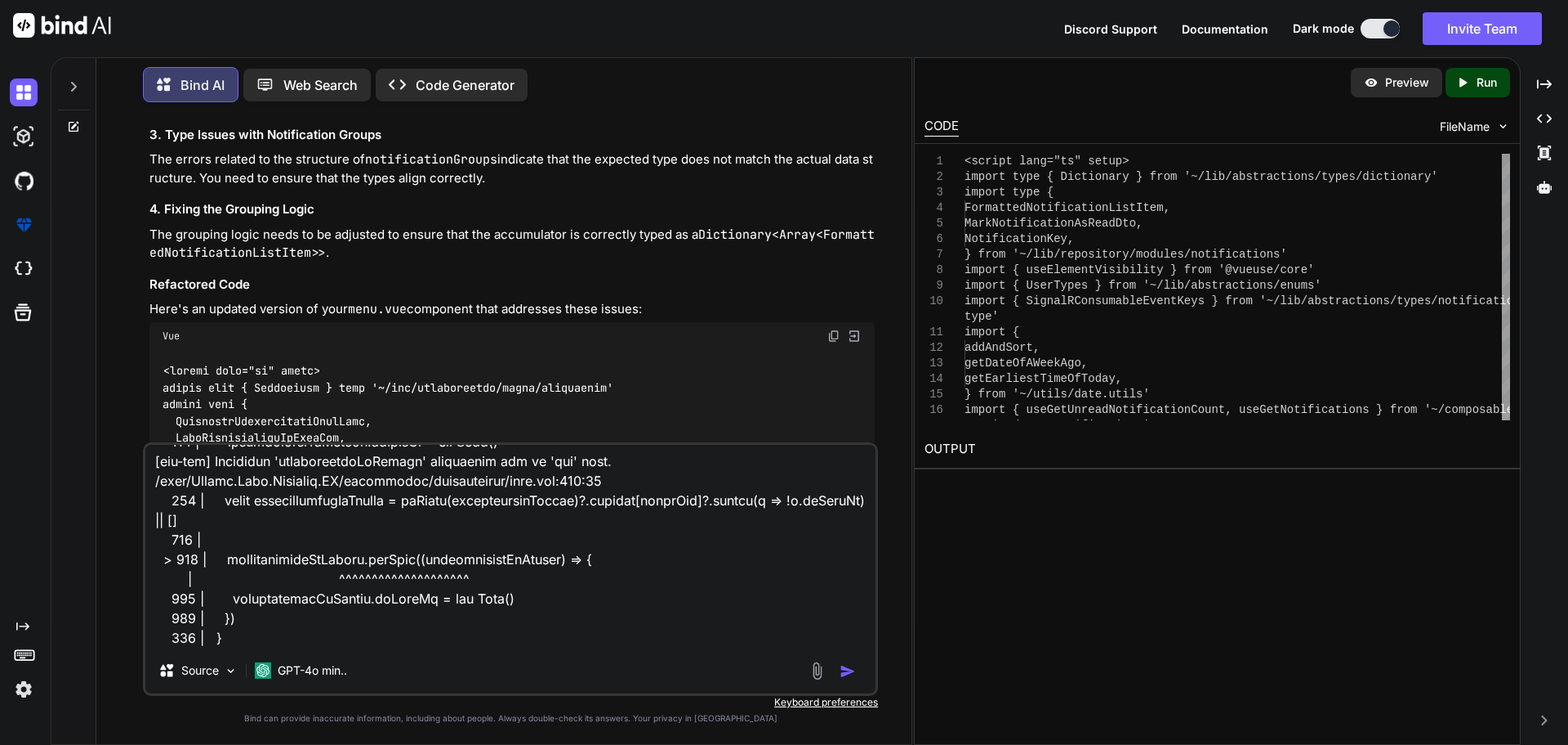
type textarea "[vue-tsc] Expected 0 arguments, but got 1. /nova/Osiris.Nova.Internal.UI/compon…"
click at [848, 668] on img "button" at bounding box center [847, 671] width 16 height 16
type textarea "x"
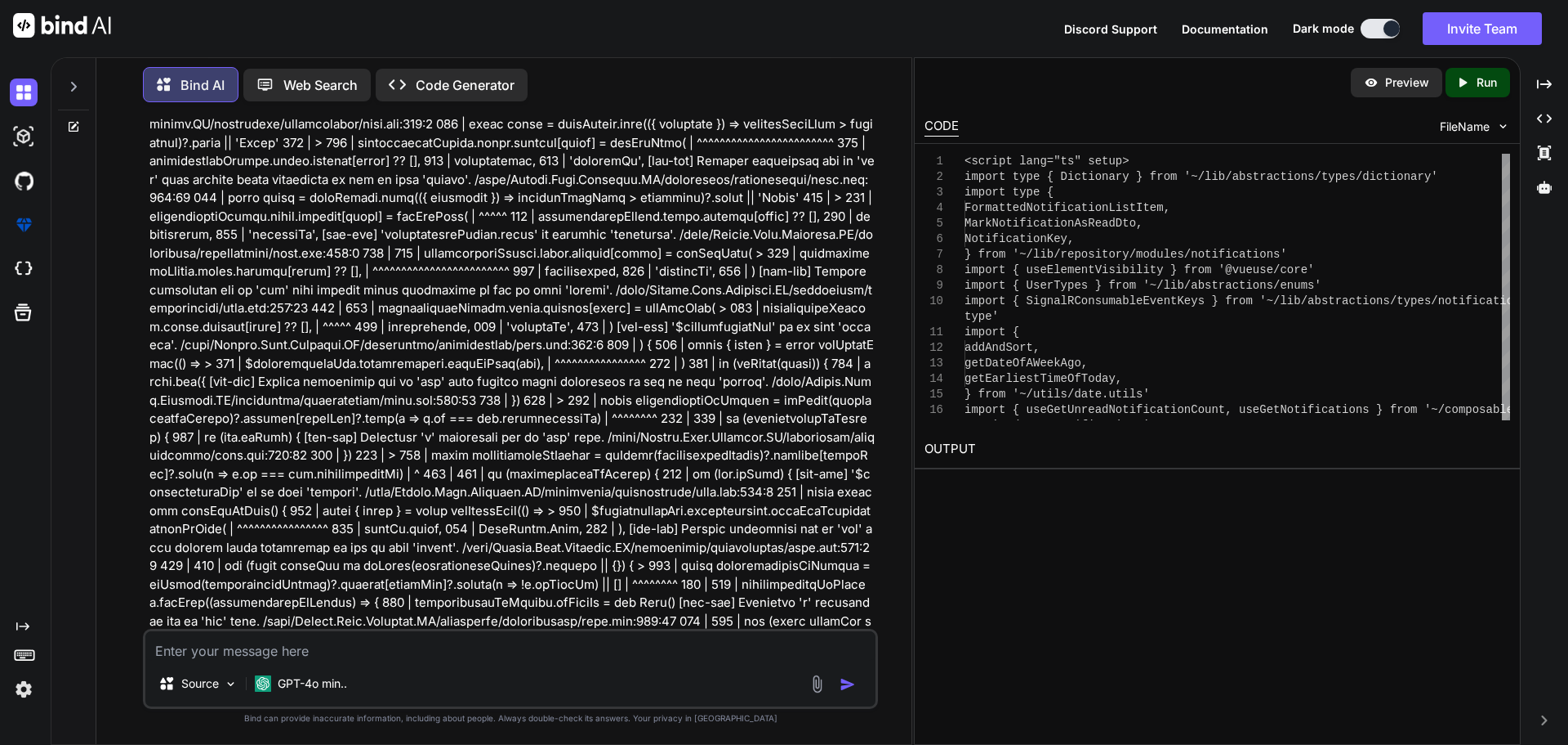
scroll to position [20105, 0]
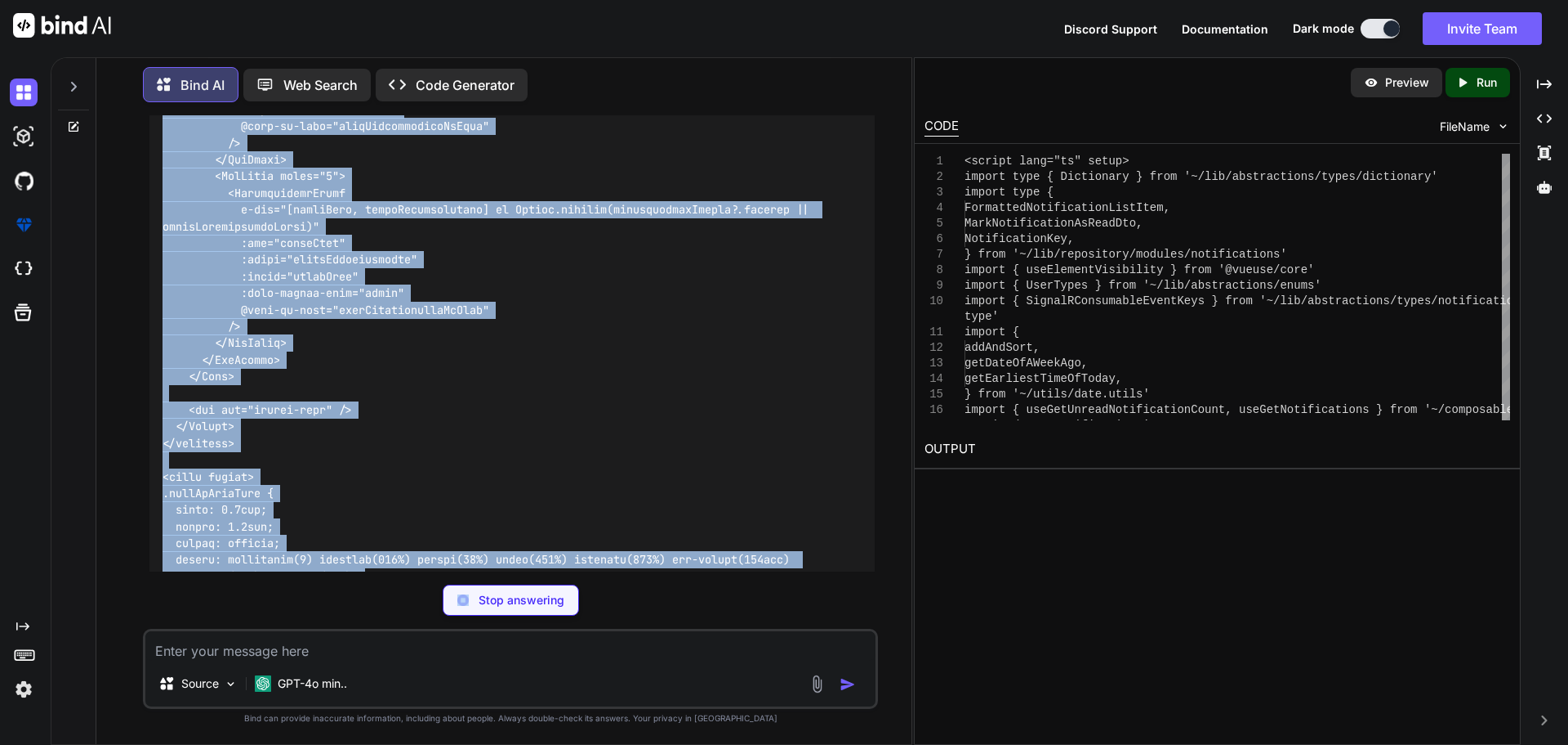
scroll to position [25750, 0]
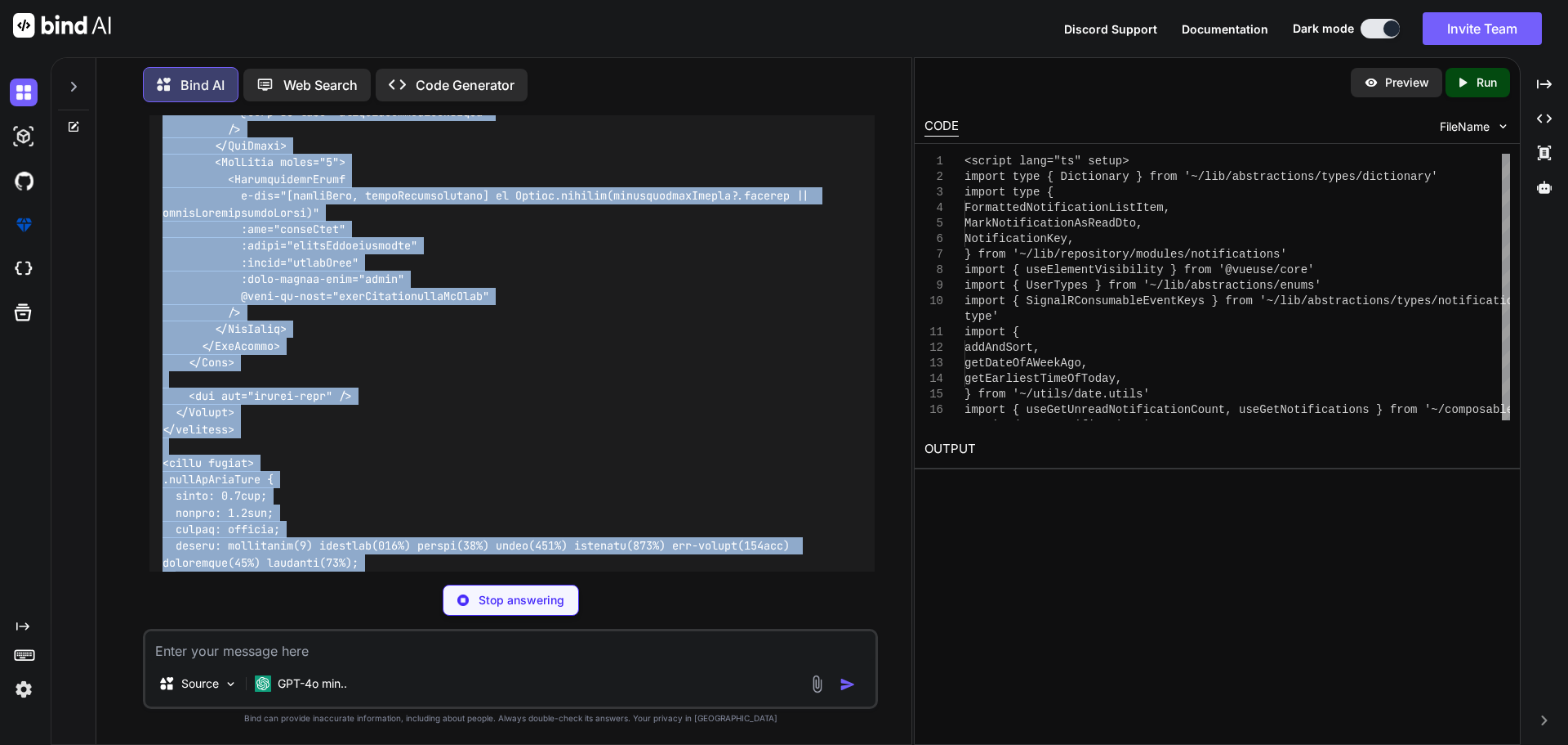
drag, startPoint x: 166, startPoint y: 202, endPoint x: 253, endPoint y: 446, distance: 259.0
copy code "<script lang="ts" setup> import type { Dictionary } from '~/lib/abstractions/ty…"
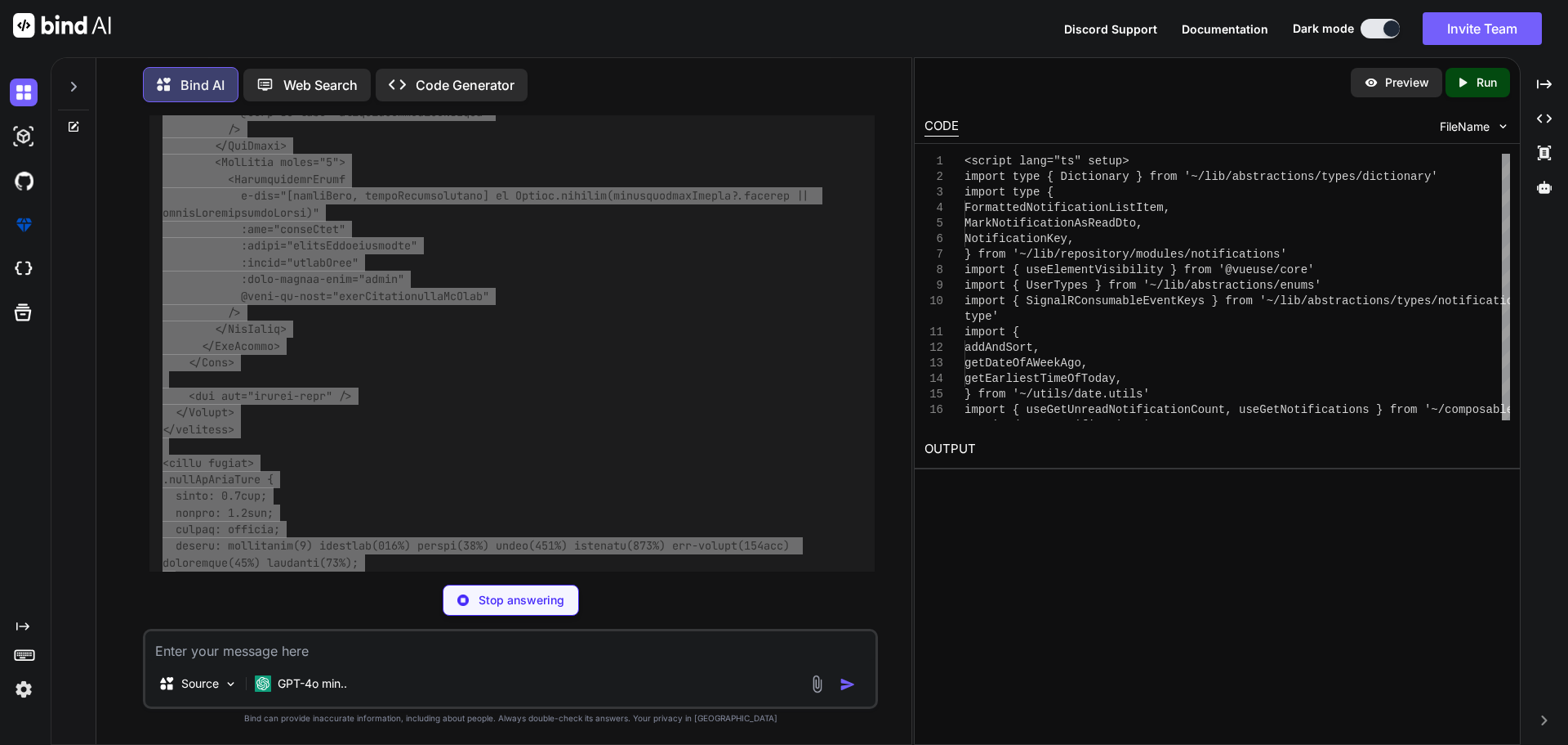
type textarea "x"
type textarea ".markAsReadIcon { width: 1.5rem; height: 1.5rem; cursor: pointer; filter: brigh…"
